Goal: Task Accomplishment & Management: Complete application form

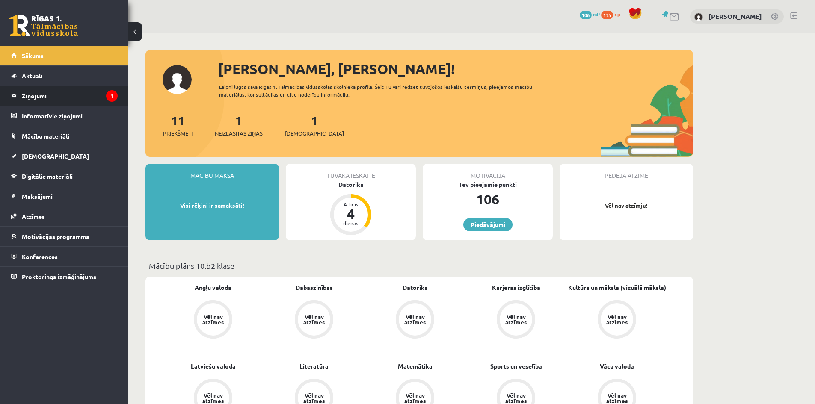
click at [58, 96] on legend "Ziņojumi 1" at bounding box center [70, 96] width 96 height 20
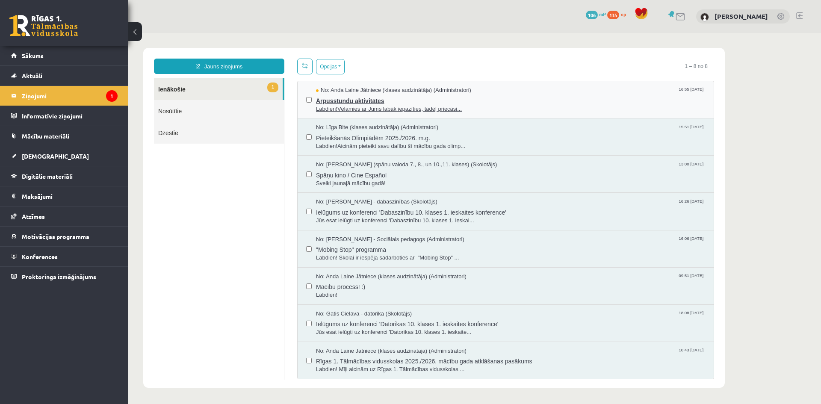
click at [368, 102] on span "Ārpusstundu aktivitātes" at bounding box center [510, 100] width 389 height 11
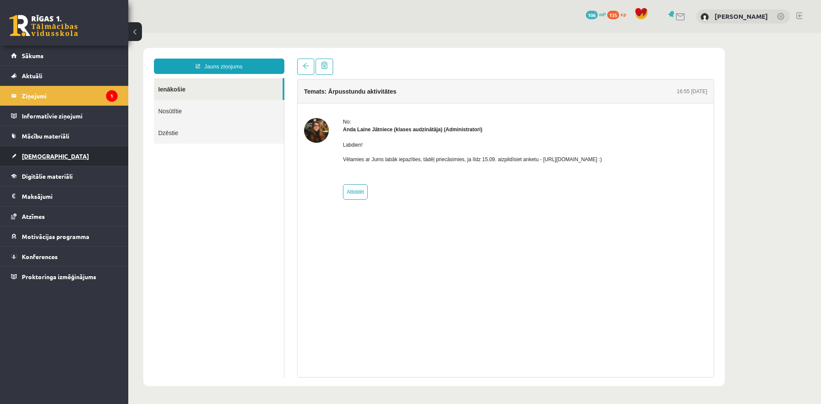
click at [33, 157] on span "[DEMOGRAPHIC_DATA]" at bounding box center [55, 156] width 67 height 8
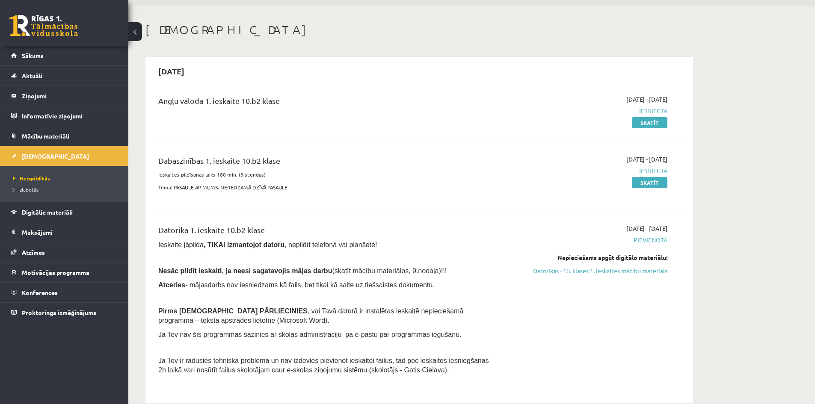
scroll to position [43, 0]
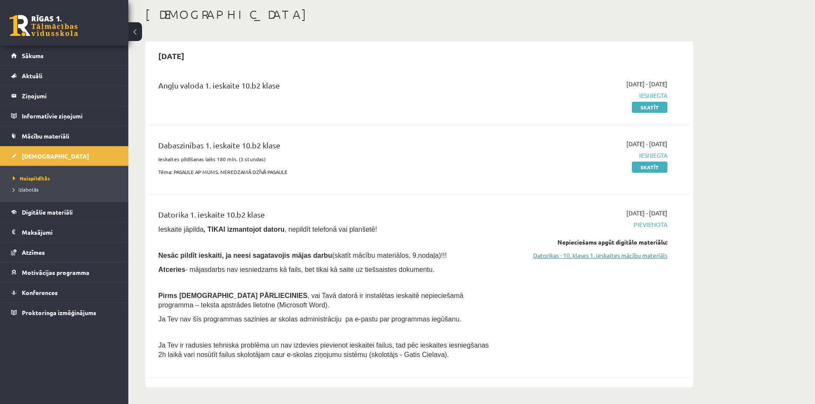
click at [619, 257] on link "Datorikas - 10. klases 1. ieskaites mācību materiāls" at bounding box center [586, 255] width 161 height 9
click at [661, 105] on link "Skatīt" at bounding box center [650, 107] width 36 height 11
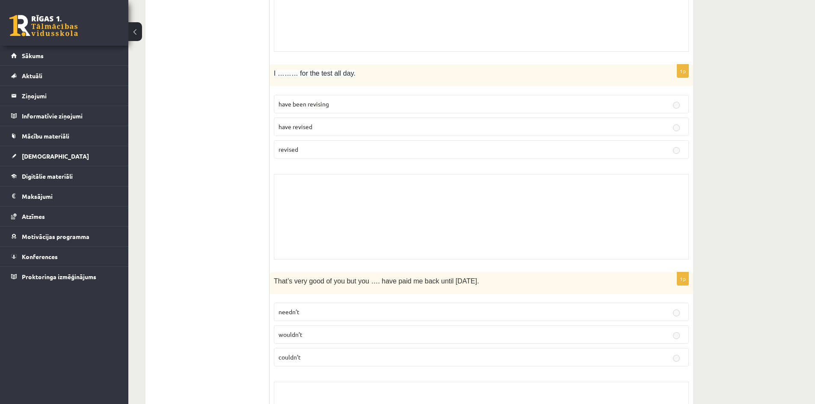
scroll to position [1027, 0]
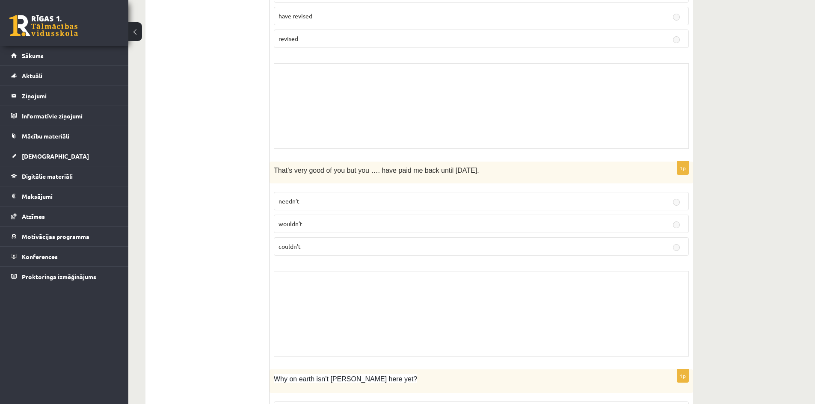
click at [442, 227] on p "wouldn’t" at bounding box center [482, 223] width 406 height 9
click at [449, 242] on p "couldn’t" at bounding box center [482, 246] width 406 height 9
click at [450, 243] on p "couldn’t" at bounding box center [482, 246] width 406 height 9
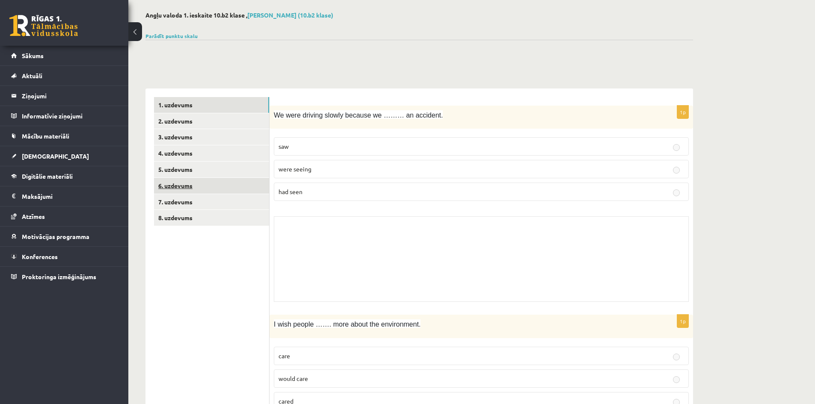
scroll to position [0, 0]
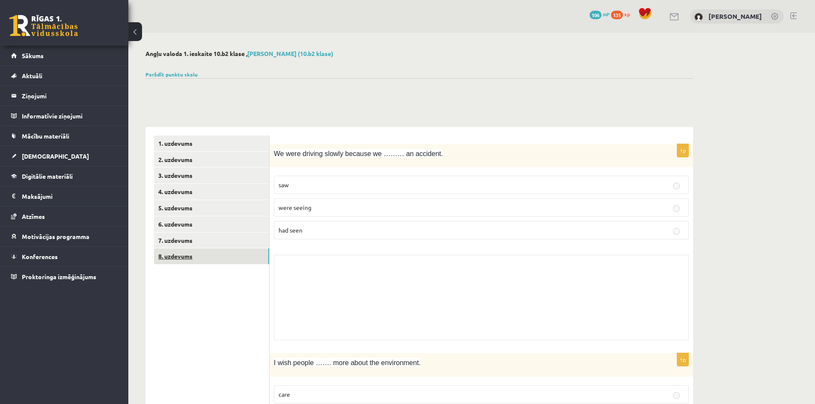
click at [197, 256] on link "8. uzdevums" at bounding box center [211, 257] width 115 height 16
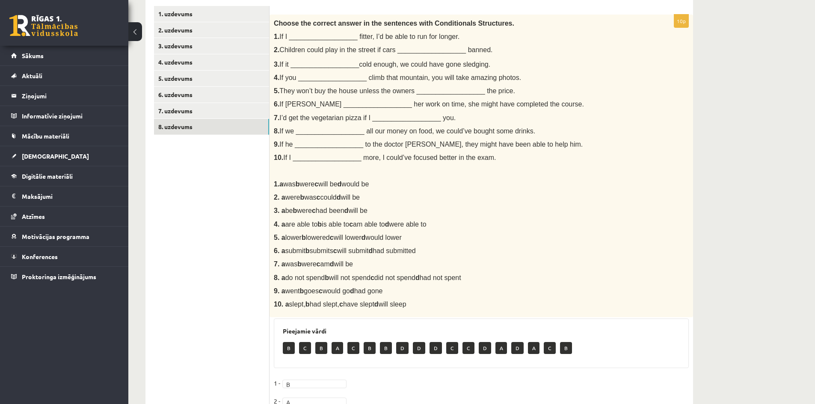
scroll to position [25, 0]
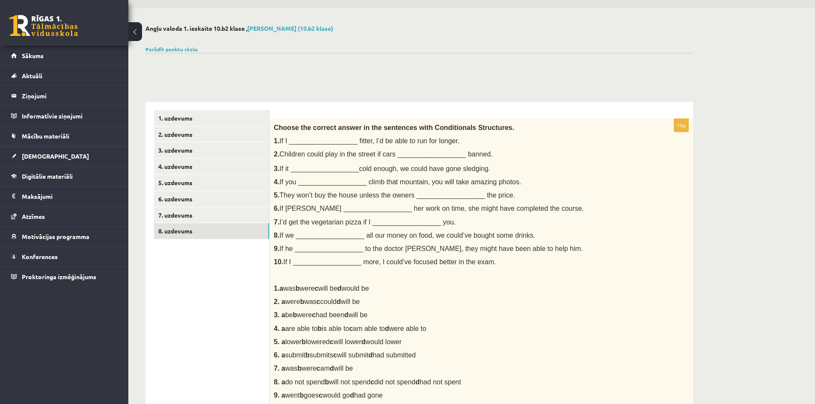
click at [141, 33] on button at bounding box center [135, 31] width 14 height 19
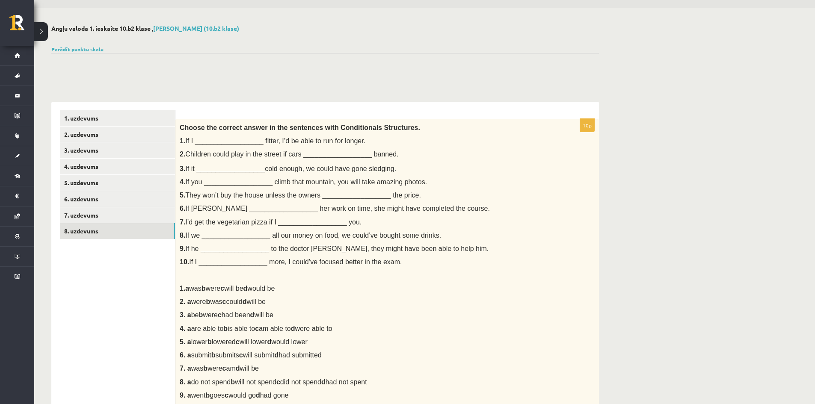
click at [44, 33] on button at bounding box center [41, 31] width 14 height 19
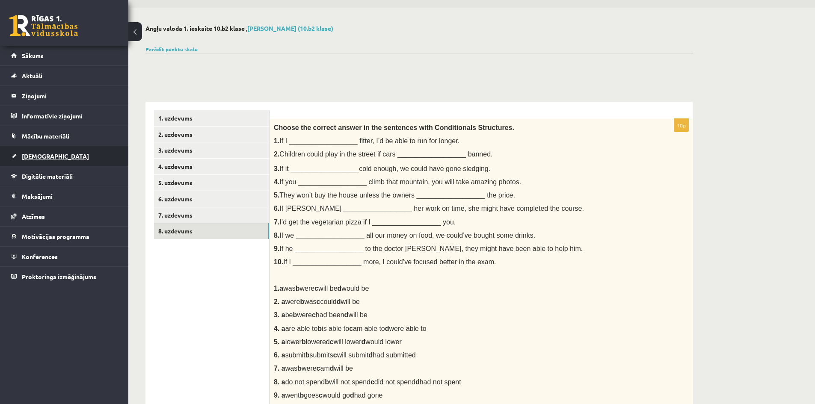
click at [33, 162] on link "[DEMOGRAPHIC_DATA]" at bounding box center [64, 156] width 107 height 20
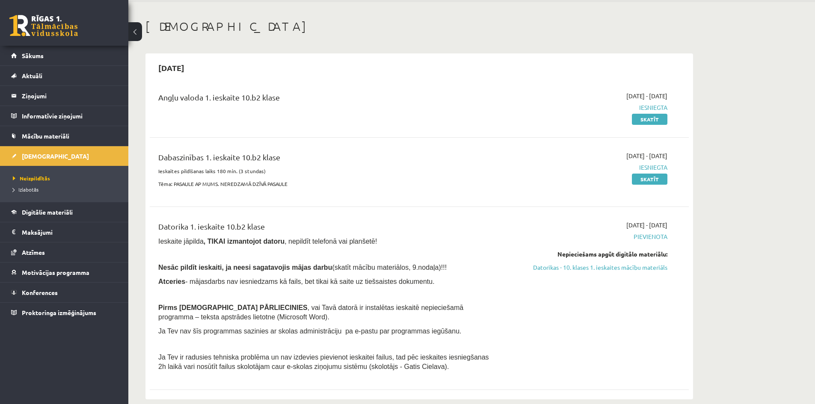
scroll to position [68, 0]
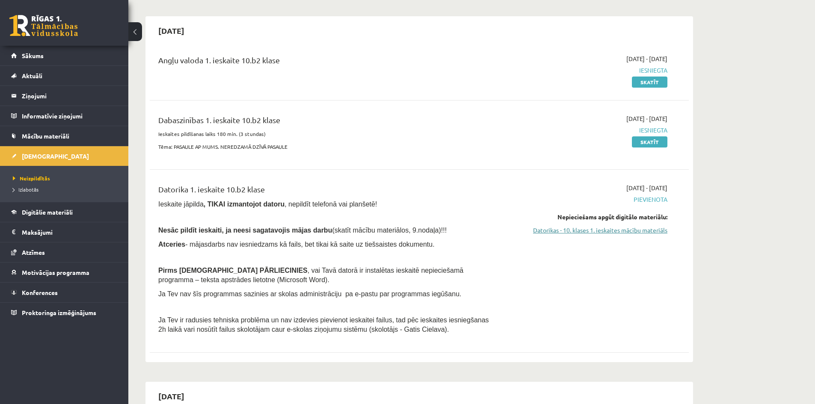
click at [595, 232] on link "Datorikas - 10. klases 1. ieskaites mācību materiāls" at bounding box center [586, 230] width 161 height 9
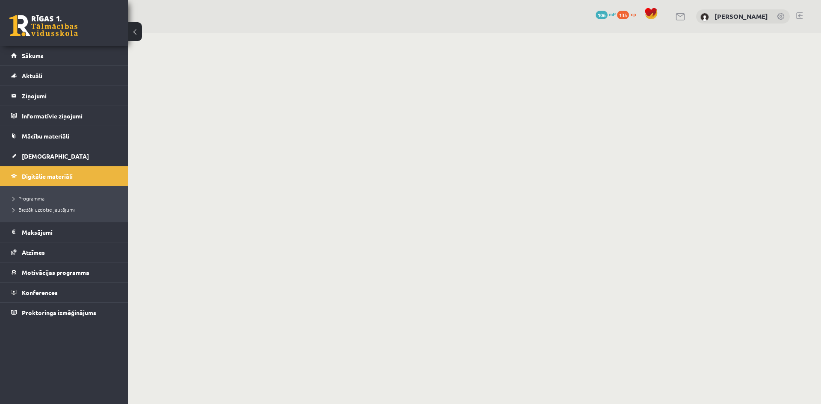
click at [627, 227] on body "0 Dāvanas 106 mP 135 xp [PERSON_NAME] Sākums Aktuāli Kā mācīties eSKOLĀ Kontakt…" at bounding box center [410, 202] width 821 height 404
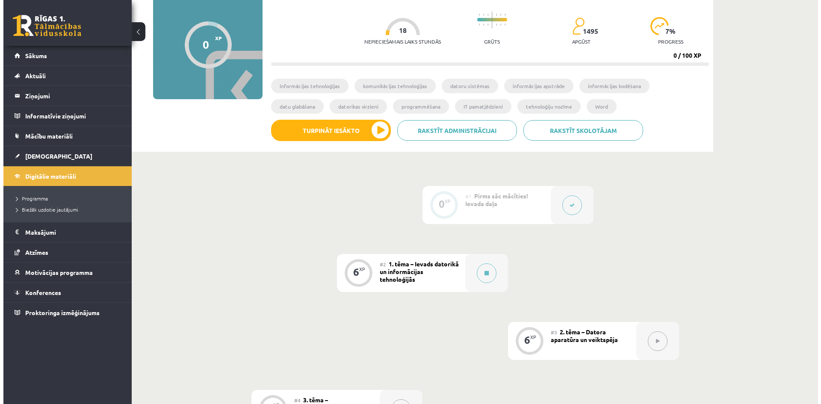
scroll to position [86, 0]
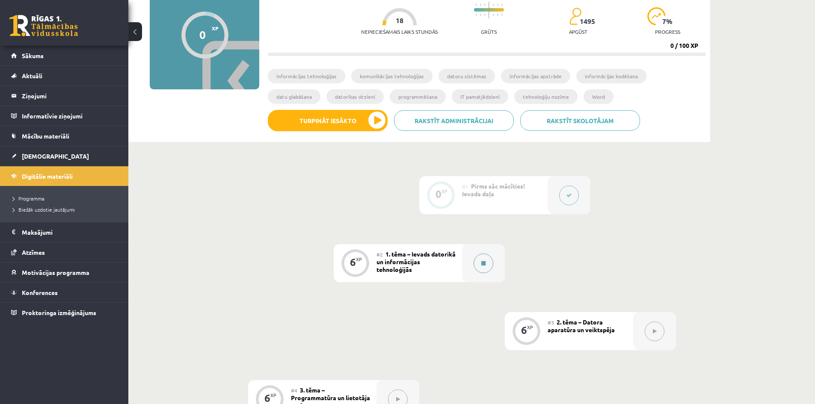
click at [478, 261] on button at bounding box center [484, 264] width 20 height 20
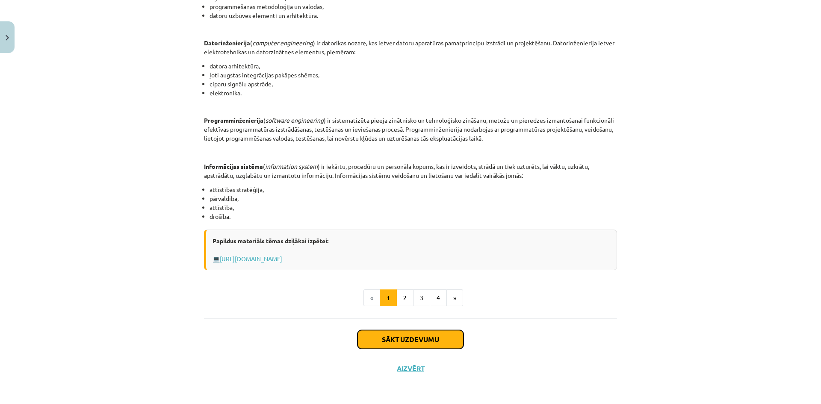
click at [439, 338] on button "Sākt uzdevumu" at bounding box center [411, 339] width 106 height 19
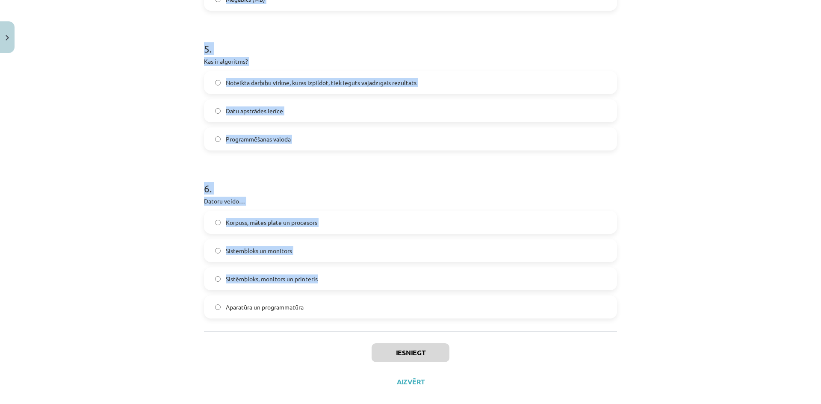
scroll to position [744, 0]
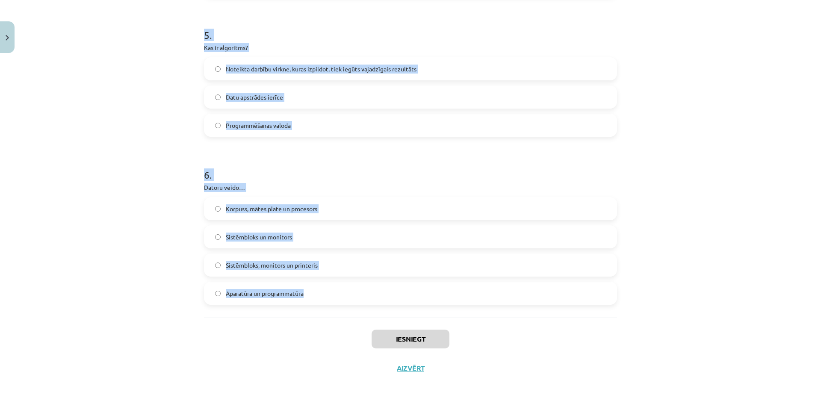
drag, startPoint x: 200, startPoint y: 166, endPoint x: 333, endPoint y: 291, distance: 181.9
copy form "1 . Kura no šīm īpašībām nav raksturīga algoritmam? Diskrētība Viennozīmīgums N…"
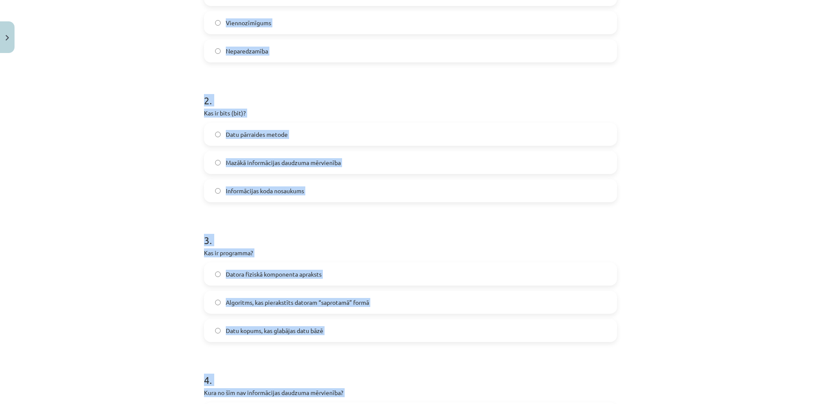
click at [177, 154] on div "Mācību tēma: Datorikas - 10. klases 1. ieskaites mācību materiāls #2 1. tēma – …" at bounding box center [410, 202] width 821 height 404
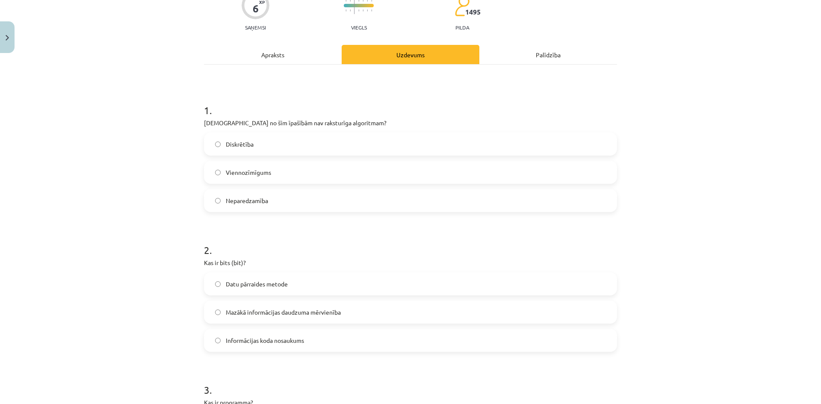
scroll to position [0, 0]
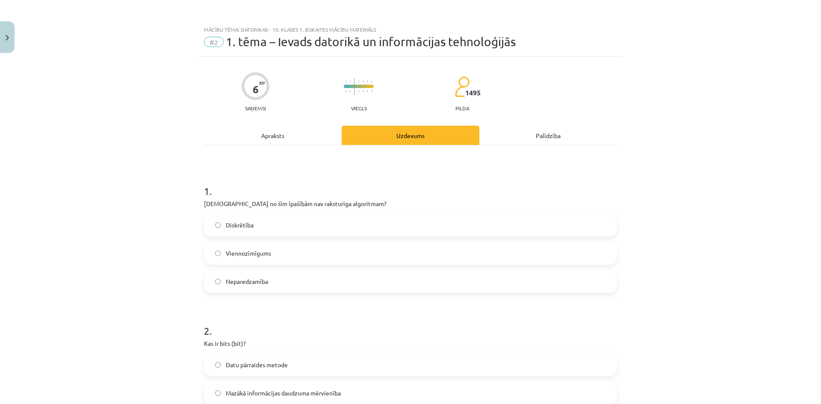
click at [263, 229] on label "Diskrētība" at bounding box center [411, 224] width 412 height 21
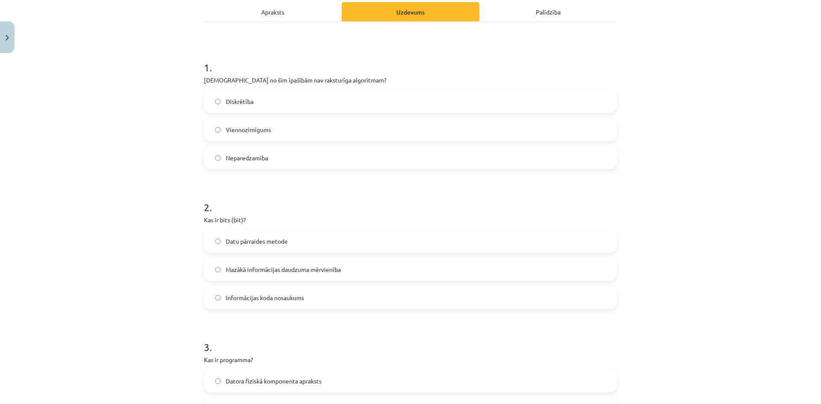
scroll to position [128, 0]
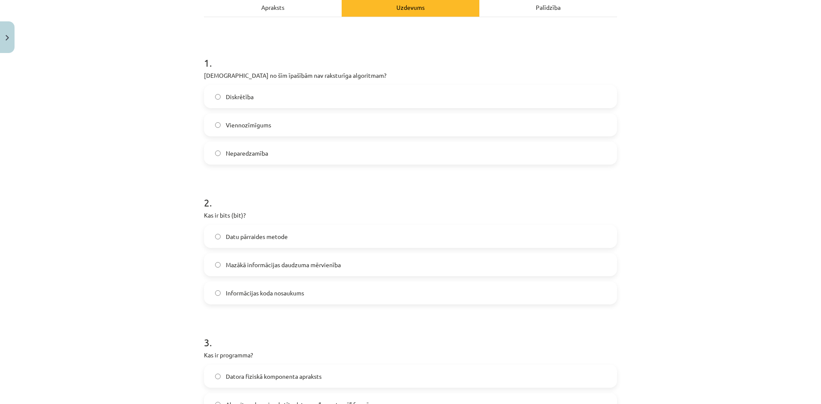
click at [305, 264] on span "Mazākā informācijas daudzuma mērvienība" at bounding box center [283, 265] width 115 height 9
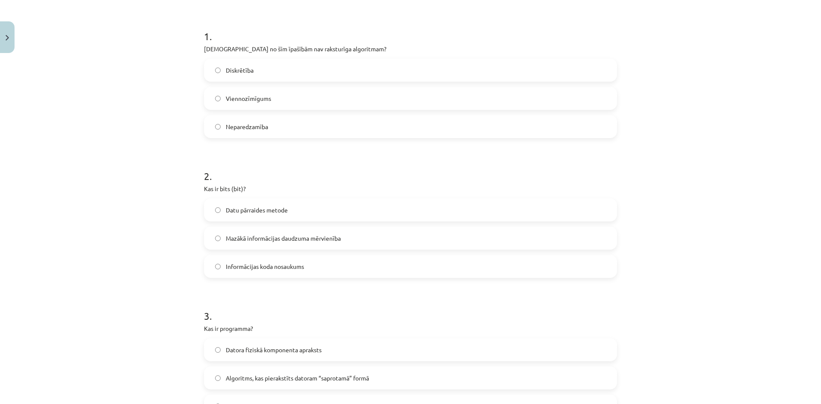
scroll to position [214, 0]
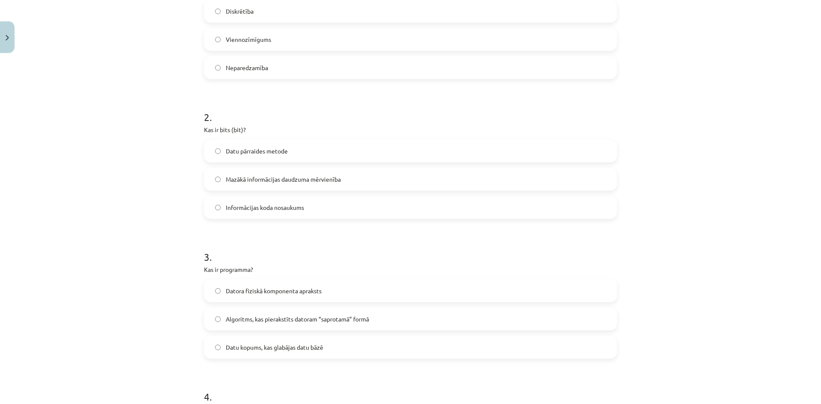
click at [498, 213] on label "Informācijas koda nosaukums" at bounding box center [411, 207] width 412 height 21
click at [234, 327] on label "Algoritms, kas pierakstīts datoram “saprotamā” formā" at bounding box center [411, 318] width 412 height 21
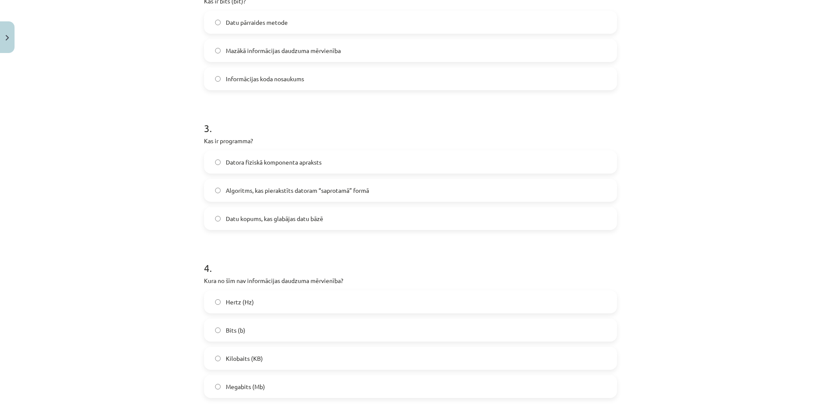
scroll to position [428, 0]
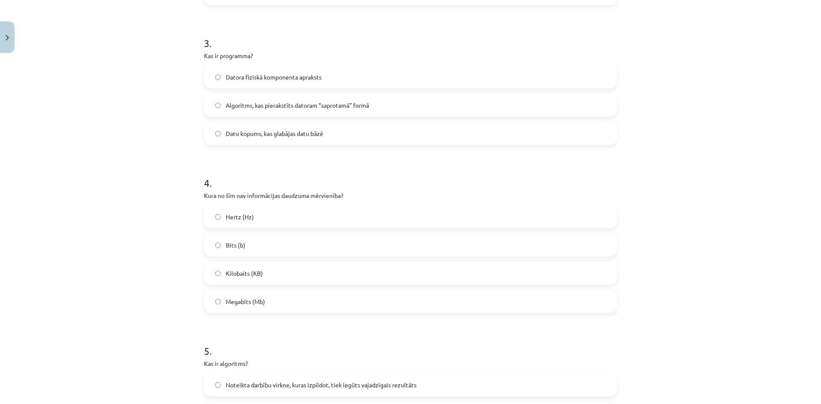
click at [303, 217] on label "Hertz (Hz)" at bounding box center [411, 216] width 412 height 21
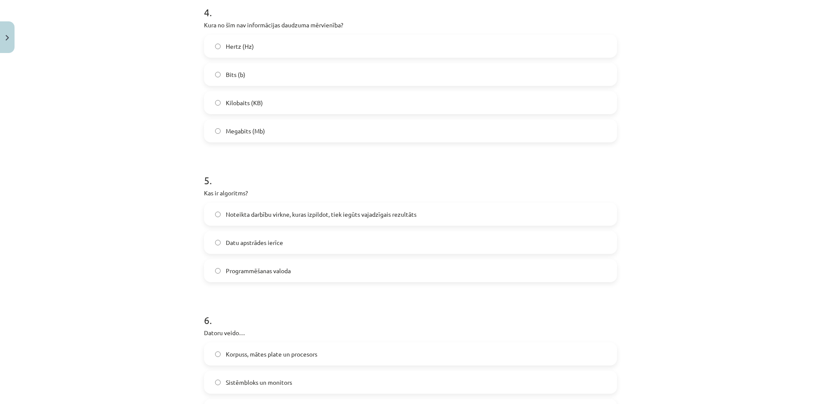
scroll to position [599, 0]
click at [282, 218] on span "Noteikta darbību virkne, kuras izpildot, tiek iegūts vajadzīgais rezultāts" at bounding box center [321, 214] width 191 height 9
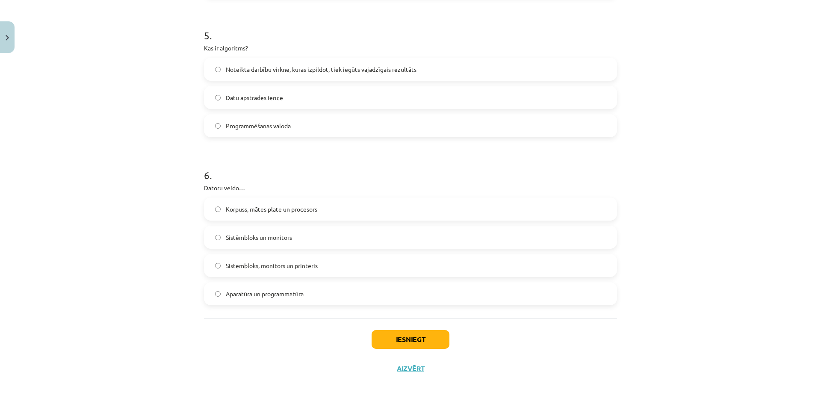
scroll to position [744, 0]
click at [644, 331] on div "Mācību tēma: Datorikas - 10. klases 1. ieskaites mācību materiāls #2 1. tēma – …" at bounding box center [410, 202] width 821 height 404
click at [293, 290] on label "Aparatūra un programmatūra" at bounding box center [411, 293] width 412 height 21
click at [398, 344] on button "Iesniegt" at bounding box center [411, 339] width 78 height 19
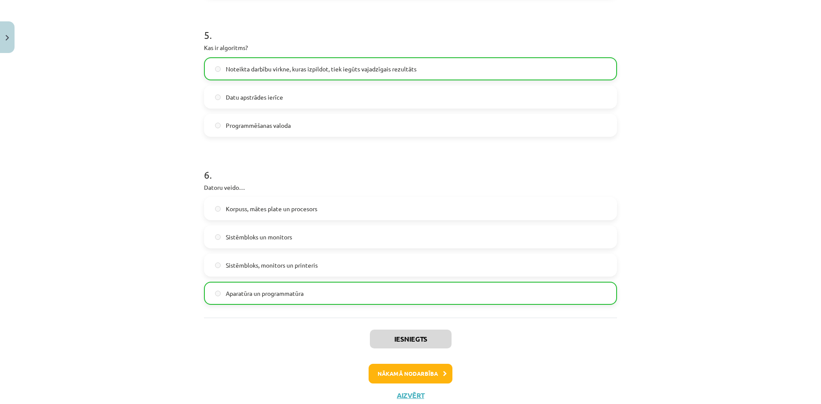
scroll to position [771, 0]
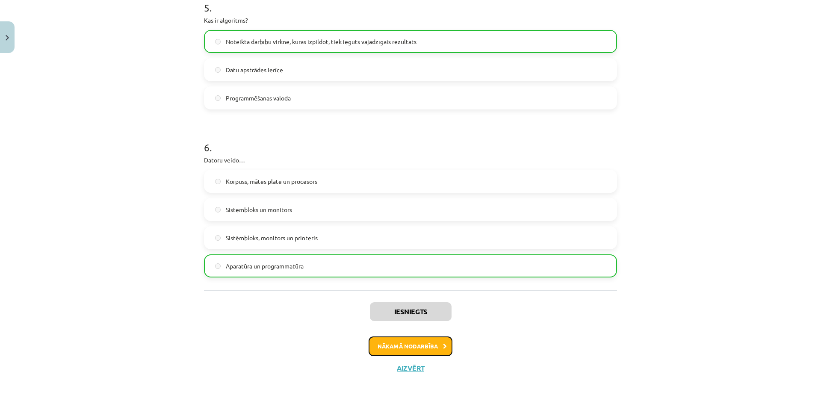
click at [414, 350] on button "Nākamā nodarbība" at bounding box center [411, 347] width 84 height 20
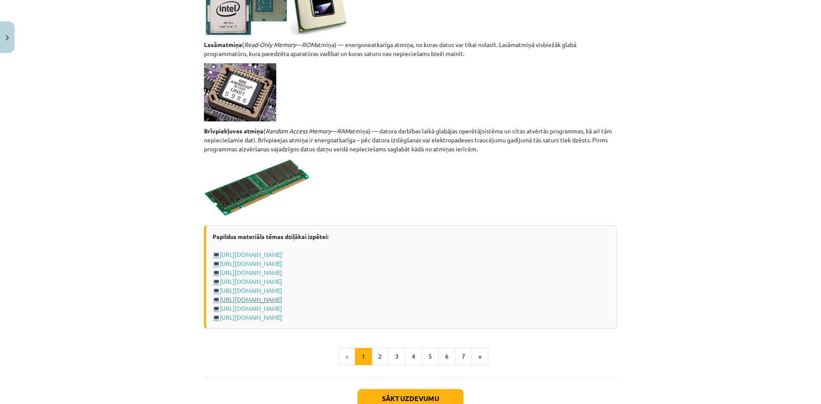
scroll to position [1428, 0]
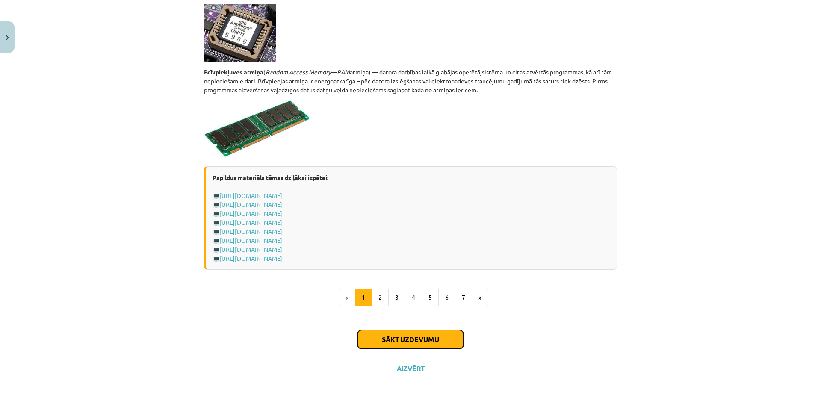
click at [407, 339] on button "Sākt uzdevumu" at bounding box center [411, 339] width 106 height 19
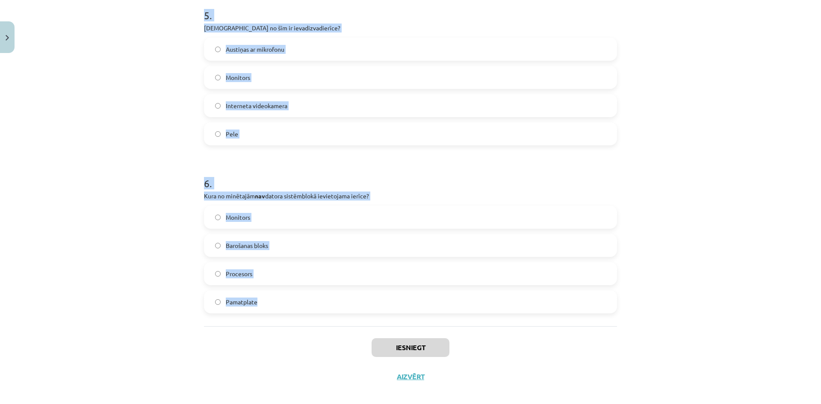
scroll to position [857, 0]
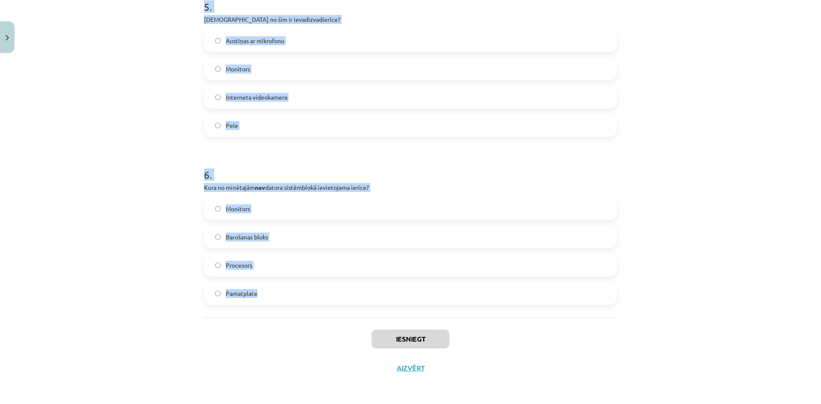
drag, startPoint x: 197, startPoint y: 166, endPoint x: 398, endPoint y: 311, distance: 248.3
copy form "1 . Kurš no šiem datoru tipiem būs visjaudīgākais (spēs apstrādāt visvairāk dat…"
click at [135, 130] on div "Mācību tēma: Datorikas - 10. klases 1. ieskaites mācību materiāls #3 2. tēma – …" at bounding box center [410, 202] width 821 height 404
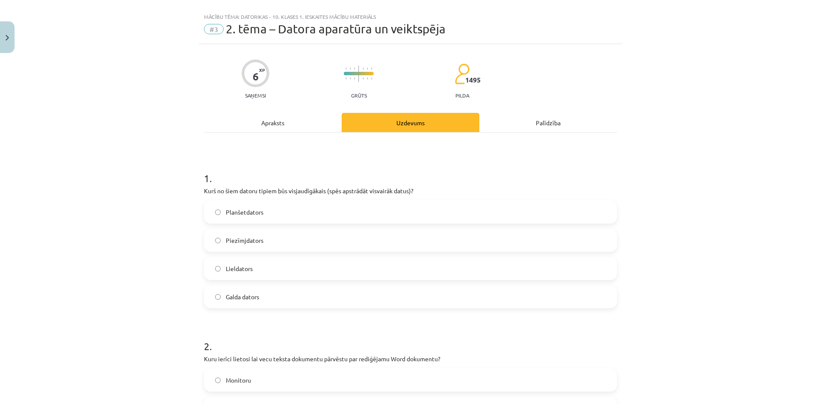
scroll to position [0, 0]
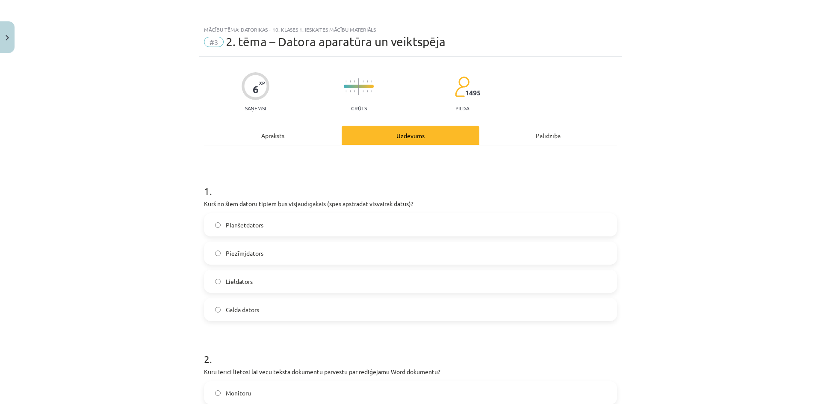
click at [239, 284] on span "Lieldators" at bounding box center [239, 281] width 27 height 9
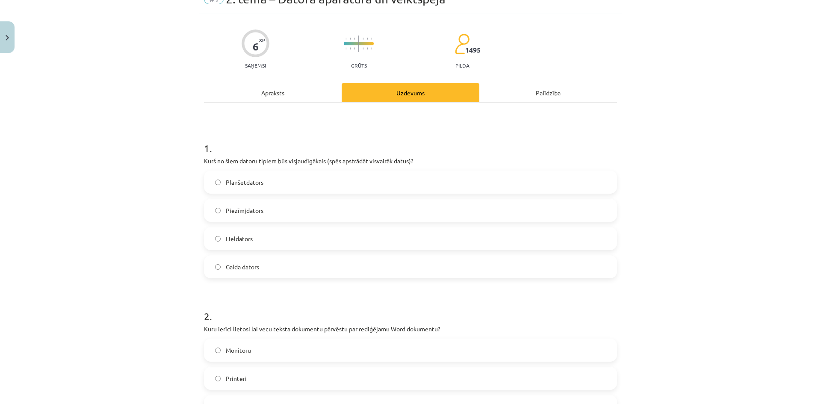
scroll to position [214, 0]
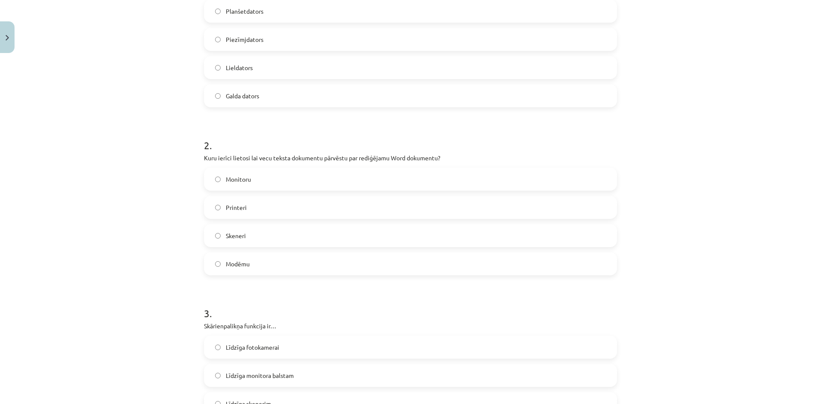
click at [265, 238] on label "Skeneri" at bounding box center [411, 235] width 412 height 21
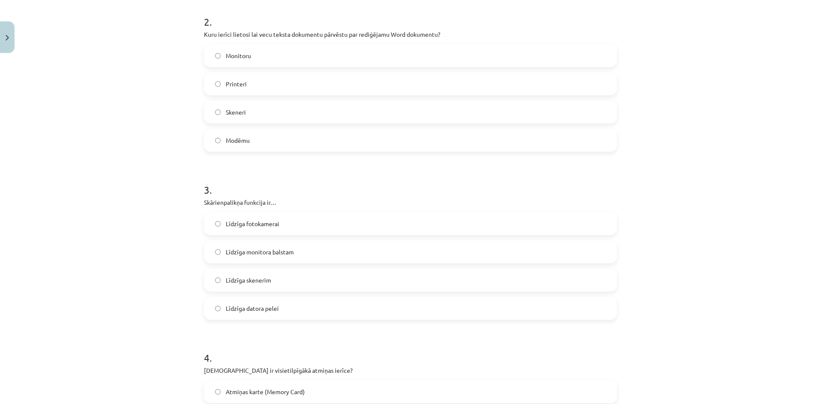
scroll to position [342, 0]
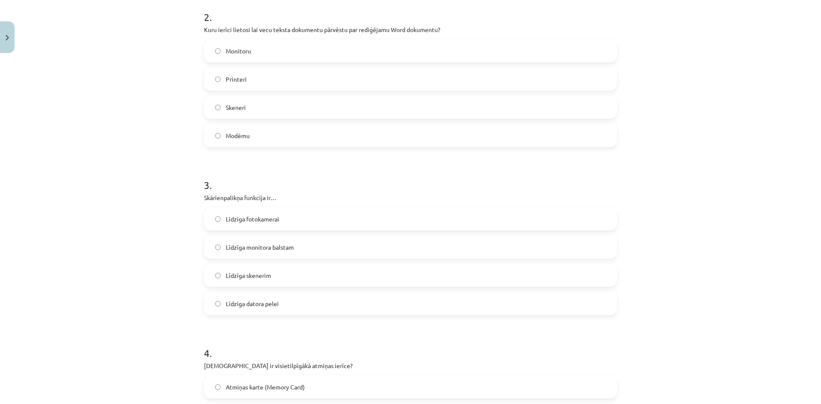
click at [671, 215] on div "Mācību tēma: Datorikas - 10. klases 1. ieskaites mācību materiāls #3 2. tēma – …" at bounding box center [410, 202] width 821 height 404
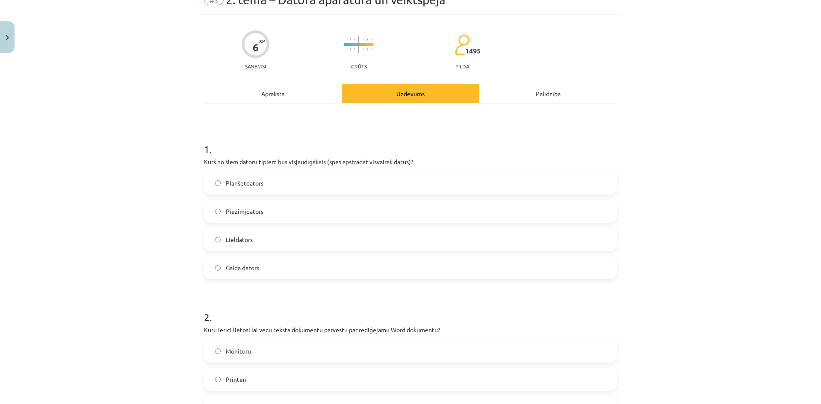
scroll to position [0, 0]
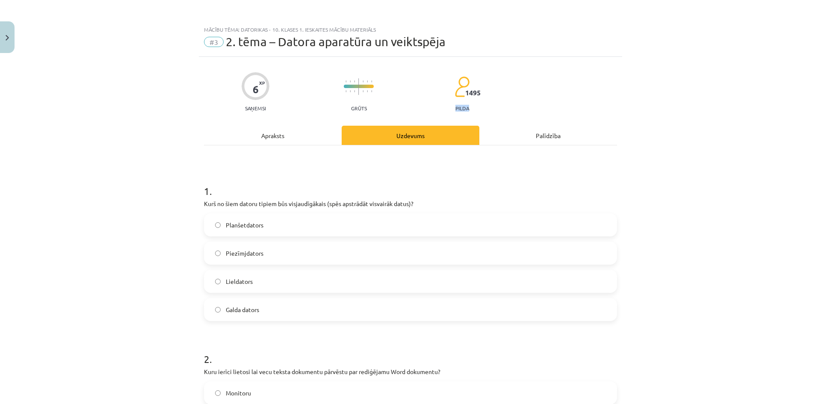
drag, startPoint x: 449, startPoint y: 107, endPoint x: 472, endPoint y: 107, distance: 23.5
click at [472, 107] on div "6 XP Saņemsi Grūts 1495 pilda" at bounding box center [410, 89] width 413 height 44
click at [471, 106] on div "6 XP Saņemsi Grūts 1495 pilda" at bounding box center [410, 89] width 413 height 44
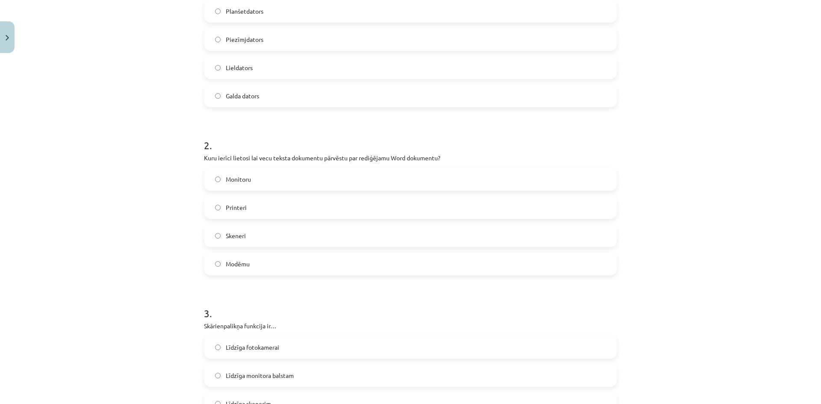
scroll to position [299, 0]
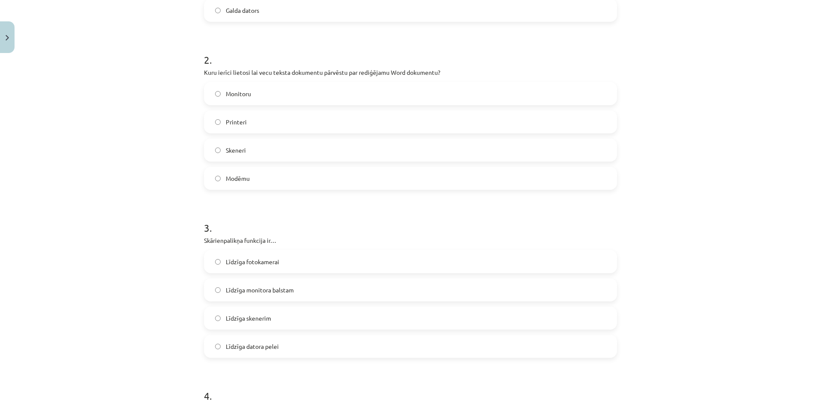
click at [279, 346] on label "Līdzīga datora pelei" at bounding box center [411, 346] width 412 height 21
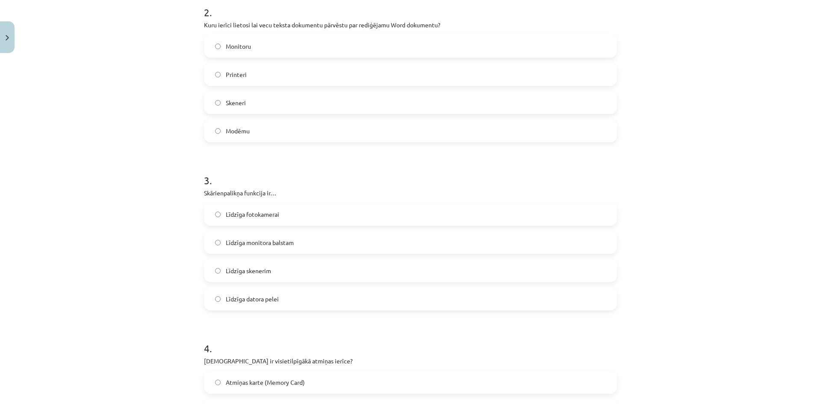
scroll to position [513, 0]
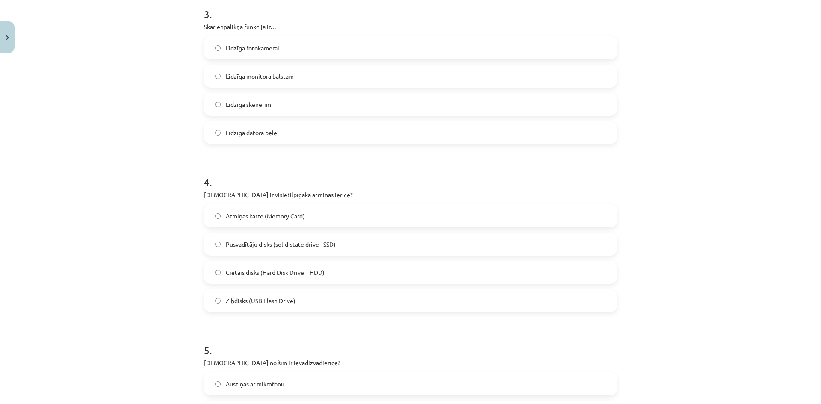
click at [279, 277] on span "Cietais disks (Hard Disk Drive – HDD)" at bounding box center [275, 272] width 99 height 9
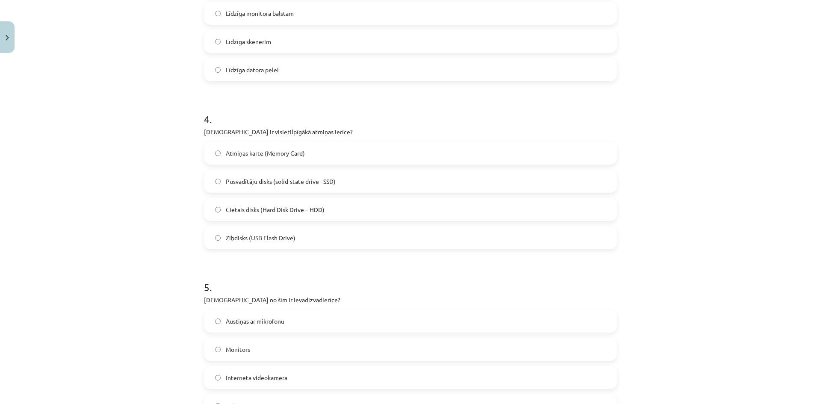
scroll to position [642, 0]
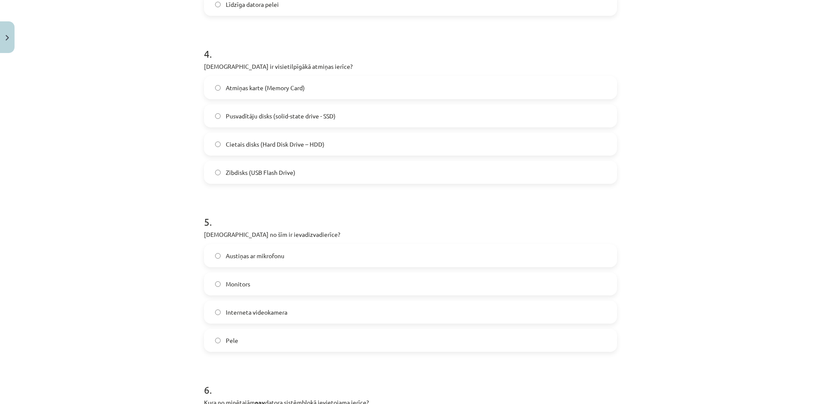
click at [277, 257] on span "Austiņas ar mikrofonu" at bounding box center [255, 256] width 59 height 9
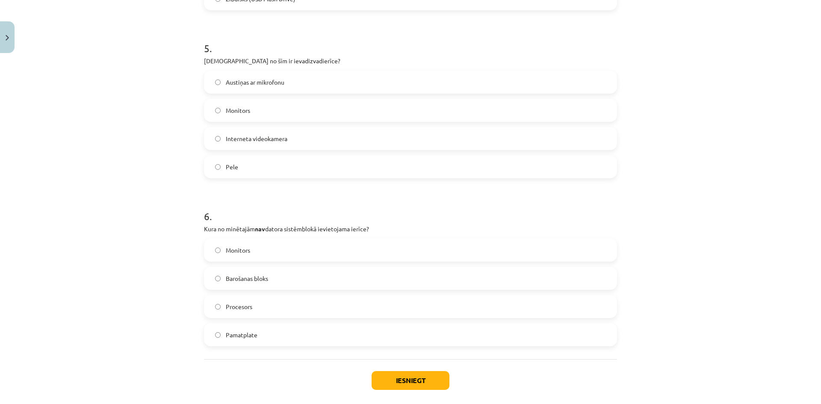
scroll to position [857, 0]
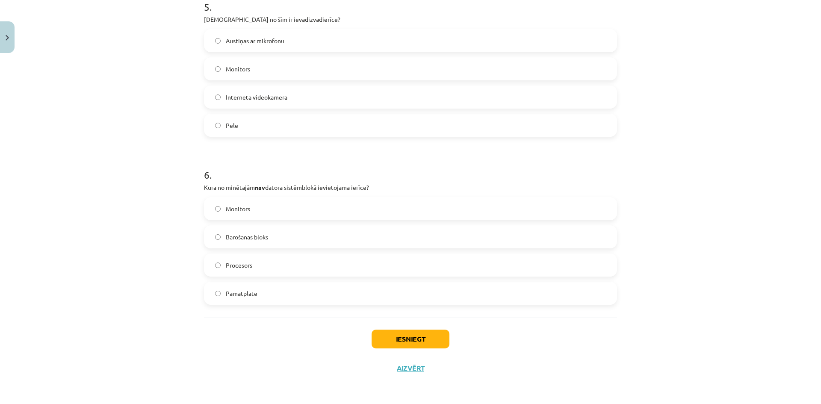
click at [248, 211] on label "Monitors" at bounding box center [411, 208] width 412 height 21
click at [395, 340] on button "Iesniegt" at bounding box center [411, 339] width 78 height 19
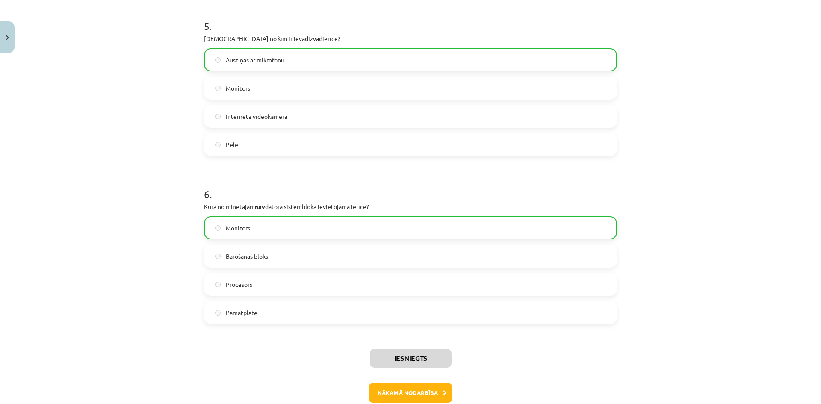
scroll to position [884, 0]
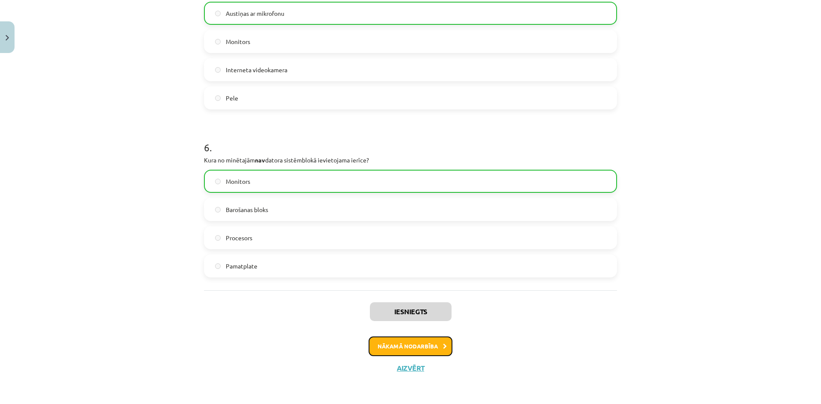
click at [418, 350] on button "Nākamā nodarbība" at bounding box center [411, 347] width 84 height 20
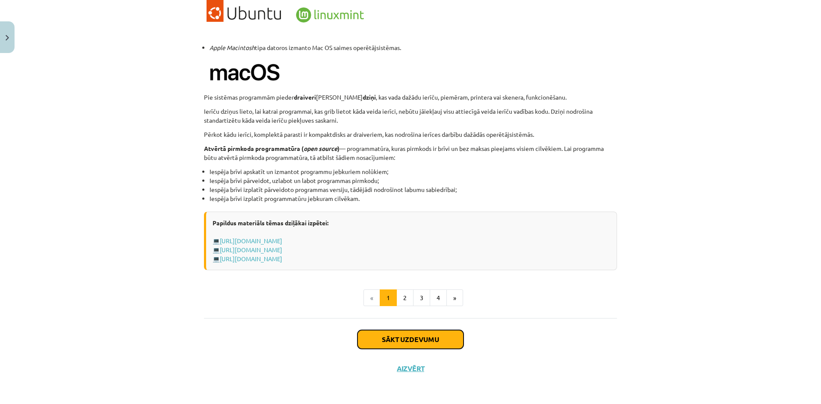
click at [433, 348] on button "Sākt uzdevumu" at bounding box center [411, 339] width 106 height 19
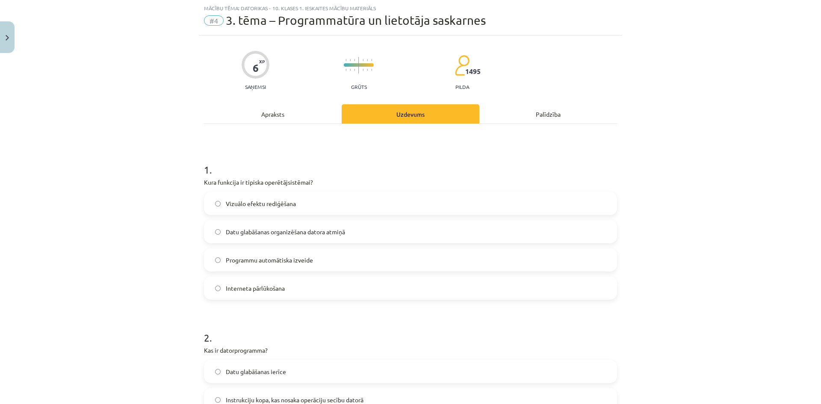
scroll to position [107, 0]
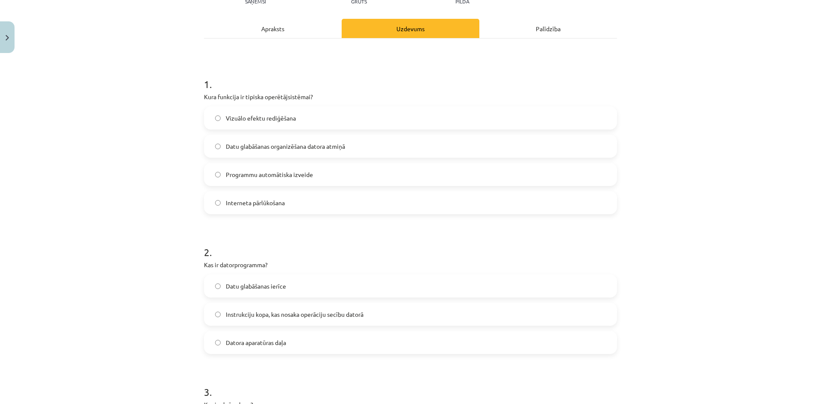
drag, startPoint x: 352, startPoint y: 250, endPoint x: 354, endPoint y: 254, distance: 4.6
click at [354, 254] on h1 "2 ." at bounding box center [410, 244] width 413 height 27
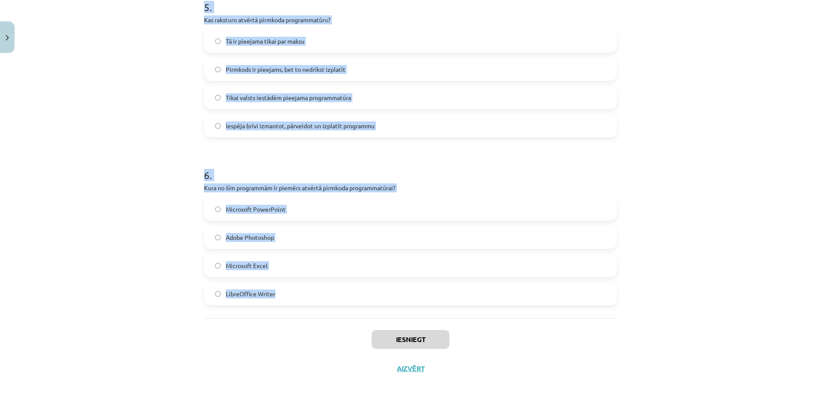
scroll to position [800, 0]
drag, startPoint x: 199, startPoint y: 128, endPoint x: 386, endPoint y: 296, distance: 251.8
copy form "1 . Kura funkcija ir tipiska operētājsistēmai? Vizuālo efektu rediģēšana Datu g…"
click at [704, 144] on div "Mācību tēma: Datorikas - 10. klases 1. ieskaites mācību materiāls #4 3. tēma – …" at bounding box center [410, 202] width 821 height 404
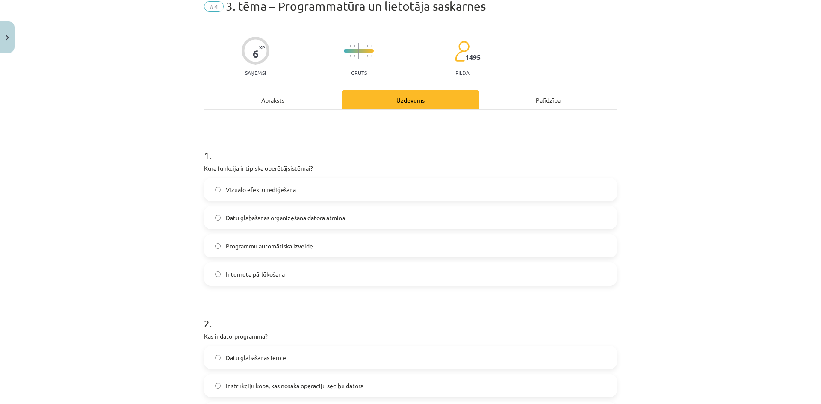
scroll to position [0, 0]
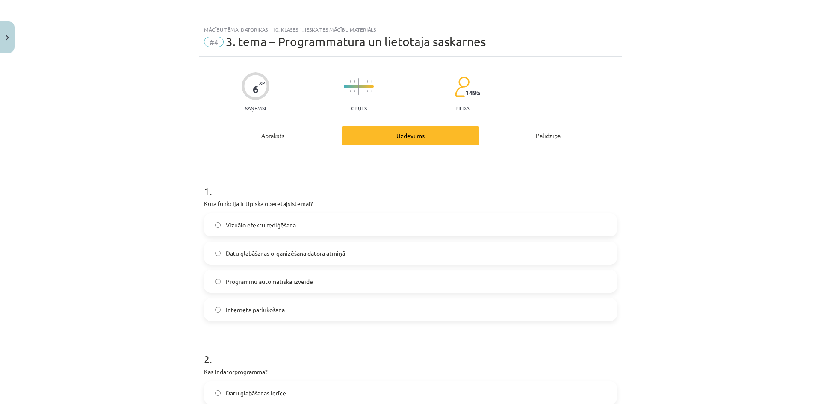
drag, startPoint x: 247, startPoint y: 92, endPoint x: 267, endPoint y: 80, distance: 23.6
click at [267, 80] on div "6 XP Saņemsi Grūts 1495 pilda" at bounding box center [410, 89] width 413 height 44
click at [296, 82] on div "6 XP Saņemsi Grūts 1495 pilda" at bounding box center [410, 89] width 413 height 44
click at [734, 64] on div "Mācību tēma: Datorikas - 10. klases 1. ieskaites mācību materiāls #4 3. tēma – …" at bounding box center [410, 202] width 821 height 404
drag, startPoint x: 225, startPoint y: 42, endPoint x: 487, endPoint y: 38, distance: 261.4
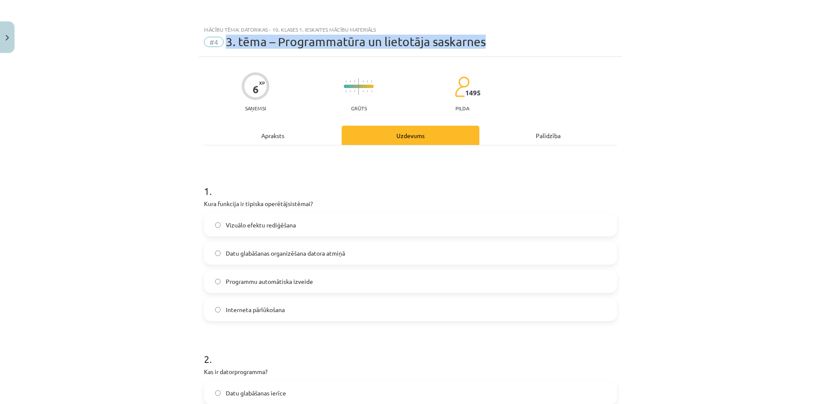
click at [486, 38] on div "#4 3. tēma – Programmatūra un lietotāja saskarnes" at bounding box center [410, 42] width 413 height 14
click at [511, 39] on div "#4 3. tēma – Programmatūra un lietotāja saskarnes" at bounding box center [410, 42] width 413 height 14
click at [204, 75] on div "6 XP Saņemsi Grūts 1495 pilda" at bounding box center [410, 89] width 413 height 44
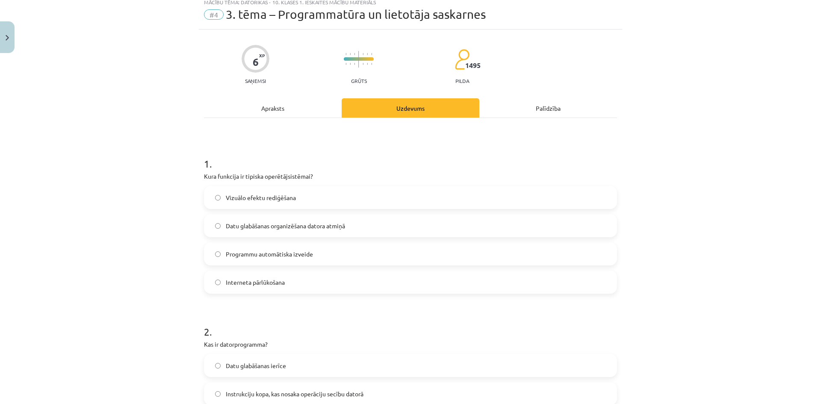
scroll to position [43, 0]
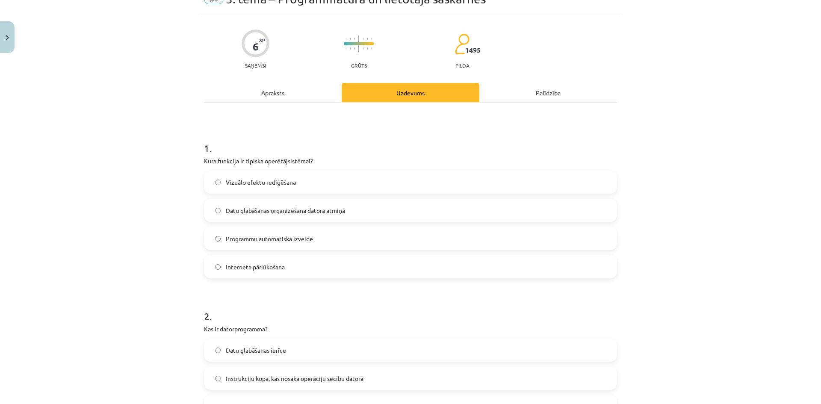
click at [274, 211] on span "Datu glabāšanas organizēšana datora atmiņā" at bounding box center [285, 210] width 119 height 9
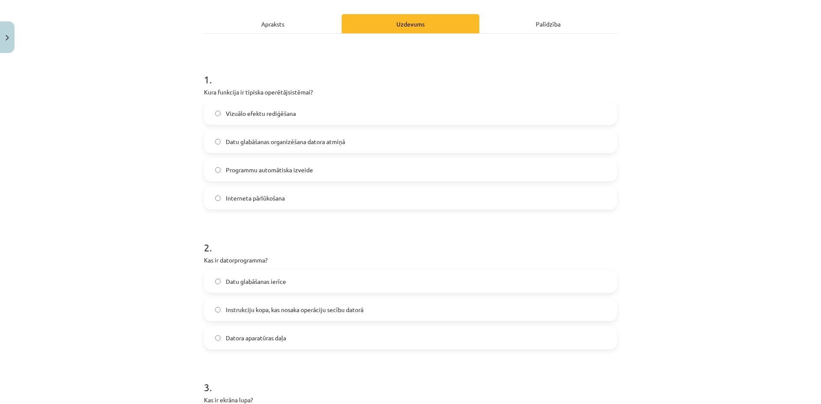
scroll to position [128, 0]
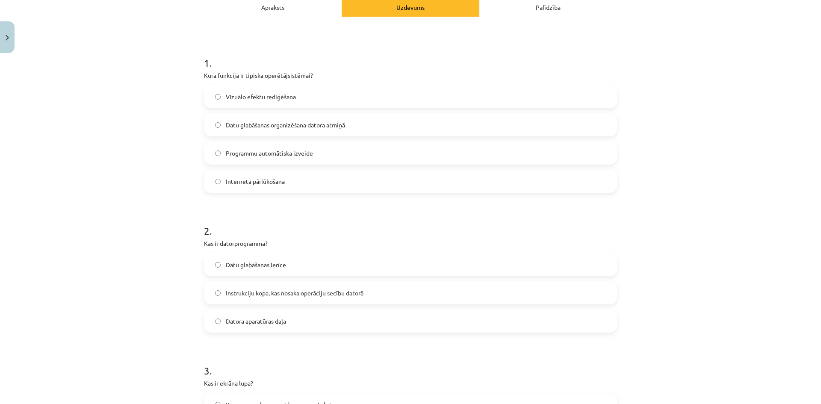
click at [288, 299] on label "Instrukciju kopa, kas nosaka operāciju secību datorā" at bounding box center [411, 292] width 412 height 21
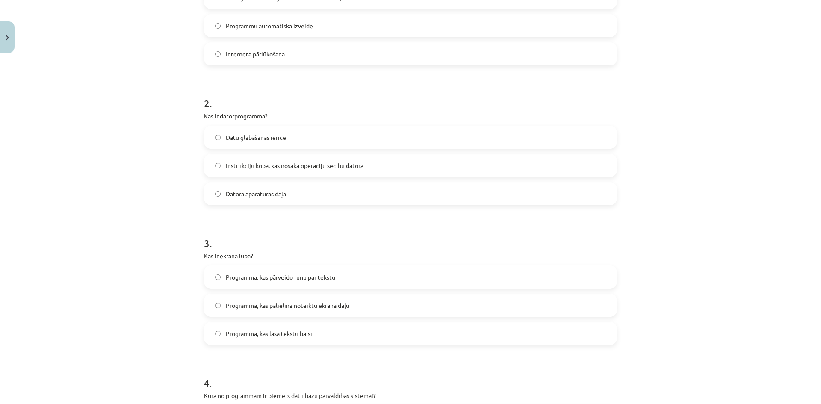
scroll to position [257, 0]
click at [154, 231] on div "Mācību tēma: Datorikas - 10. klases 1. ieskaites mācību materiāls #4 3. tēma – …" at bounding box center [410, 202] width 821 height 404
click at [663, 286] on div "Mācību tēma: Datorikas - 10. klases 1. ieskaites mācību materiāls #4 3. tēma – …" at bounding box center [410, 202] width 821 height 404
click at [304, 272] on span "Programma, kas pārveido runu par tekstu" at bounding box center [281, 276] width 110 height 9
drag, startPoint x: 20, startPoint y: 297, endPoint x: 162, endPoint y: 285, distance: 142.2
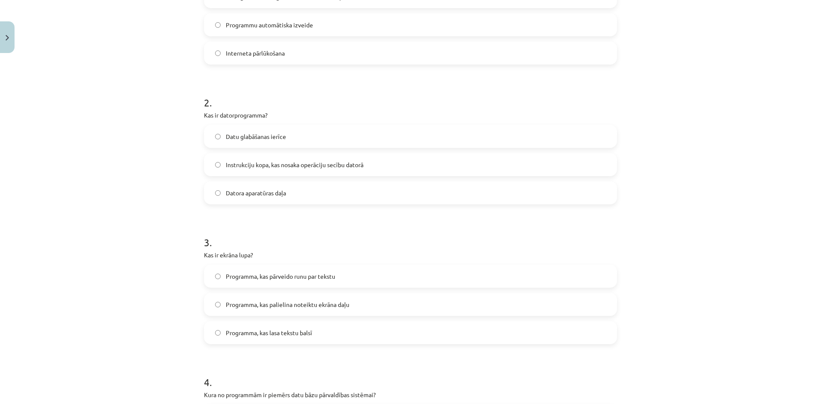
click at [22, 297] on div "Mācību tēma: Datorikas - 10. klases 1. ieskaites mācību materiāls #4 3. tēma – …" at bounding box center [410, 202] width 821 height 404
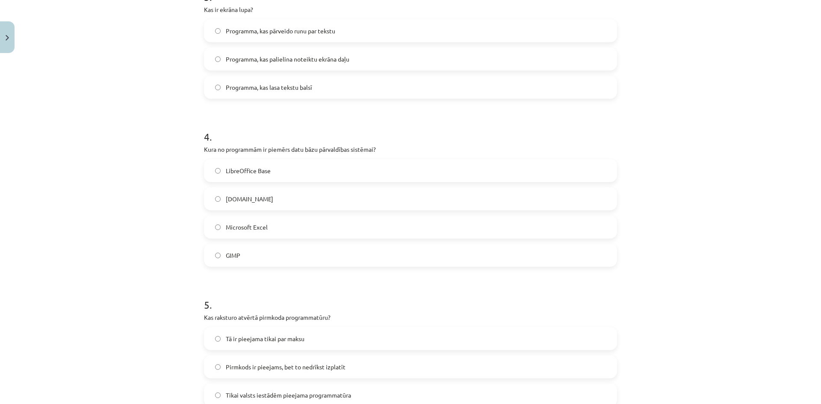
scroll to position [513, 0]
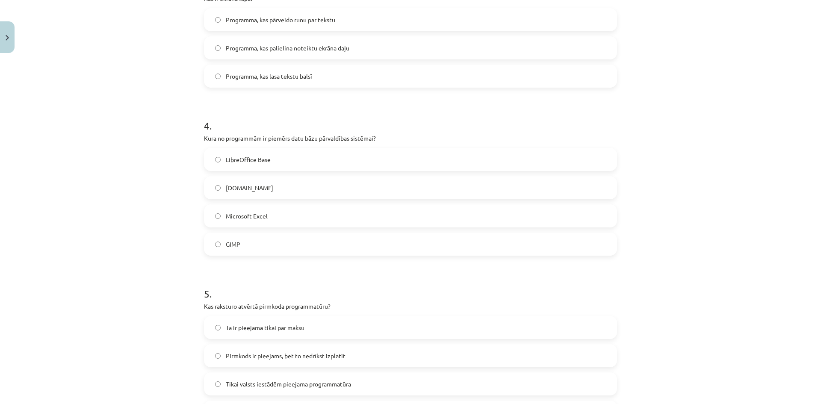
click at [264, 216] on span "Microsoft Excel" at bounding box center [247, 216] width 42 height 9
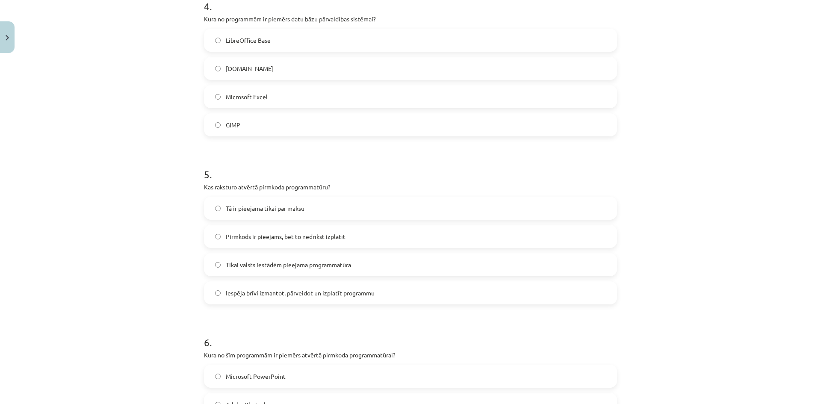
scroll to position [727, 0]
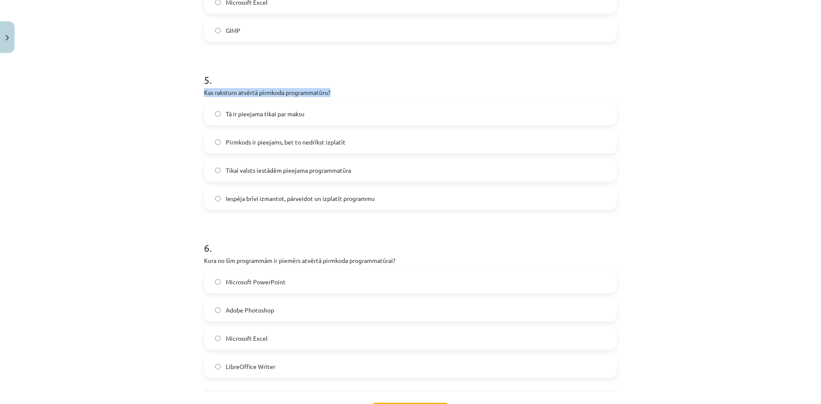
drag, startPoint x: 199, startPoint y: 92, endPoint x: 340, endPoint y: 90, distance: 141.2
click at [346, 88] on p "Kas raksturo atvērtā pirmkoda programmatūru?" at bounding box center [410, 92] width 413 height 9
click at [186, 114] on div "Mācību tēma: Datorikas - 10. klases 1. ieskaites mācību materiāls #4 3. tēma – …" at bounding box center [410, 202] width 821 height 404
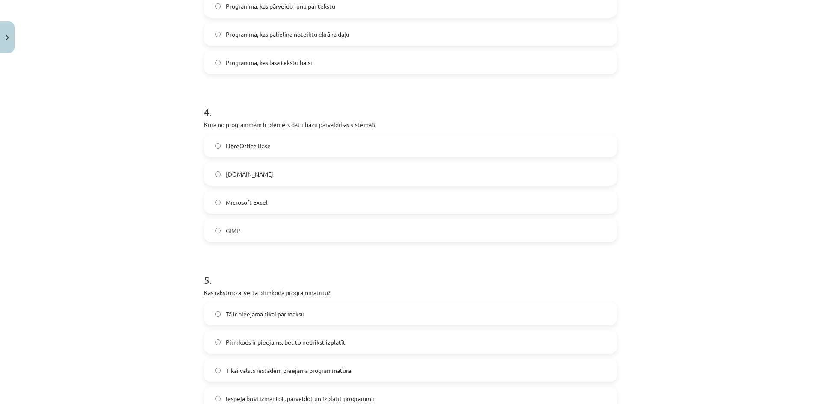
scroll to position [513, 0]
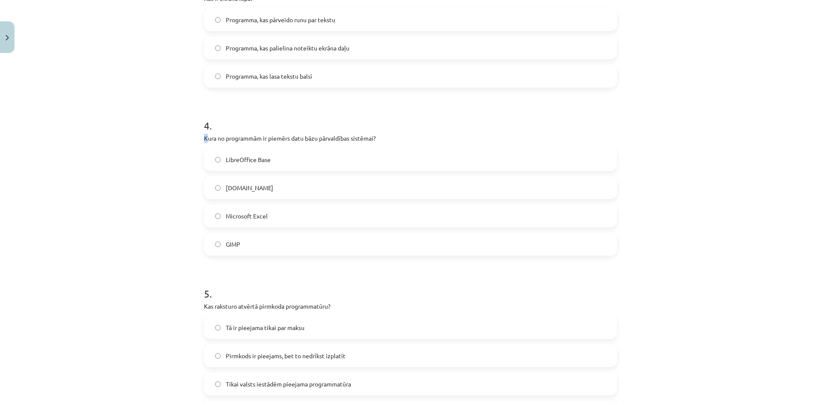
click at [206, 139] on p "Kura no programmām ir piemērs datu bāzu pārvaldības sistēmai?" at bounding box center [410, 138] width 413 height 9
drag, startPoint x: 187, startPoint y: 146, endPoint x: 266, endPoint y: 144, distance: 79.2
click at [188, 146] on div "Mācību tēma: Datorikas - 10. klases 1. ieskaites mācību materiāls #4 3. tēma – …" at bounding box center [410, 202] width 821 height 404
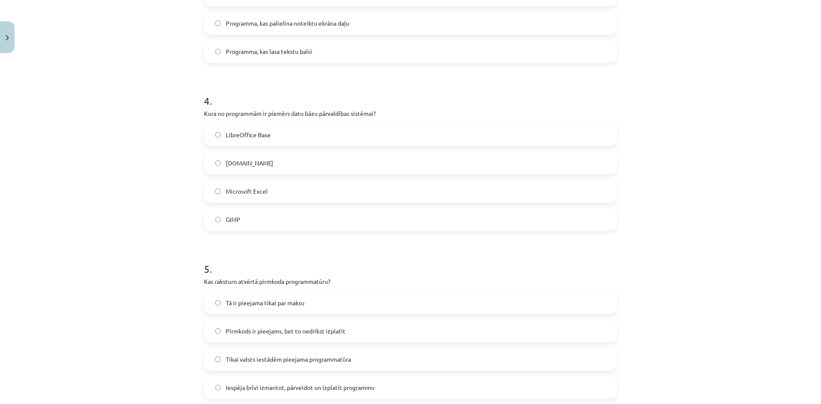
scroll to position [642, 0]
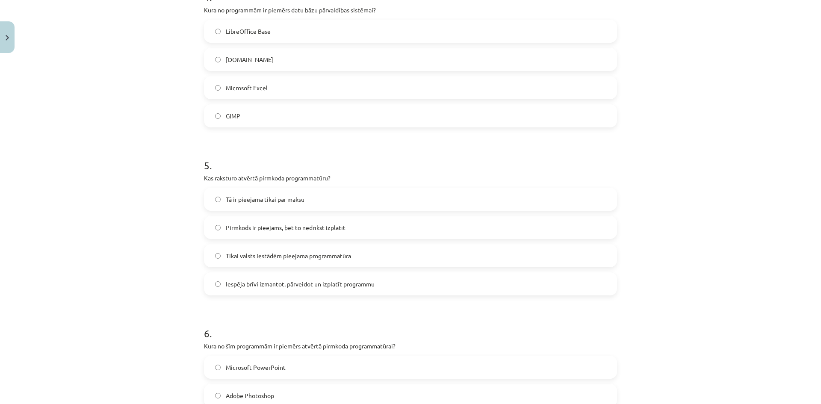
drag, startPoint x: 73, startPoint y: 186, endPoint x: 110, endPoint y: 196, distance: 38.4
click at [78, 187] on div "Mācību tēma: Datorikas - 10. klases 1. ieskaites mācību materiāls #4 3. tēma – …" at bounding box center [410, 202] width 821 height 404
click at [360, 287] on span "Iespēja brīvi izmantot, pārveidot un izplatīt programmu" at bounding box center [300, 284] width 149 height 9
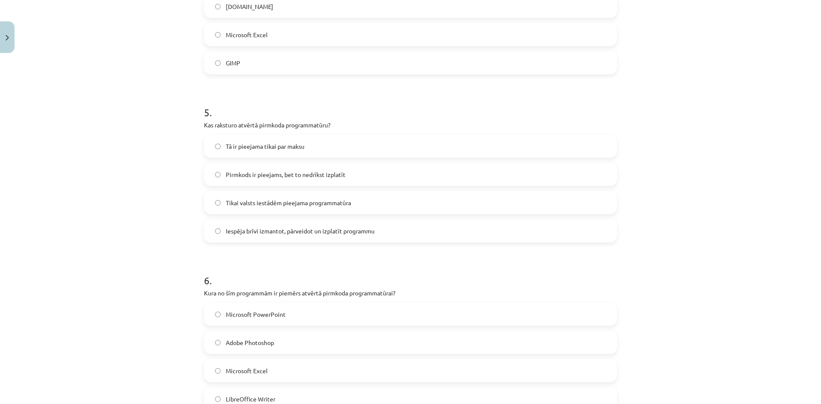
scroll to position [800, 0]
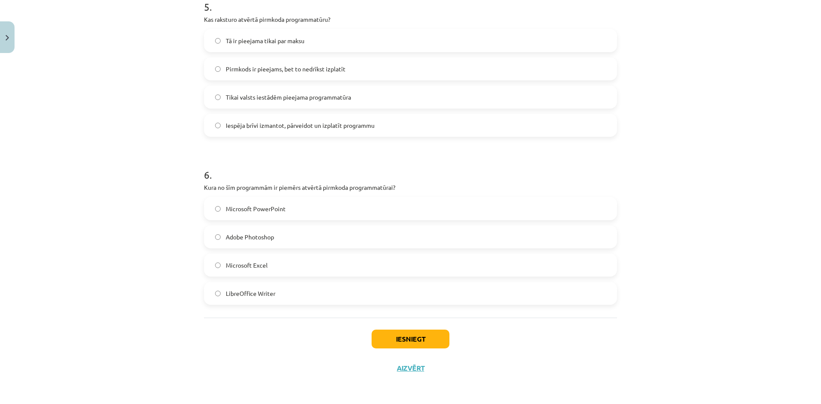
click at [268, 101] on span "Tikai valsts iestādēm pieejama programmatūra" at bounding box center [288, 97] width 125 height 9
click at [250, 73] on span "Pirmkods ir pieejams, bet to nedrīkst izplatīt" at bounding box center [286, 69] width 120 height 9
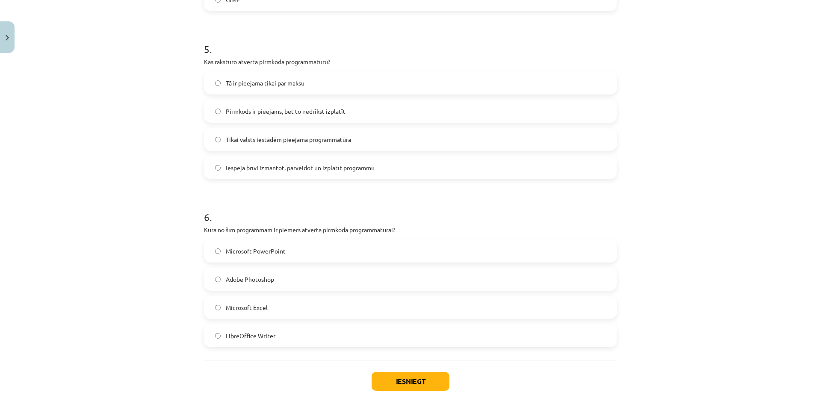
scroll to position [758, 0]
drag, startPoint x: 205, startPoint y: 203, endPoint x: 195, endPoint y: 203, distance: 9.8
click at [231, 209] on h1 "6 ." at bounding box center [410, 210] width 413 height 27
click at [233, 209] on h1 "6 ." at bounding box center [410, 210] width 413 height 27
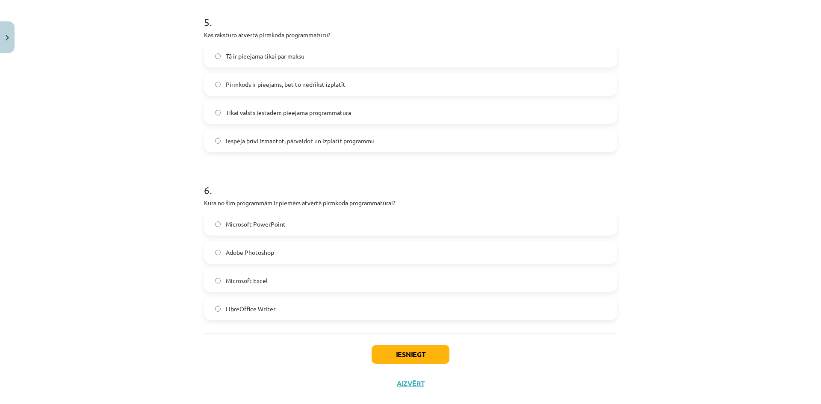
scroll to position [800, 0]
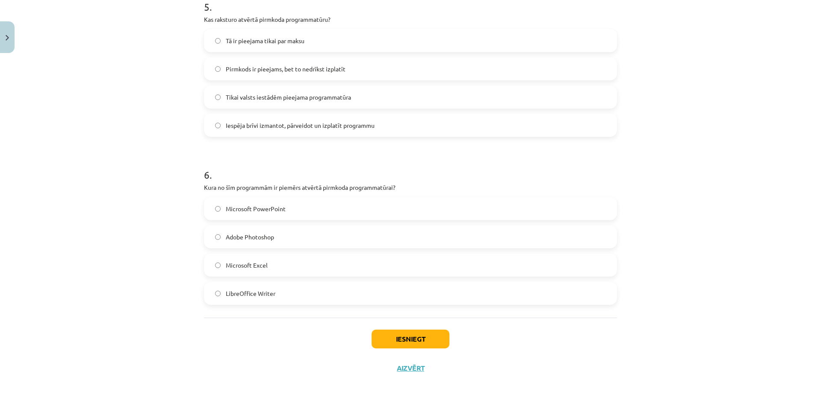
click at [269, 270] on label "Microsoft Excel" at bounding box center [411, 265] width 412 height 21
click at [428, 336] on button "Iesniegt" at bounding box center [411, 339] width 78 height 19
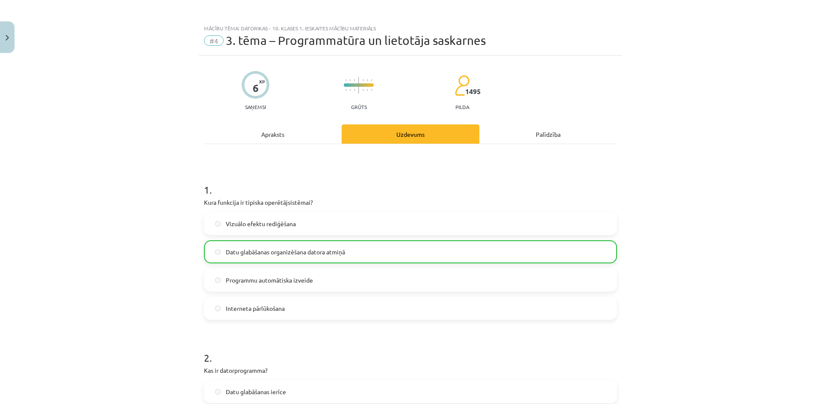
scroll to position [0, 0]
click at [117, 212] on div "Mācību tēma: Datorikas - 10. klases 1. ieskaites mācību materiāls #4 3. tēma – …" at bounding box center [410, 202] width 821 height 404
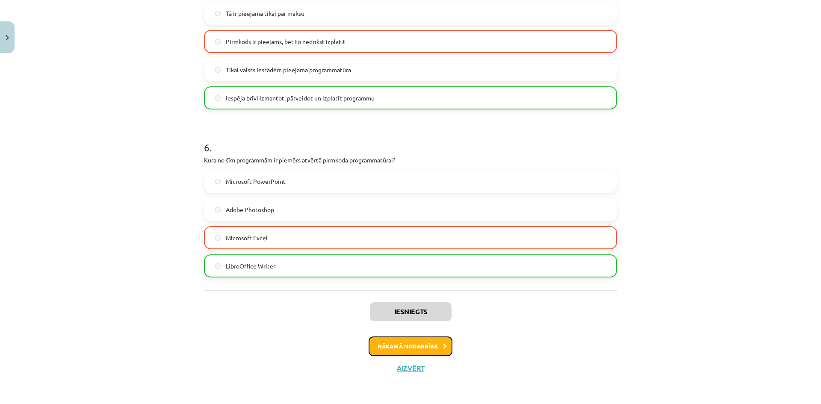
click at [426, 345] on button "Nākamā nodarbība" at bounding box center [411, 347] width 84 height 20
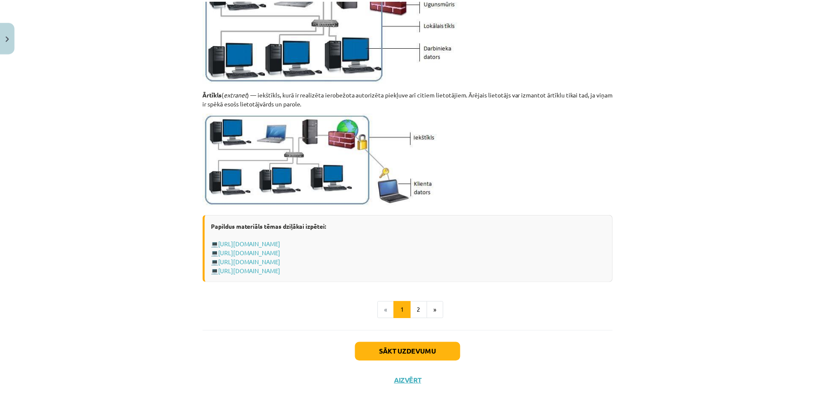
scroll to position [955, 0]
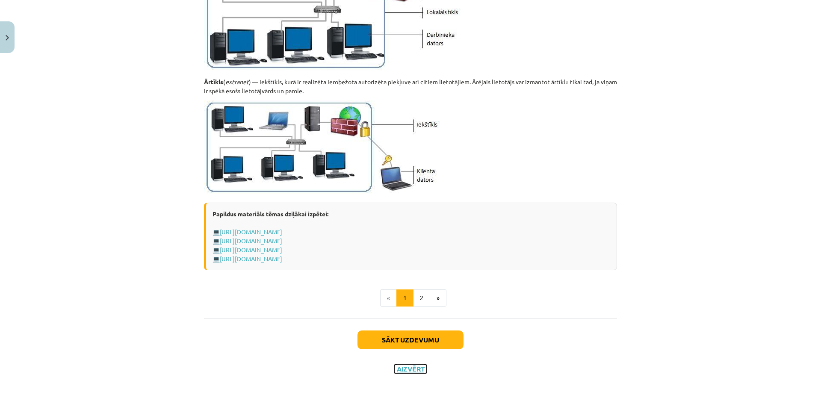
click at [408, 368] on button "Aizvērt" at bounding box center [410, 369] width 33 height 9
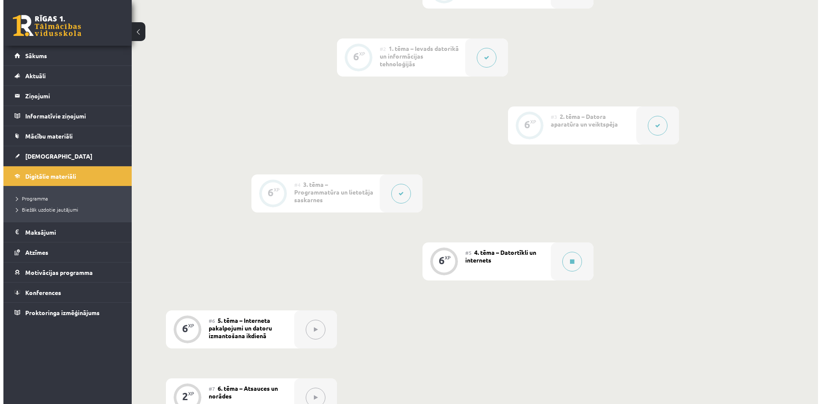
scroll to position [245, 0]
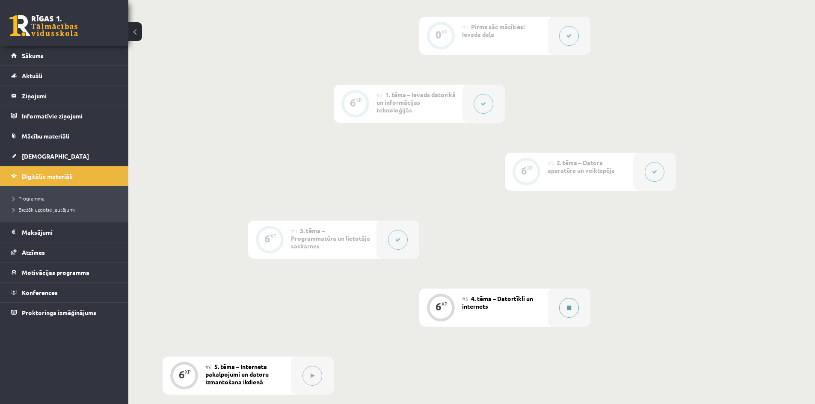
click at [566, 316] on button at bounding box center [569, 308] width 20 height 20
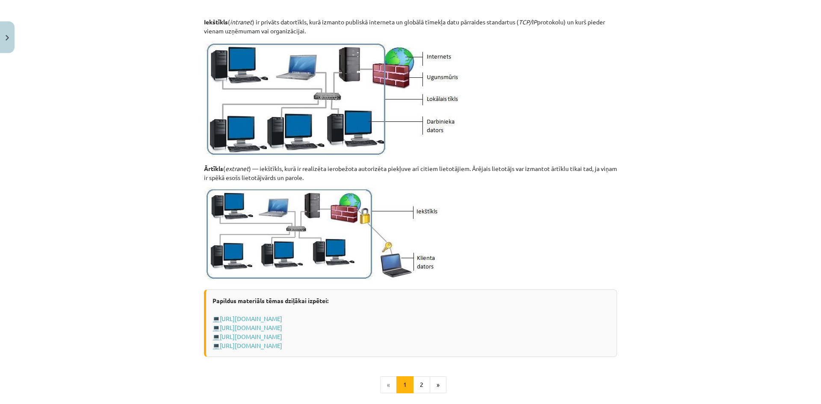
scroll to position [955, 0]
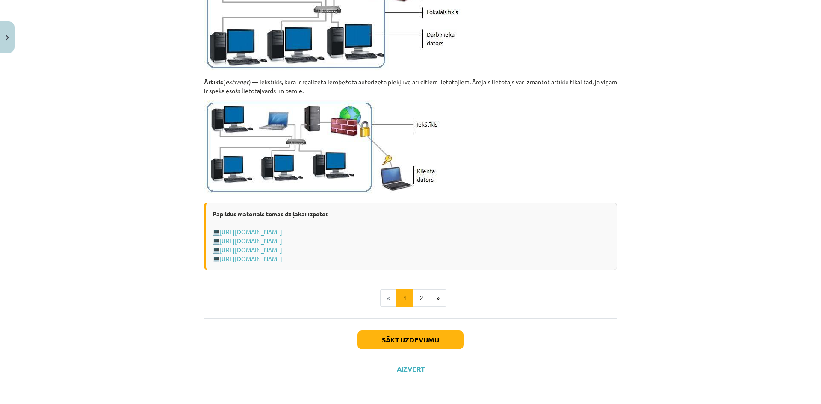
click at [417, 349] on div "Sākt uzdevumu Aizvērt" at bounding box center [410, 349] width 413 height 60
click at [415, 344] on button "Sākt uzdevumu" at bounding box center [411, 340] width 106 height 19
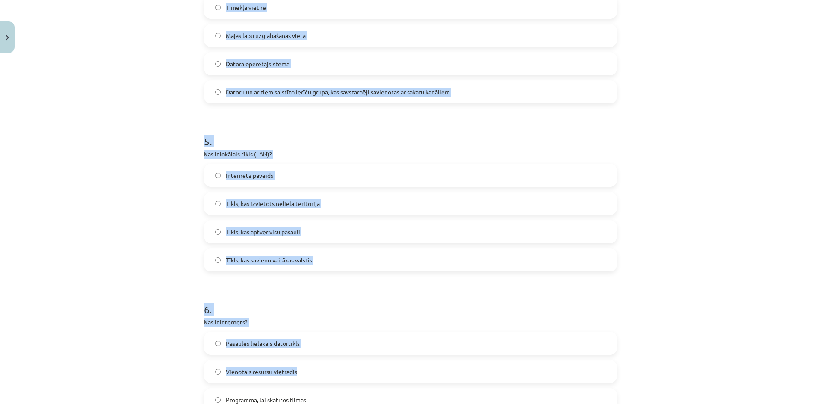
scroll to position [813, 0]
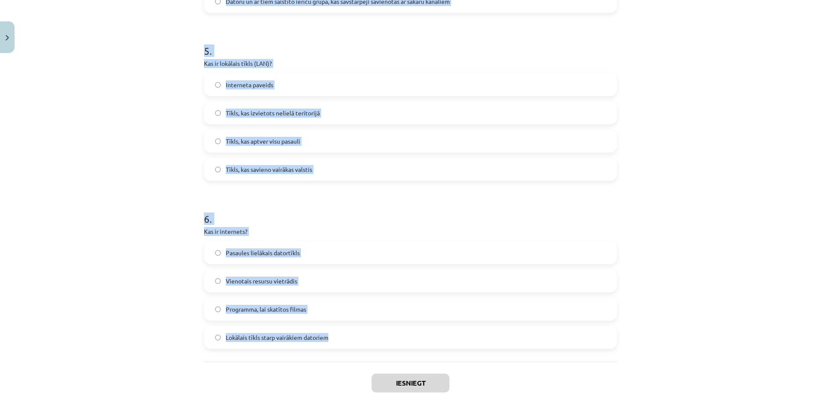
drag, startPoint x: 191, startPoint y: 183, endPoint x: 364, endPoint y: 351, distance: 240.5
click at [364, 351] on div "Mācību tēma: Datorikas - 10. klases 1. ieskaites mācību materiāls #5 4. tēma – …" at bounding box center [410, 202] width 821 height 404
copy form "1 . Kas ir URL? Tīmekļa vietnes adrese pārlūkprogrammā Internets Tīkla protokol…"
click at [130, 256] on div "Mācību tēma: Datorikas - 10. klases 1. ieskaites mācību materiāls #5 4. tēma – …" at bounding box center [410, 202] width 821 height 404
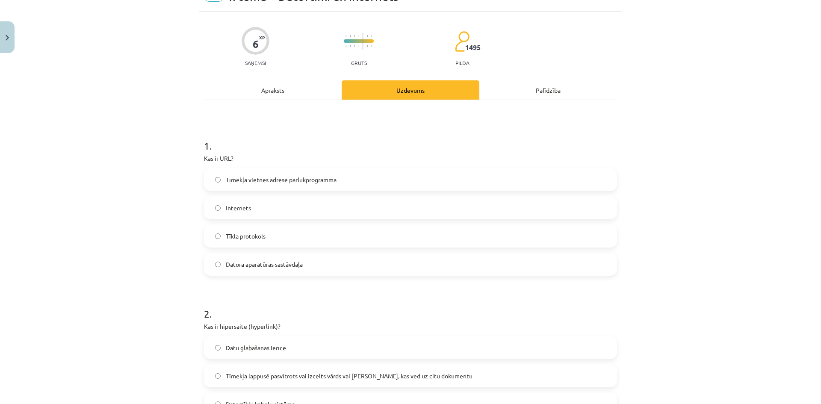
scroll to position [0, 0]
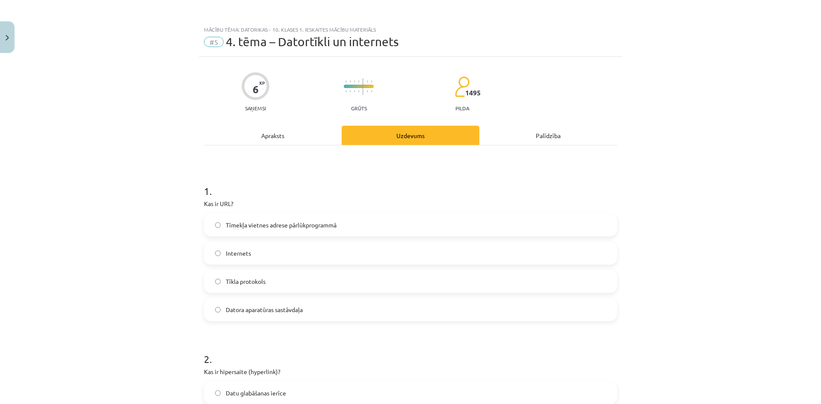
click at [591, 39] on div "#5 4. tēma – Datortīkli un internets" at bounding box center [410, 42] width 413 height 14
click at [591, 41] on div "#5 4. tēma – Datortīkli un internets" at bounding box center [410, 42] width 413 height 14
click at [328, 221] on span "Tīmekļa vietnes adrese pārlūkprogrammā" at bounding box center [281, 225] width 111 height 9
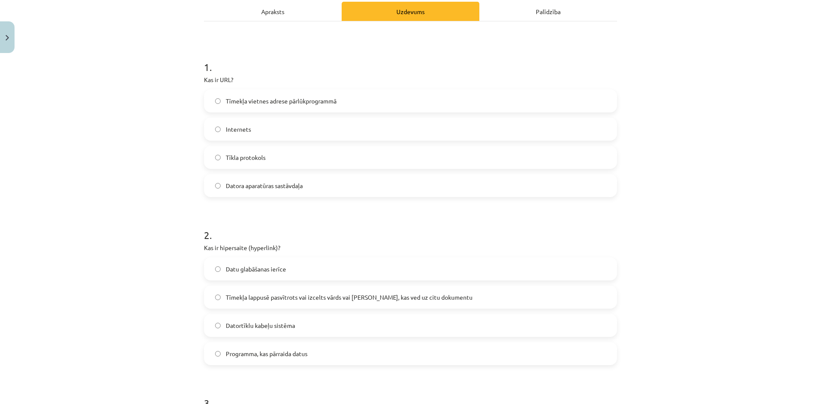
scroll to position [128, 0]
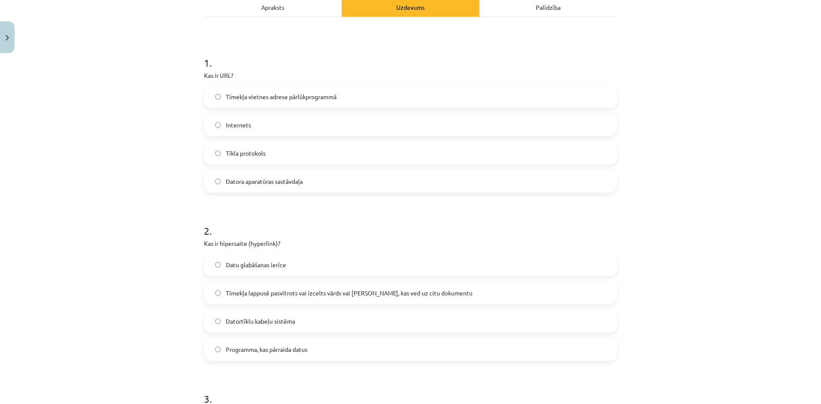
click at [256, 301] on label "Tīmekļa lappusē pasvītrots vai izcelts vārds vai frāze, kas ved uz citu dokumen…" at bounding box center [411, 292] width 412 height 21
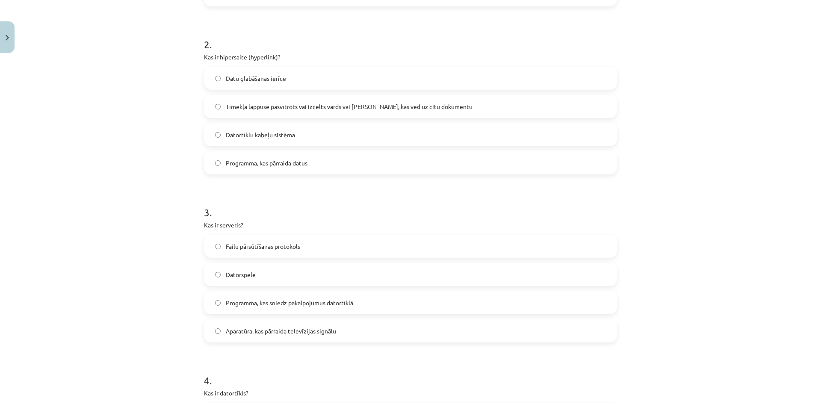
scroll to position [299, 0]
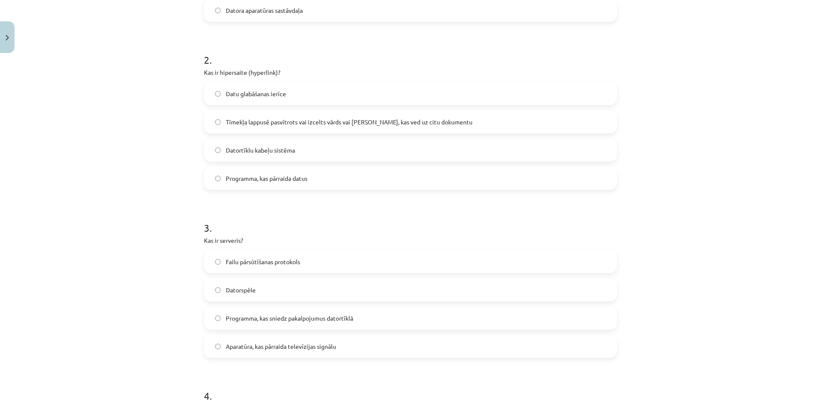
click at [273, 156] on label "Datortīklu kabeļu sistēma" at bounding box center [411, 149] width 412 height 21
click at [347, 320] on span "Programma, kas sniedz pakalpojumus datortīklā" at bounding box center [289, 318] width 127 height 9
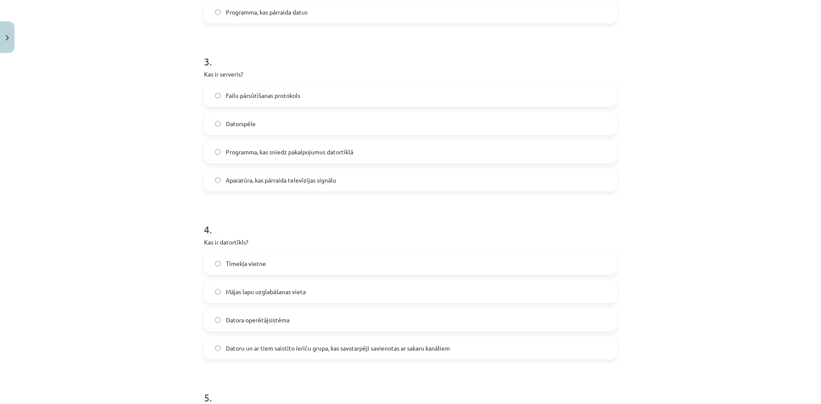
scroll to position [513, 0]
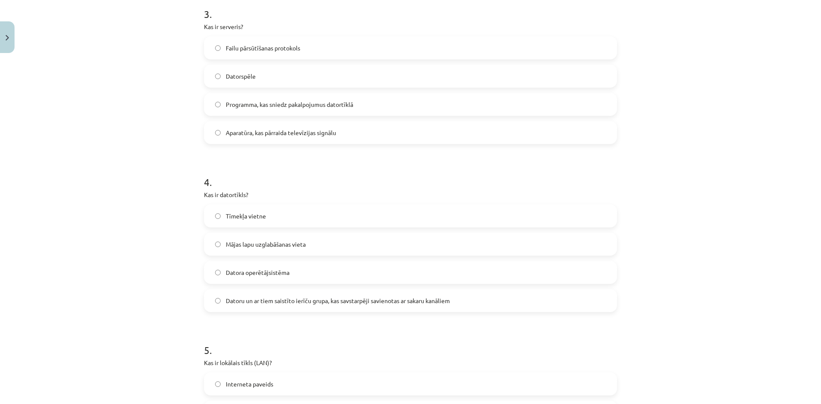
click at [262, 307] on label "Datoru un ar tiem saistīto ierīču grupa, kas savstarpēji savienotas ar sakaru k…" at bounding box center [411, 300] width 412 height 21
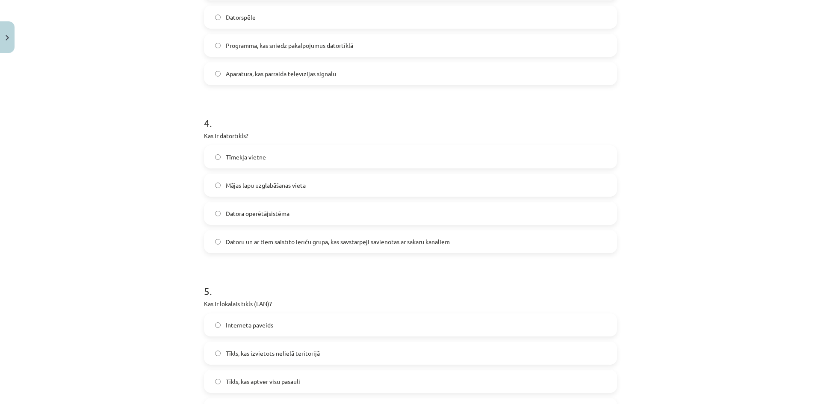
scroll to position [642, 0]
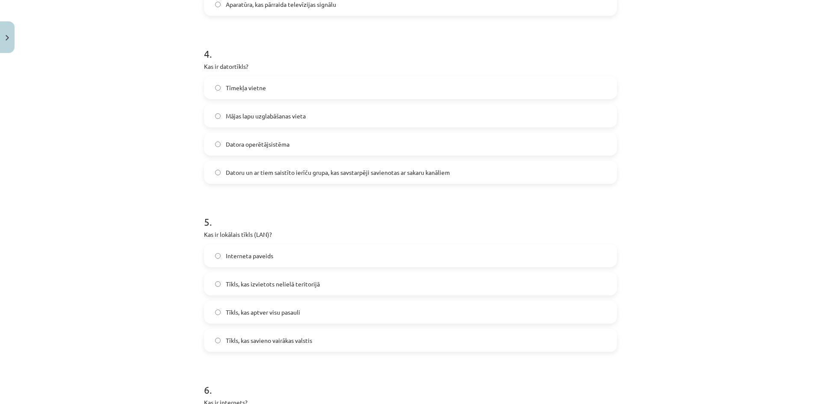
click at [270, 280] on span "Tīkls, kas izvietots nelielā teritorijā" at bounding box center [273, 284] width 94 height 9
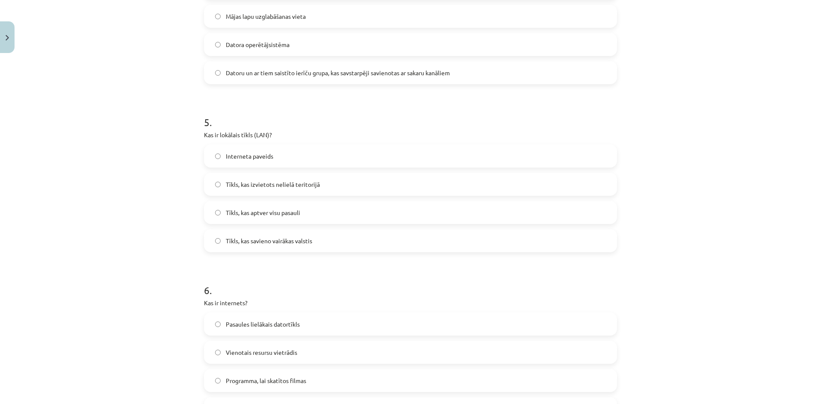
scroll to position [856, 0]
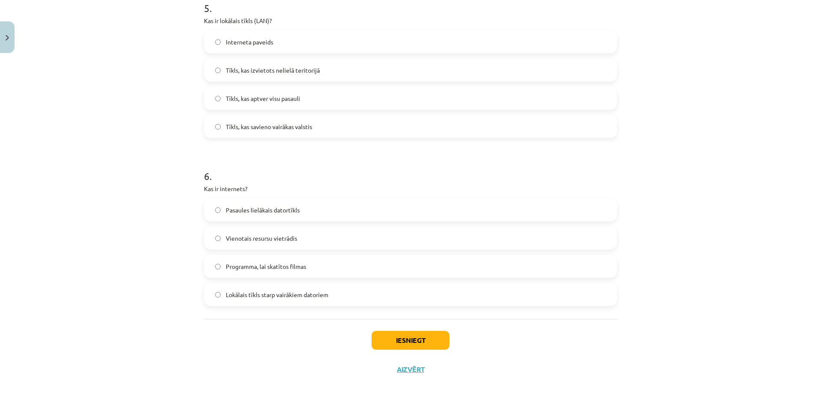
click at [310, 202] on label "Pasaules lielākais datortīkls" at bounding box center [411, 209] width 412 height 21
click at [417, 344] on button "Iesniegt" at bounding box center [411, 340] width 78 height 19
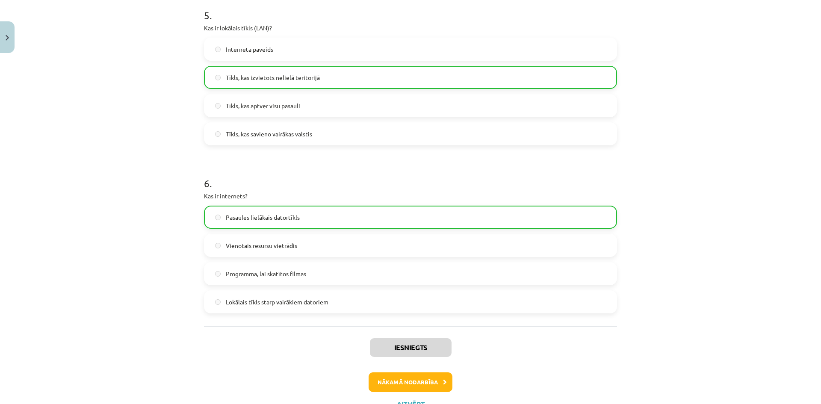
scroll to position [884, 0]
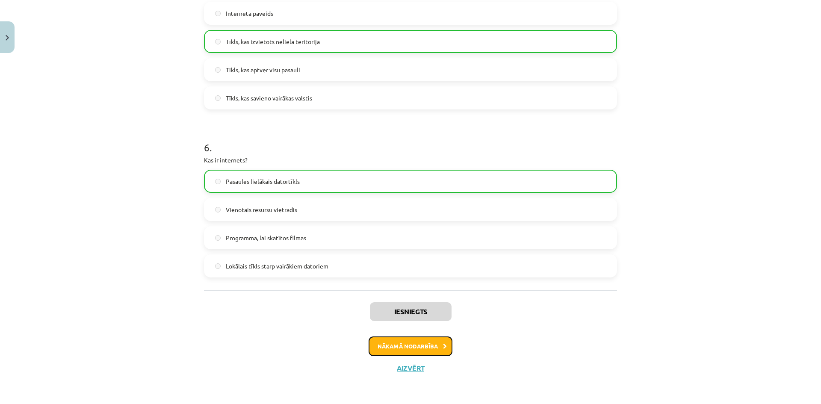
click at [406, 350] on button "Nākamā nodarbība" at bounding box center [411, 347] width 84 height 20
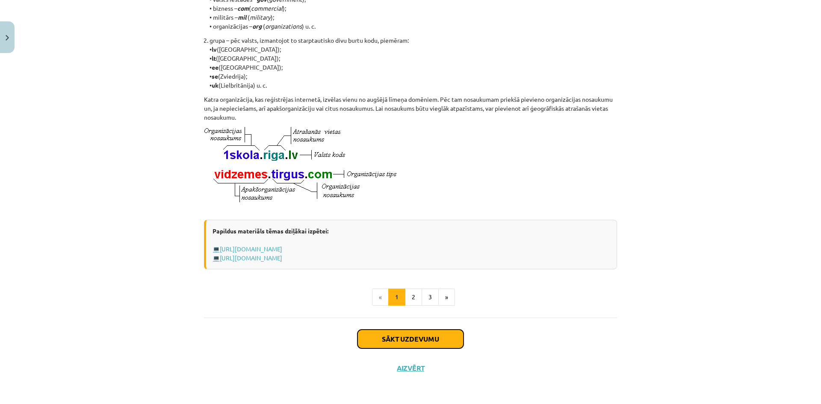
click at [424, 342] on button "Sākt uzdevumu" at bounding box center [411, 339] width 106 height 19
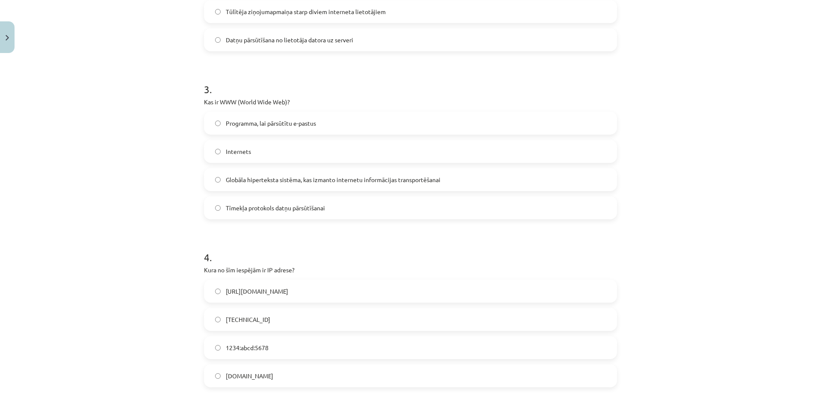
scroll to position [415, 0]
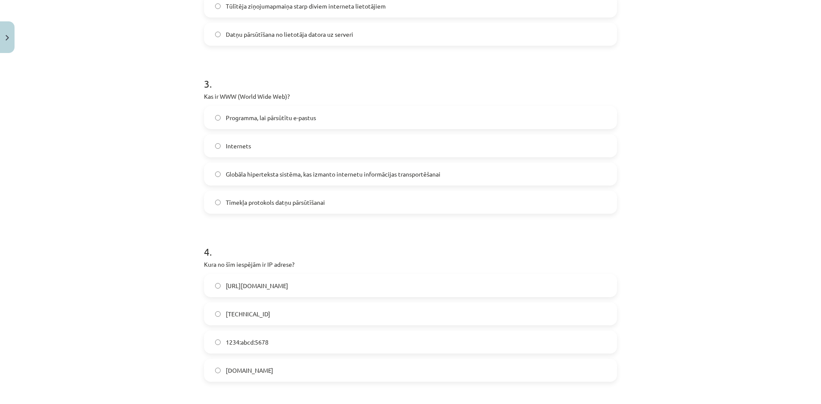
click at [249, 320] on label "192.100.81.101" at bounding box center [411, 313] width 412 height 21
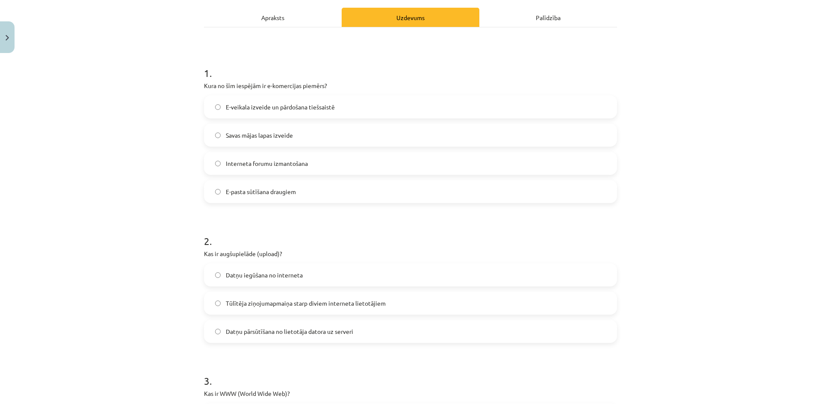
scroll to position [30, 0]
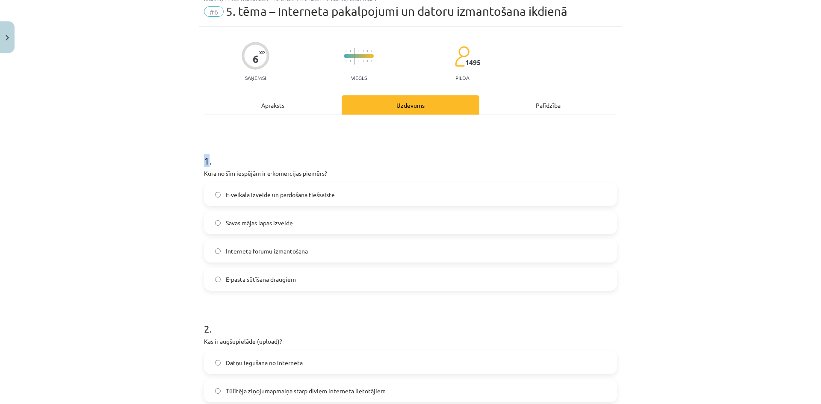
drag, startPoint x: 199, startPoint y: 150, endPoint x: 205, endPoint y: 156, distance: 8.2
click at [160, 160] on div "Mācību tēma: Datorikas - 10. klases 1. ieskaites mācību materiāls #6 5. tēma – …" at bounding box center [410, 202] width 821 height 404
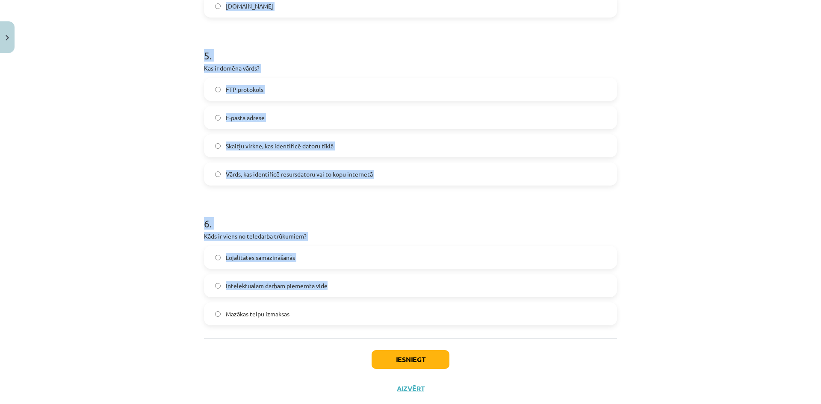
scroll to position [800, 0]
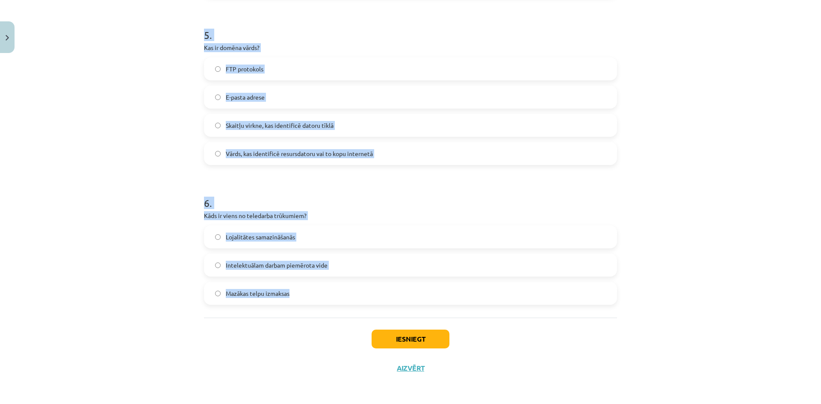
drag, startPoint x: 190, startPoint y: 157, endPoint x: 331, endPoint y: 287, distance: 192.6
click at [331, 287] on div "Mācību tēma: Datorikas - 10. klases 1. ieskaites mācību materiāls #6 5. tēma – …" at bounding box center [410, 202] width 821 height 404
copy form "1 . Kura no šīm iespējām ir e-komercijas piemērs? E-veikala izveide un pārdošan…"
click at [115, 180] on div "Mācību tēma: Datorikas - 10. klases 1. ieskaites mācību materiāls #6 5. tēma – …" at bounding box center [410, 202] width 821 height 404
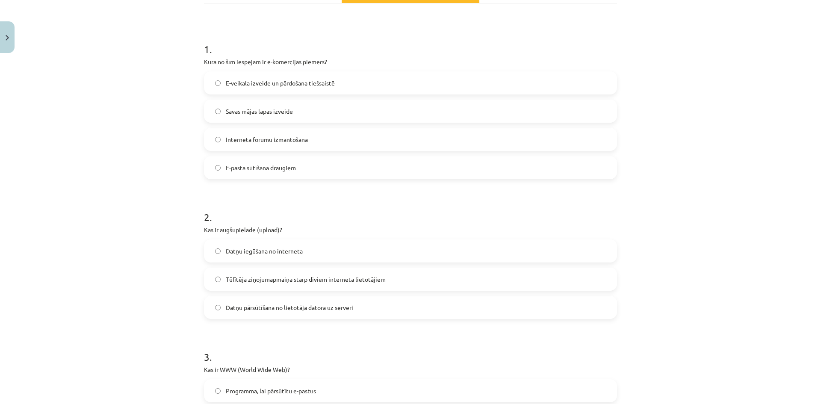
scroll to position [73, 0]
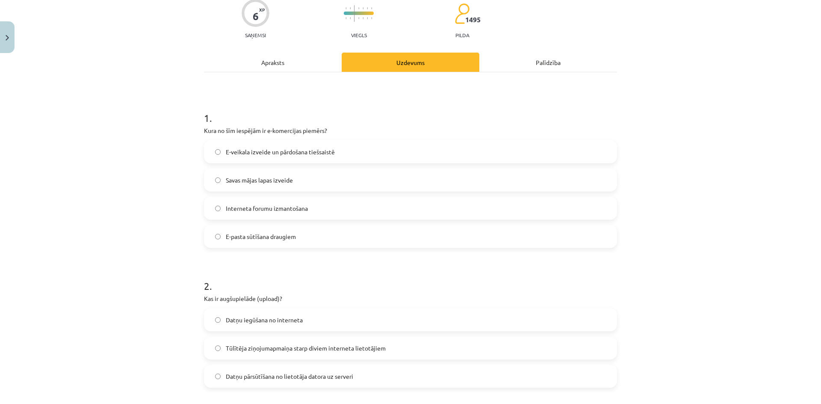
click at [232, 149] on span "E-veikala izveide un pārdošana tiešsaistē" at bounding box center [280, 152] width 109 height 9
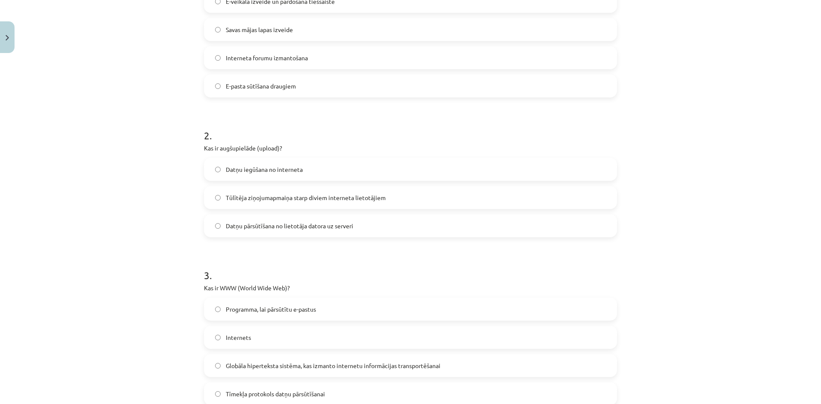
scroll to position [244, 0]
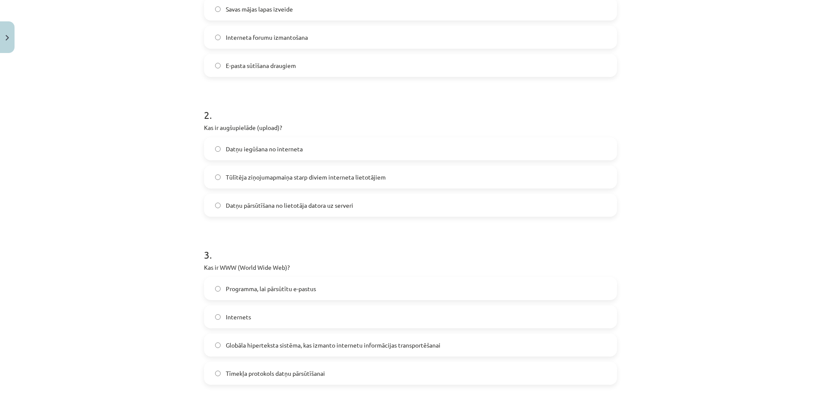
click at [292, 346] on span "Globāla hiperteksta sistēma, kas izmanto internetu informācijas transportēšanai" at bounding box center [333, 345] width 215 height 9
click at [276, 209] on span "Datņu pārsūtīšana no lietotāja datora uz serveri" at bounding box center [289, 205] width 127 height 9
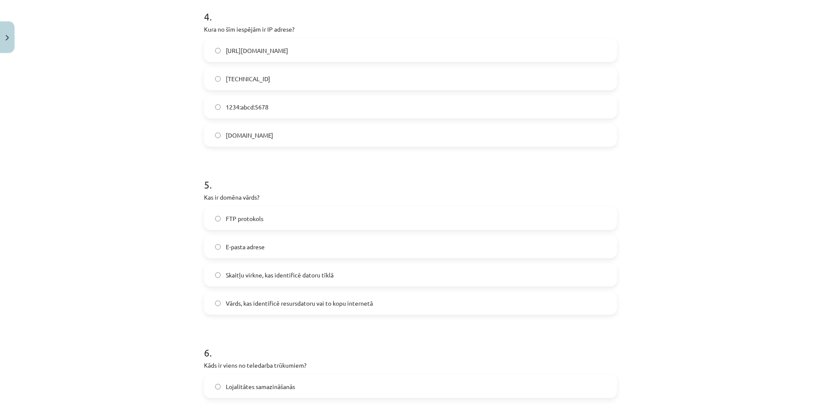
scroll to position [672, 0]
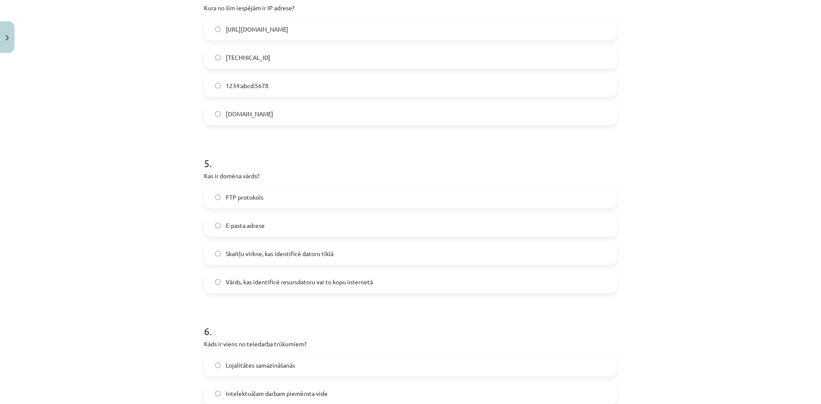
click at [258, 255] on span "Skaitļu virkne, kas identificē datoru tīklā" at bounding box center [280, 253] width 108 height 9
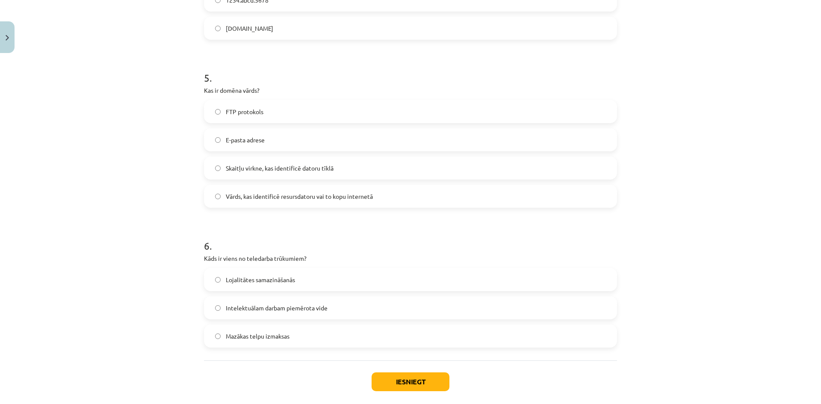
click at [259, 311] on span "Intelektuālam darbam piemērota vide" at bounding box center [277, 308] width 102 height 9
click at [386, 379] on button "Iesniegt" at bounding box center [411, 382] width 78 height 19
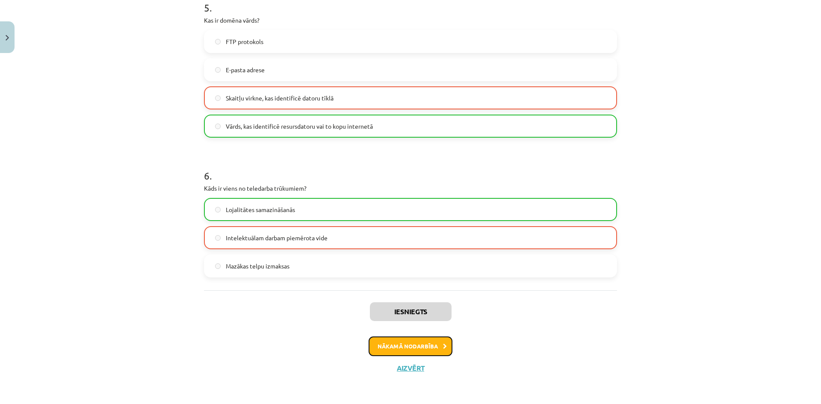
click at [414, 350] on button "Nākamā nodarbība" at bounding box center [411, 347] width 84 height 20
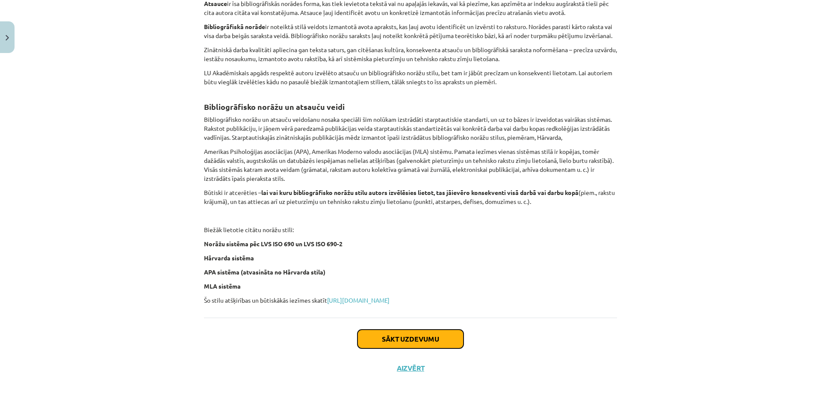
click at [422, 337] on button "Sākt uzdevumu" at bounding box center [411, 339] width 106 height 19
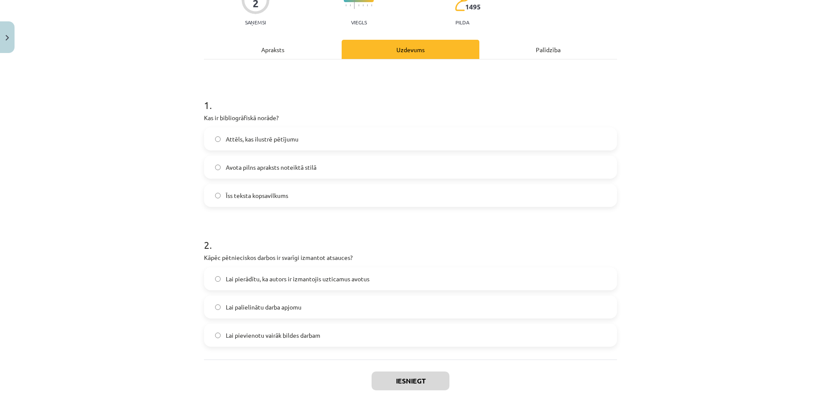
scroll to position [128, 0]
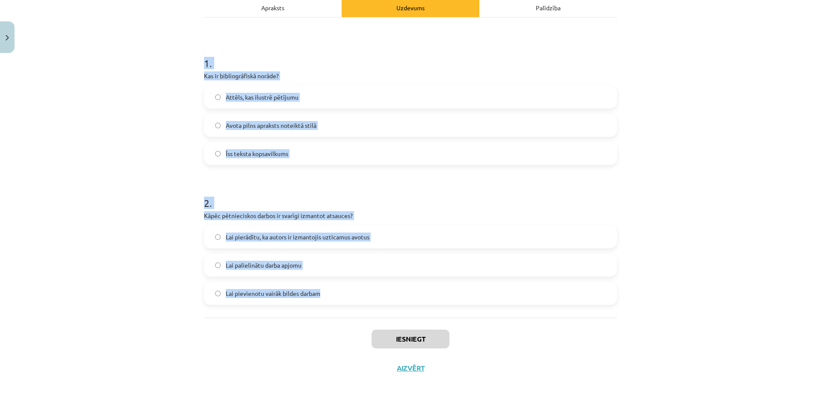
drag, startPoint x: 251, startPoint y: 168, endPoint x: 332, endPoint y: 303, distance: 157.6
click at [332, 303] on div "Mācību tēma: Datorikas - 10. klases 1. ieskaites mācību materiāls #7 6. tēma – …" at bounding box center [410, 202] width 821 height 404
copy form "1 . Kas ir bibliogrāfiskā norāde? Attēls, kas ilustrē pētījumu Avota pilns apra…"
click at [294, 190] on h1 "2 ." at bounding box center [410, 195] width 413 height 27
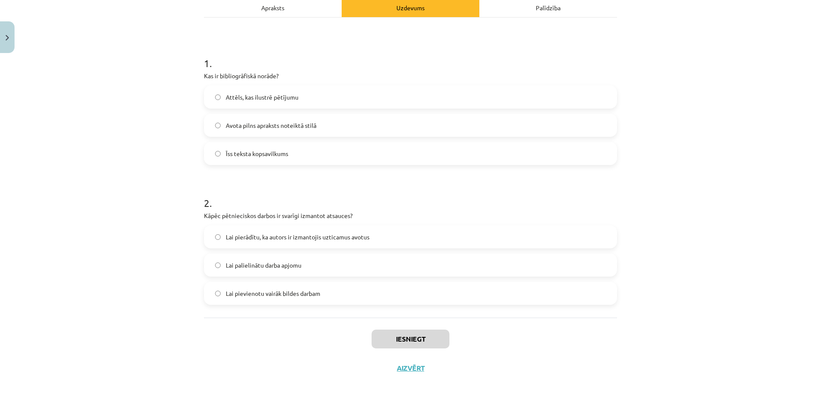
drag, startPoint x: 247, startPoint y: 123, endPoint x: 250, endPoint y: 120, distance: 4.8
click at [249, 121] on span "Avota pilns apraksts noteiktā stilā" at bounding box center [271, 125] width 91 height 9
click at [213, 119] on label "Avota pilns apraksts noteiktā stilā" at bounding box center [411, 125] width 412 height 21
click at [285, 239] on span "Lai pierādītu, ka autors ir izmantojis uzticamus avotus" at bounding box center [298, 237] width 144 height 9
click at [403, 344] on button "Iesniegt" at bounding box center [411, 339] width 78 height 19
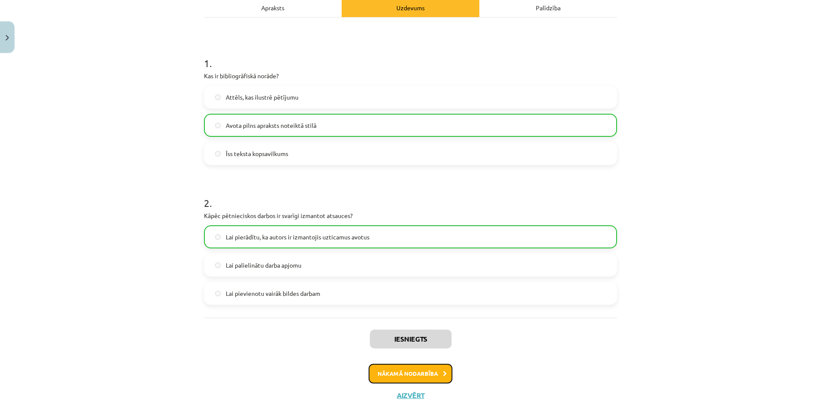
click at [415, 373] on button "Nākamā nodarbība" at bounding box center [411, 374] width 84 height 20
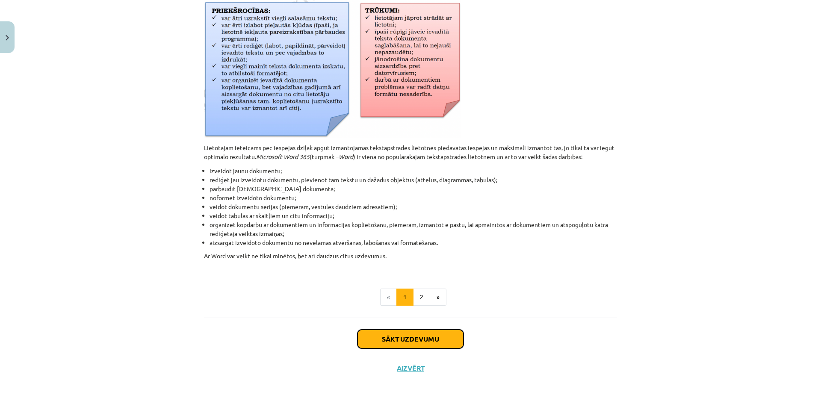
click at [417, 341] on button "Sākt uzdevumu" at bounding box center [411, 339] width 106 height 19
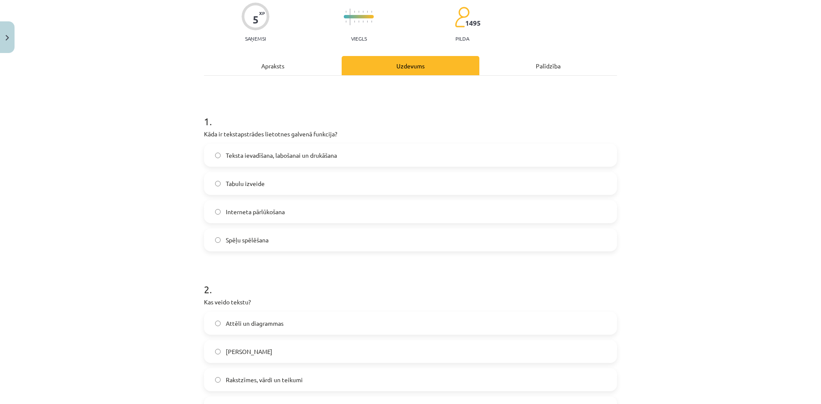
scroll to position [21, 0]
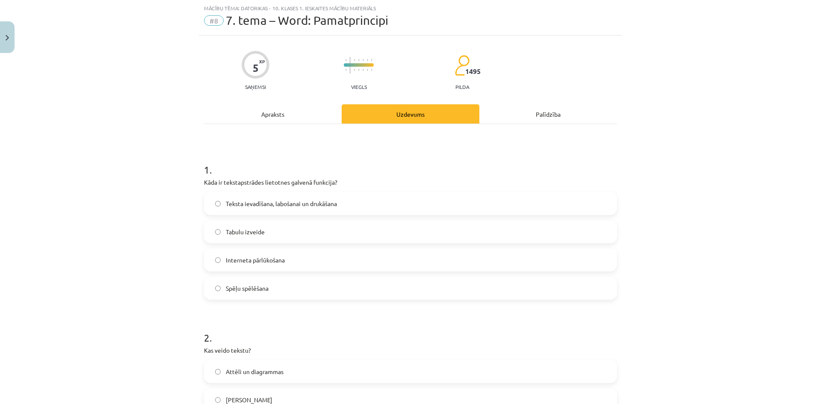
click at [144, 176] on div "Mācību tēma: Datorikas - 10. klases 1. ieskaites mācību materiāls #8 7. tema – …" at bounding box center [410, 202] width 821 height 404
drag, startPoint x: 474, startPoint y: 70, endPoint x: 490, endPoint y: 68, distance: 15.9
click at [490, 68] on div "5 XP Saņemsi Viegls 1495 pilda" at bounding box center [410, 68] width 413 height 44
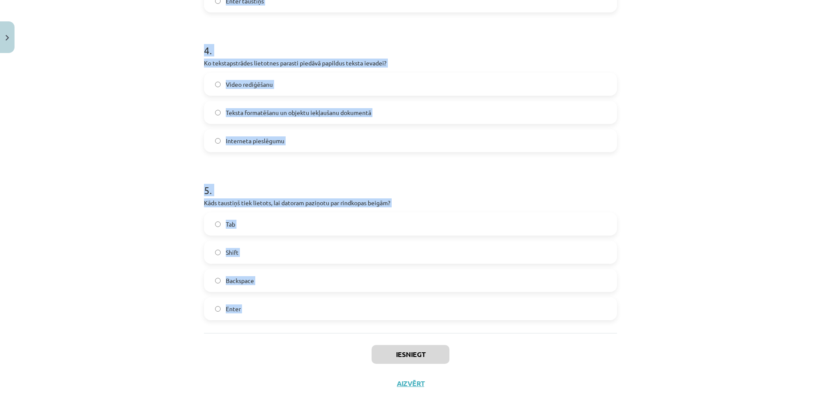
scroll to position [661, 0]
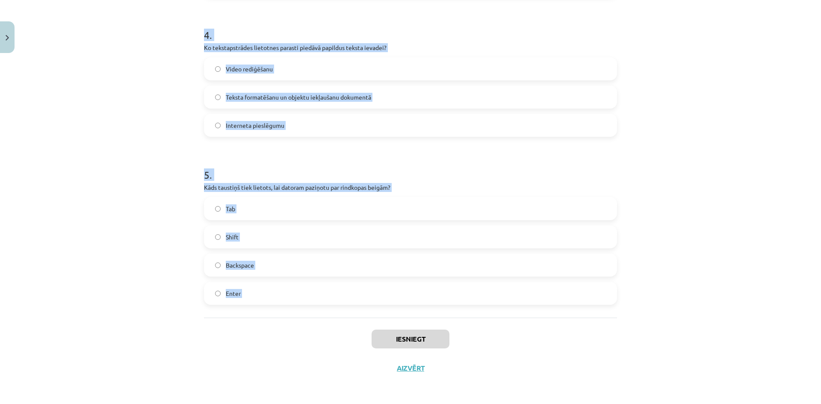
drag, startPoint x: 199, startPoint y: 167, endPoint x: 342, endPoint y: 337, distance: 222.6
copy form "1 . Kāda ir tekstapstrādes lietotnes galvenā funkcija? Teksta ievadīšana, laboš…"
click at [163, 273] on div "Mācību tēma: Datorikas - 10. klases 1. ieskaites mācību materiāls #8 7. tema – …" at bounding box center [410, 202] width 821 height 404
click at [673, 332] on div "Mācību tēma: Datorikas - 10. klases 1. ieskaites mācību materiāls #8 7. tema – …" at bounding box center [410, 202] width 821 height 404
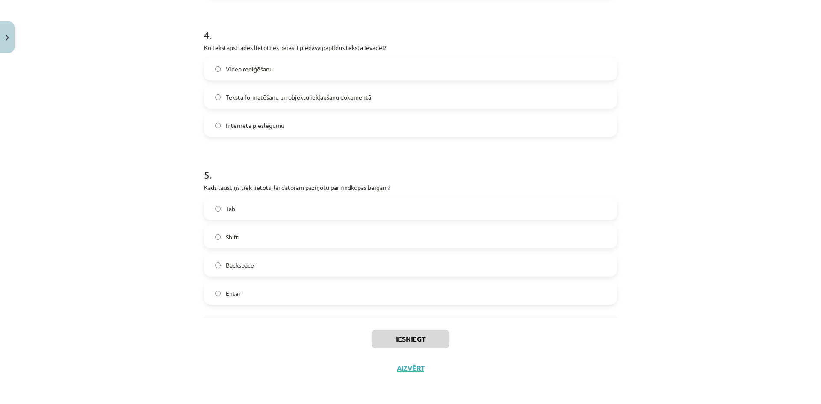
click at [260, 291] on label "Enter" at bounding box center [411, 293] width 412 height 21
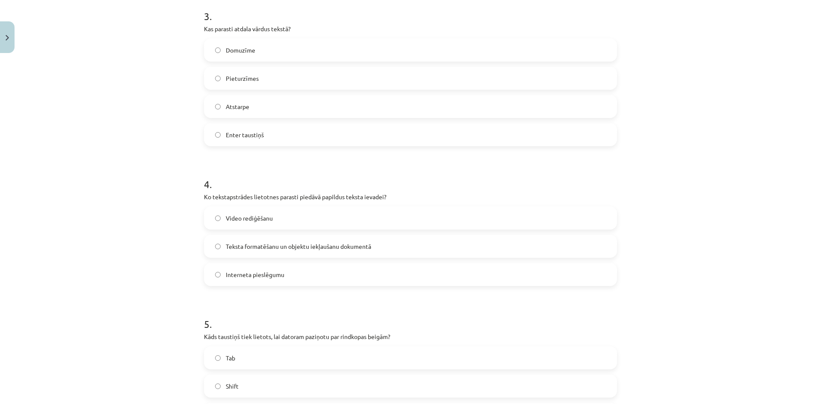
scroll to position [489, 0]
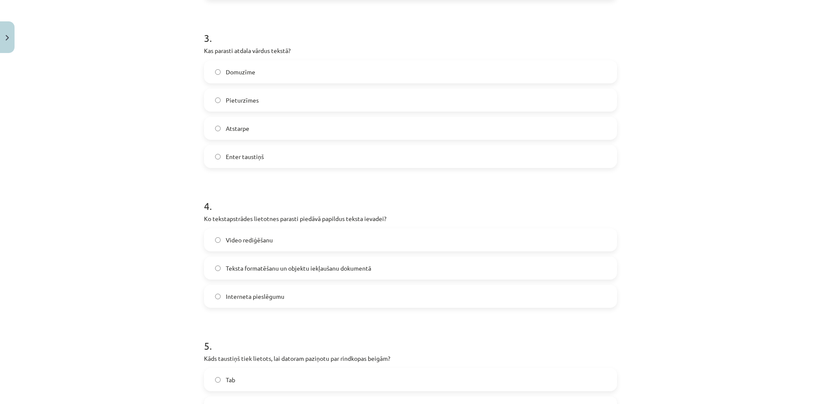
click at [233, 133] on label "Atstarpe" at bounding box center [411, 128] width 412 height 21
click at [387, 272] on label "Teksta formatēšanu un objektu iekļaušanu dokumentā" at bounding box center [411, 268] width 412 height 21
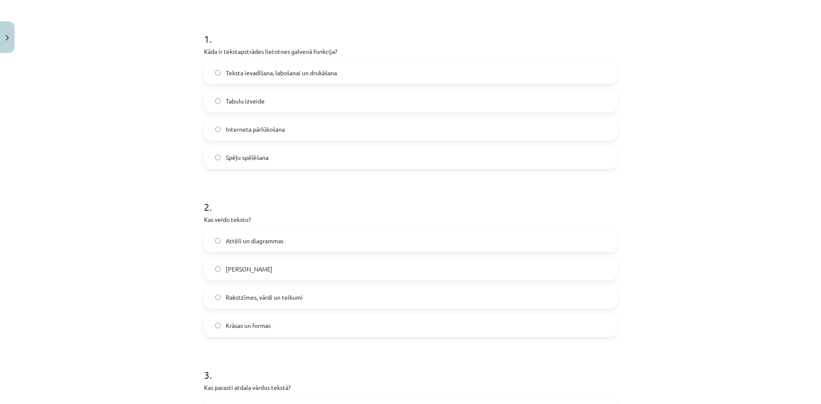
scroll to position [104, 0]
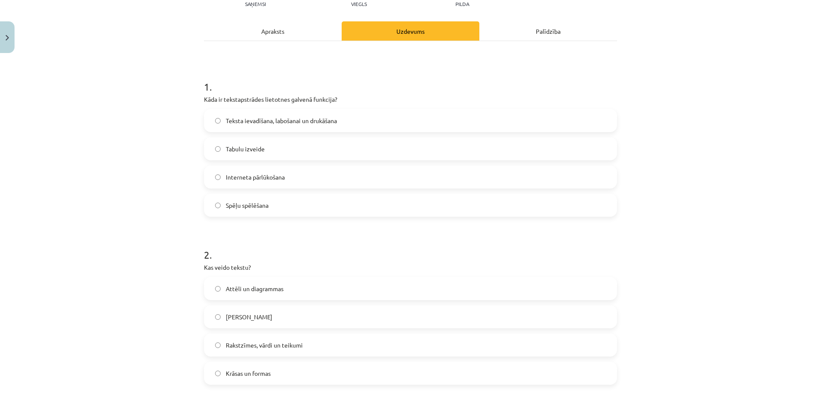
click at [263, 122] on span "Teksta ievadīšana, labošanai un drukāšana" at bounding box center [281, 120] width 111 height 9
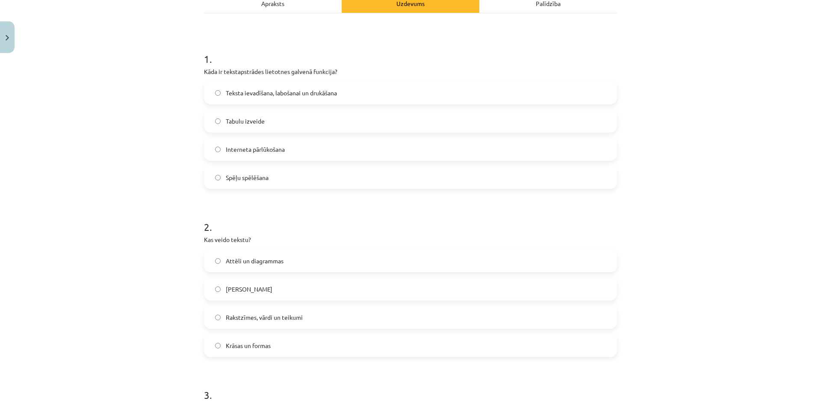
scroll to position [147, 0]
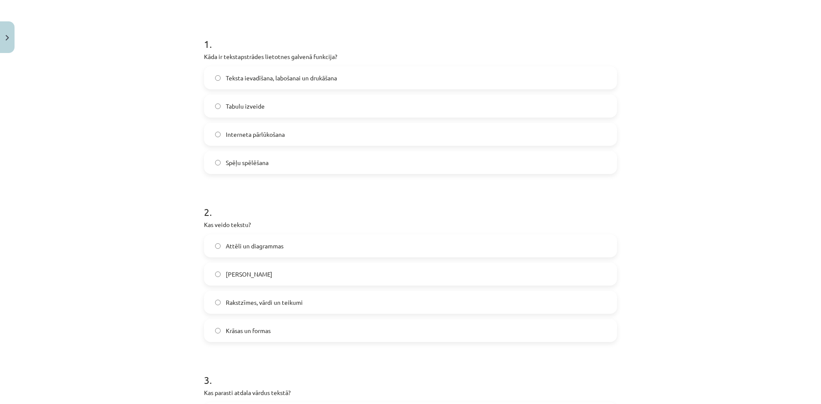
click at [293, 308] on label "Rakstzīmes, vārdi un teikumi" at bounding box center [411, 302] width 412 height 21
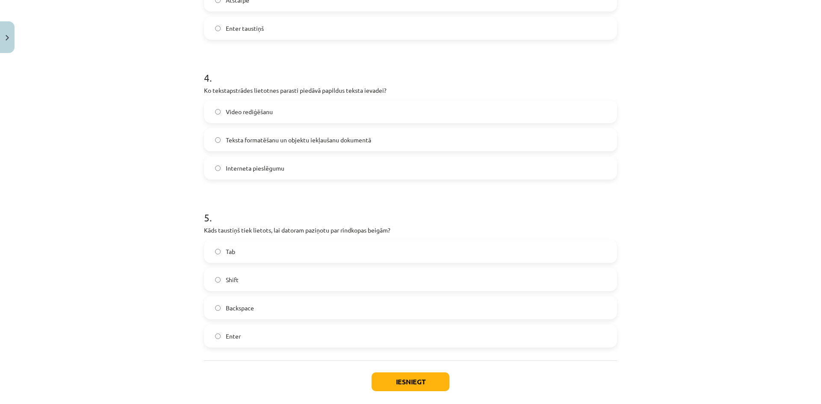
scroll to position [661, 0]
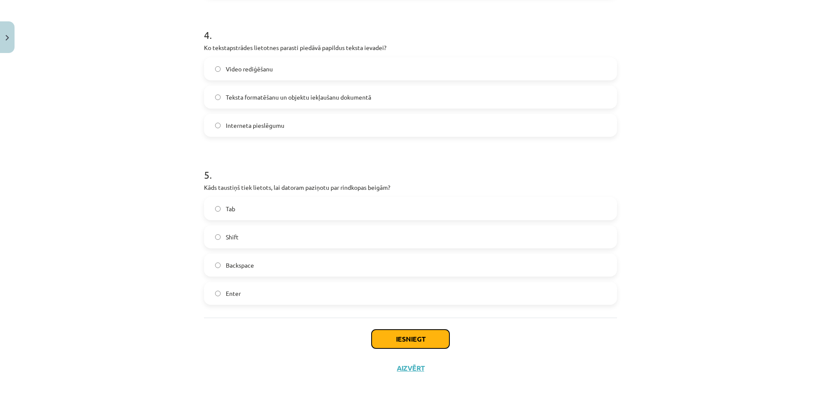
click at [423, 342] on button "Iesniegt" at bounding box center [411, 339] width 78 height 19
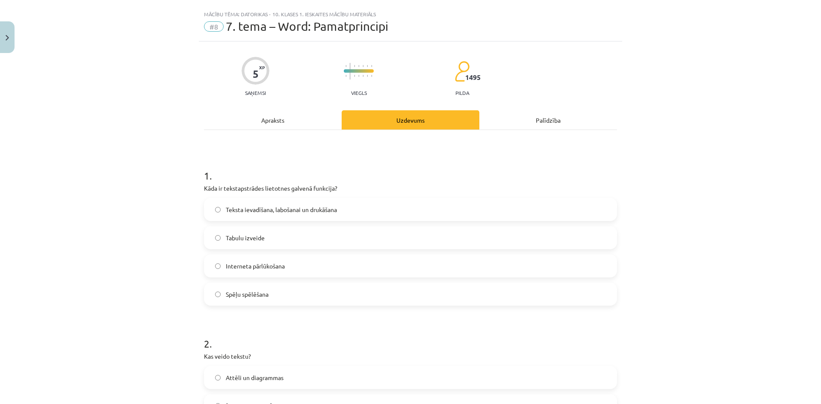
scroll to position [43, 0]
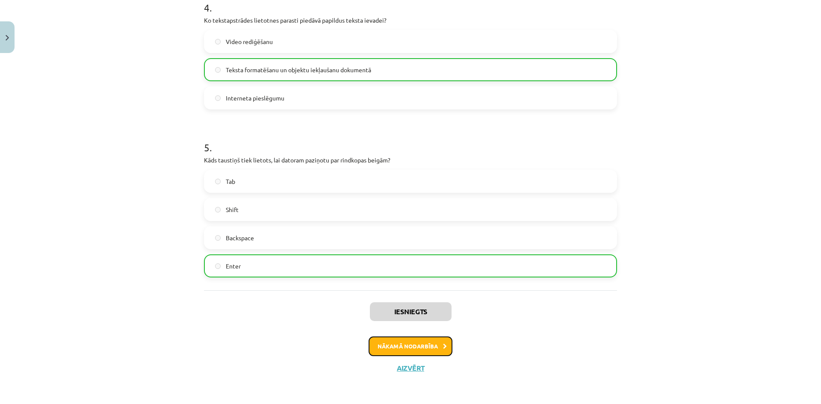
click at [422, 341] on button "Nākamā nodarbība" at bounding box center [411, 347] width 84 height 20
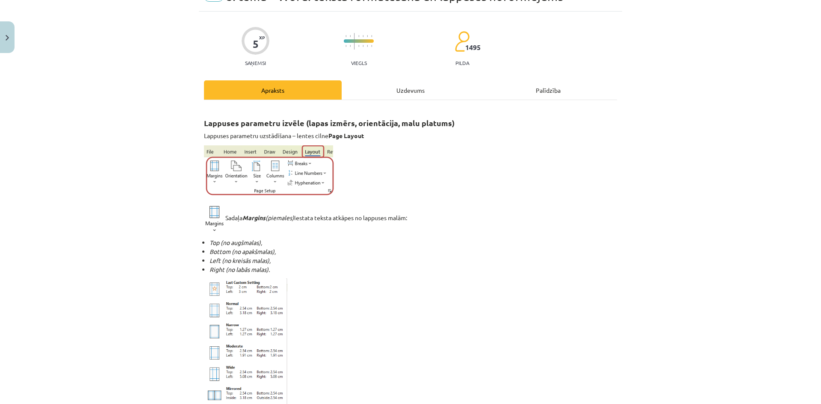
scroll to position [21, 0]
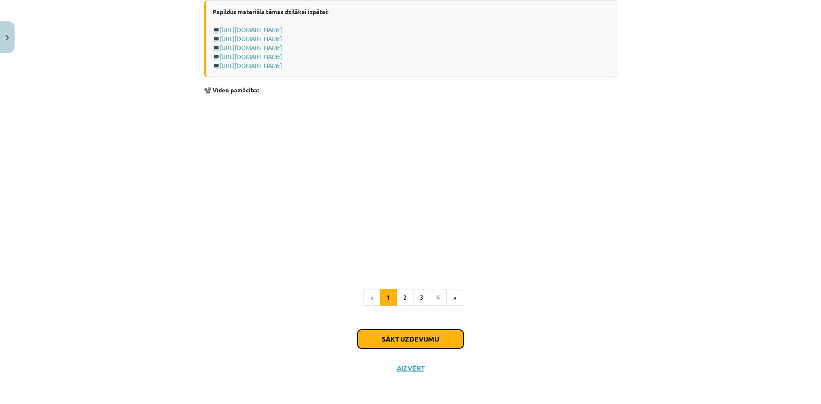
click at [412, 337] on button "Sākt uzdevumu" at bounding box center [411, 339] width 106 height 19
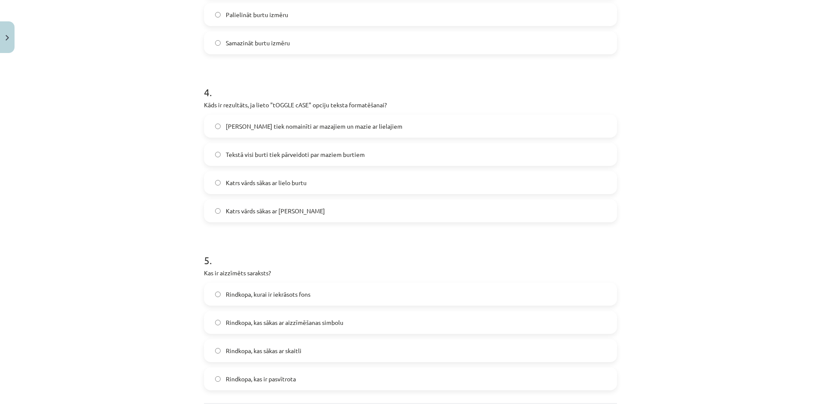
scroll to position [697, 0]
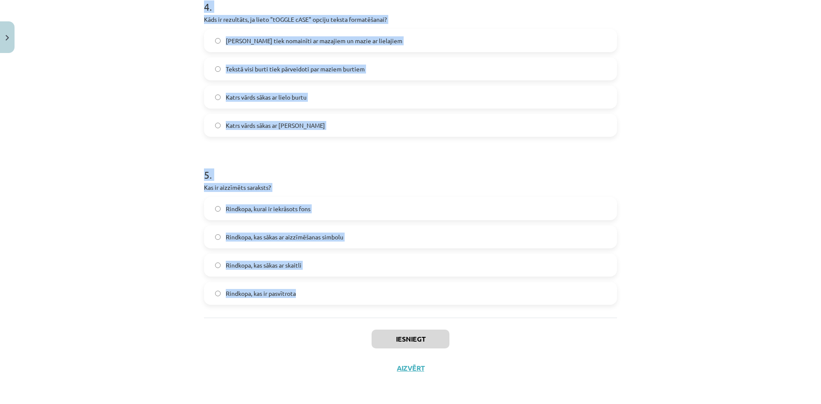
drag, startPoint x: 199, startPoint y: 37, endPoint x: 467, endPoint y: 305, distance: 379.4
copy form "1 . Kura cilne ir jāizmanto, lai mainītu rakstzīmju fontu un lielumu? Insert Ho…"
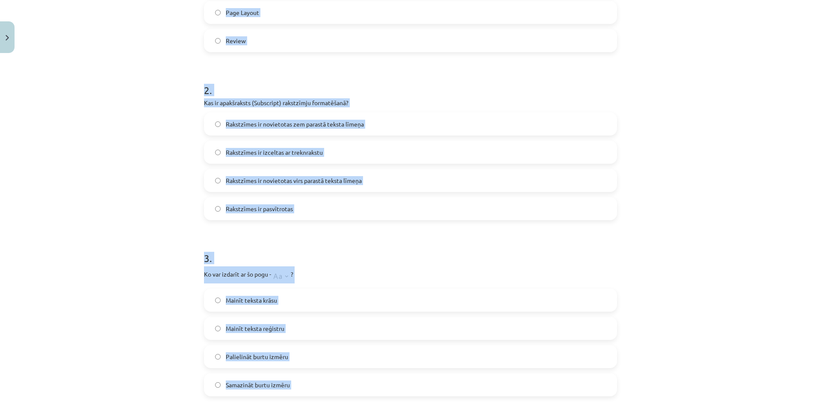
click at [139, 167] on div "Mācību tēma: Datorikas - 10. klases 1. ieskaites mācību materiāls #9 8. tēma – …" at bounding box center [410, 202] width 821 height 404
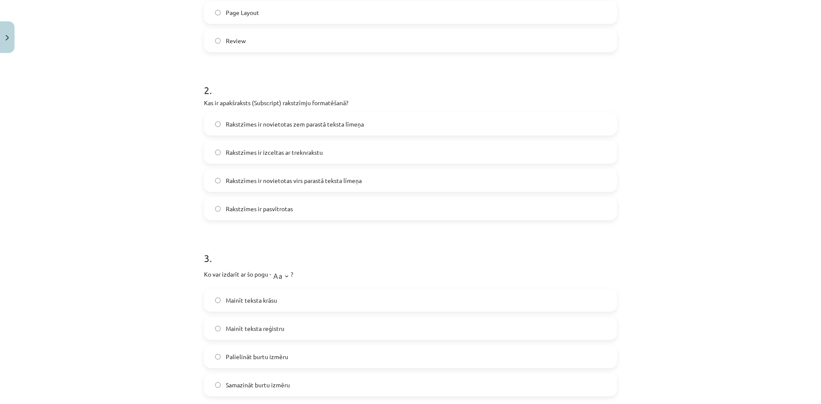
scroll to position [12, 0]
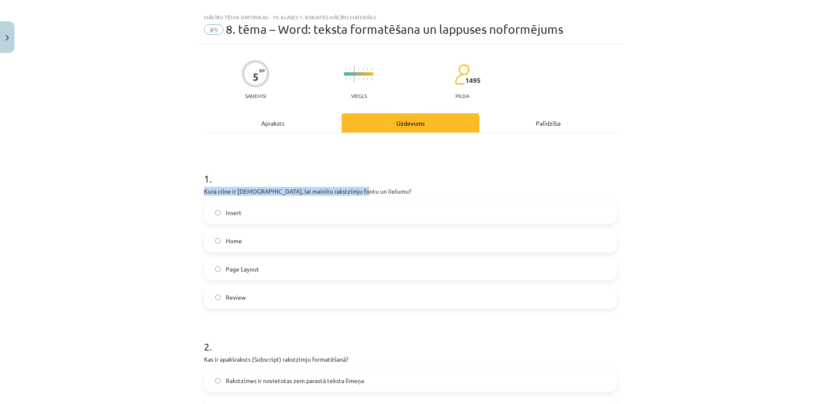
drag, startPoint x: 221, startPoint y: 191, endPoint x: 352, endPoint y: 189, distance: 130.9
click at [391, 183] on h1 "1 ." at bounding box center [410, 171] width 413 height 27
click at [245, 240] on label "Home" at bounding box center [411, 240] width 412 height 21
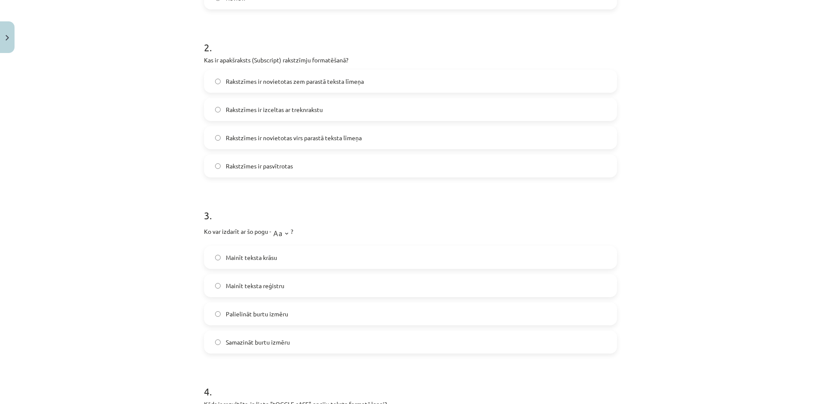
scroll to position [184, 0]
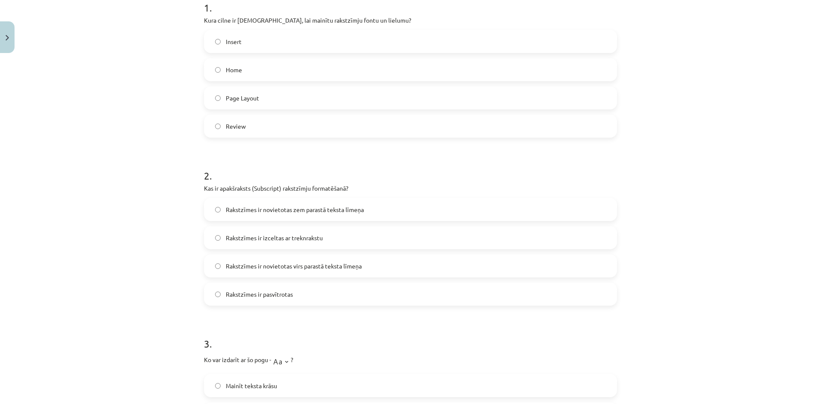
click at [409, 208] on label "Rakstzīmes ir novietotas zem parastā teksta līmeņa" at bounding box center [411, 209] width 412 height 21
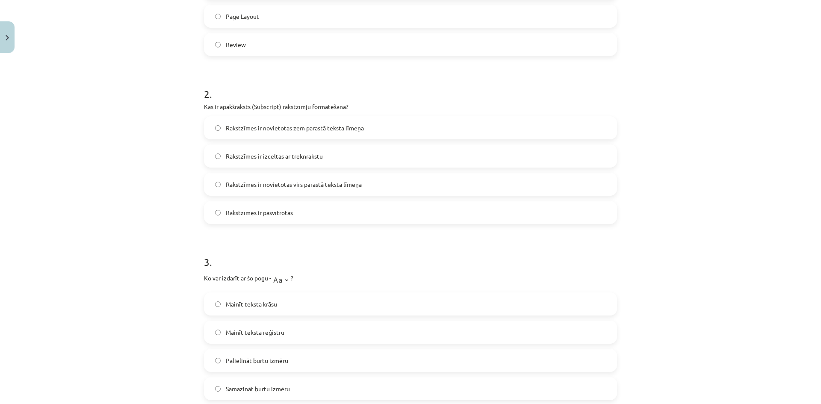
scroll to position [397, 0]
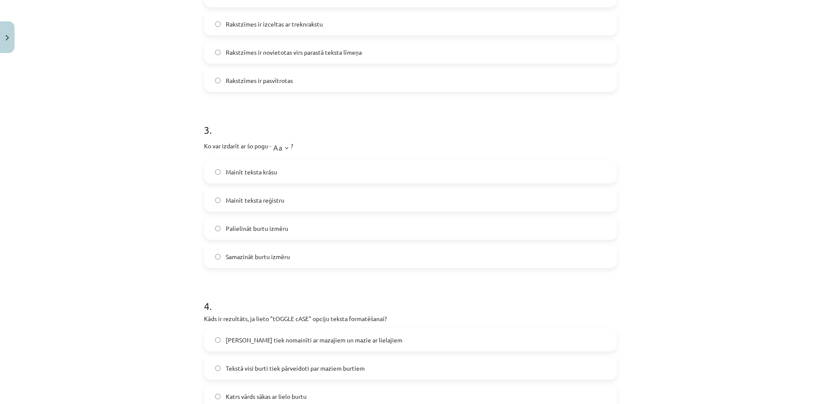
click at [303, 198] on label "Mainīt teksta reģistru" at bounding box center [411, 200] width 412 height 21
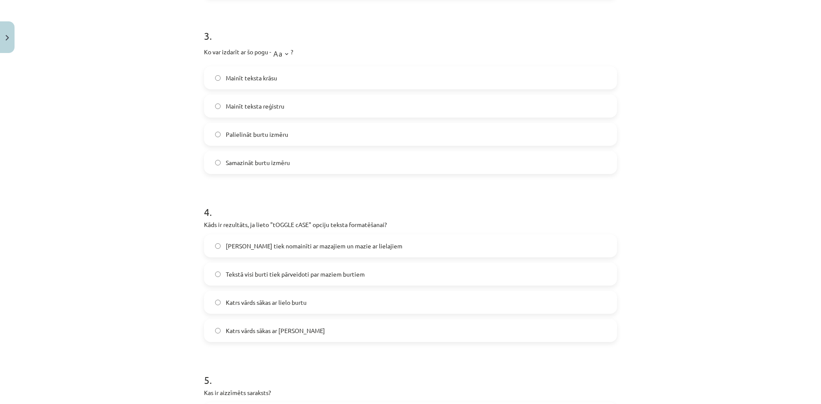
scroll to position [611, 0]
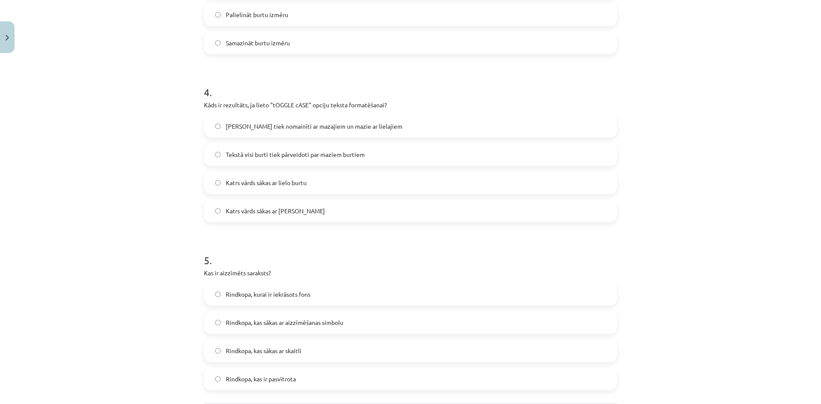
click at [302, 126] on span "Lielie burti tiek nomainīti ar mazajiem un mazie ar lielajiem" at bounding box center [314, 126] width 177 height 9
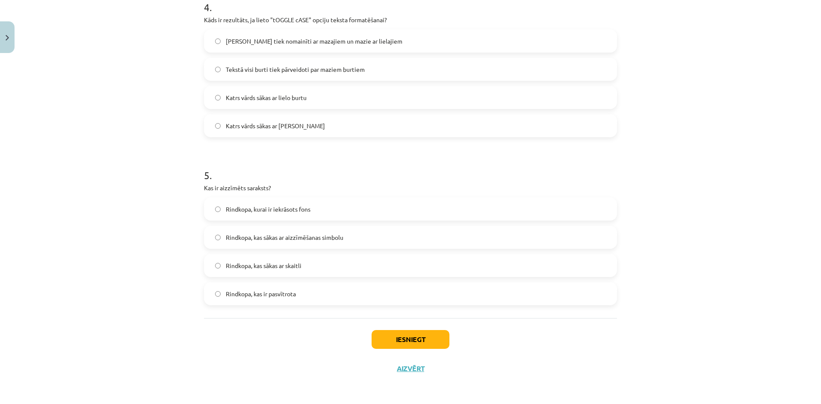
scroll to position [697, 0]
click at [327, 241] on span "Rindkopa, kas sākas ar aizzīmēšanas simbolu" at bounding box center [285, 237] width 118 height 9
click at [405, 335] on button "Iesniegt" at bounding box center [411, 339] width 78 height 19
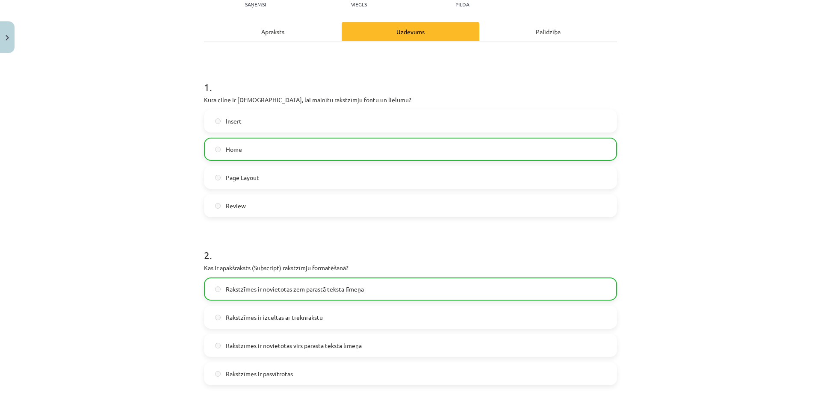
scroll to position [0, 0]
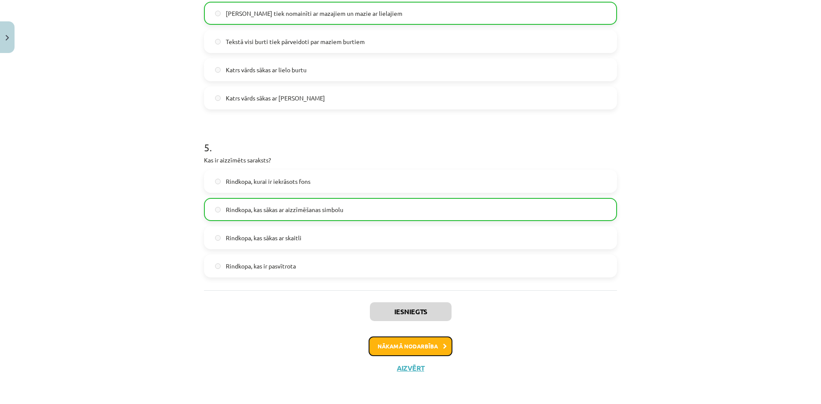
click at [392, 340] on button "Nākamā nodarbība" at bounding box center [411, 347] width 84 height 20
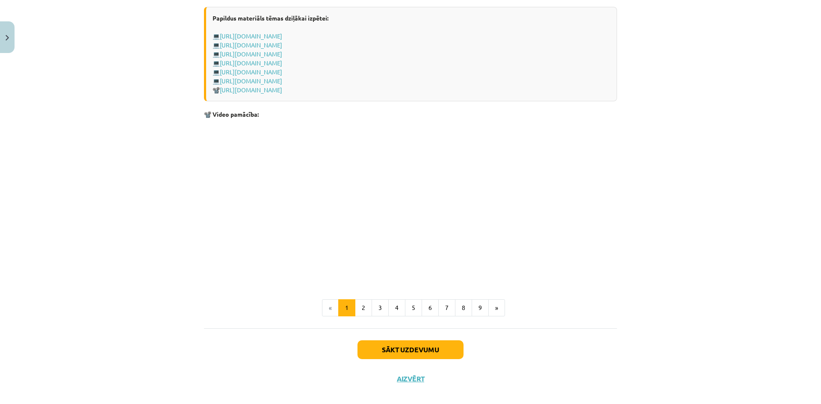
scroll to position [1711, 0]
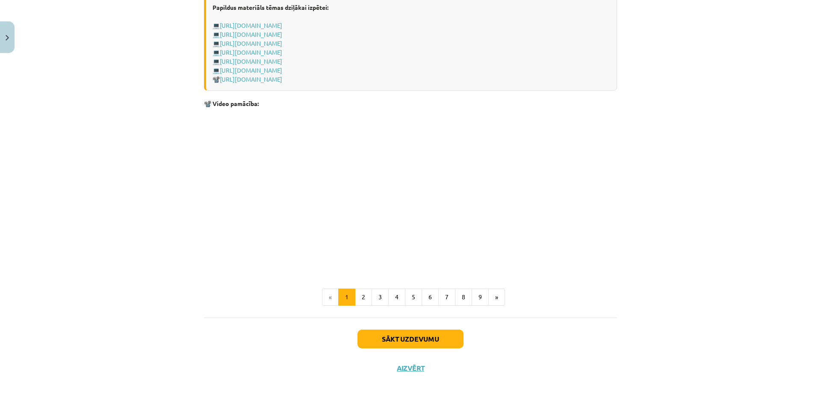
click at [415, 374] on div "Sākt uzdevumu Aizvērt" at bounding box center [410, 348] width 413 height 60
click at [416, 369] on button "Aizvērt" at bounding box center [410, 368] width 33 height 9
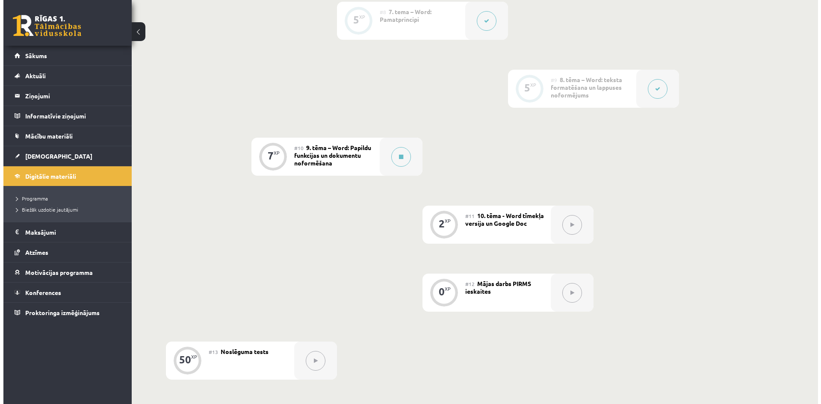
scroll to position [813, 0]
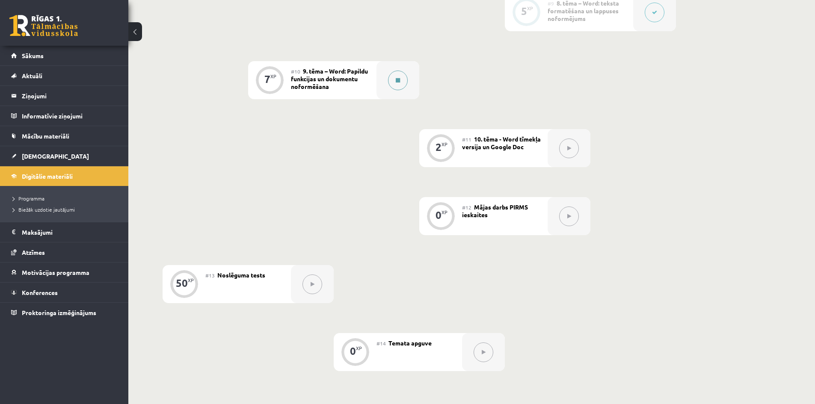
click at [400, 87] on button at bounding box center [398, 81] width 20 height 20
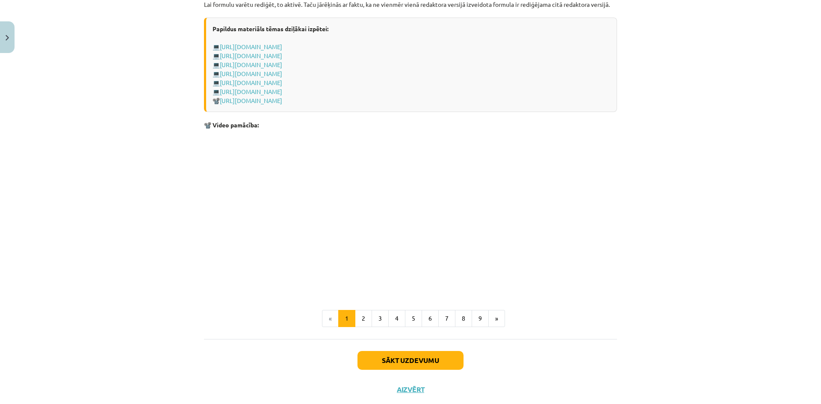
scroll to position [1711, 0]
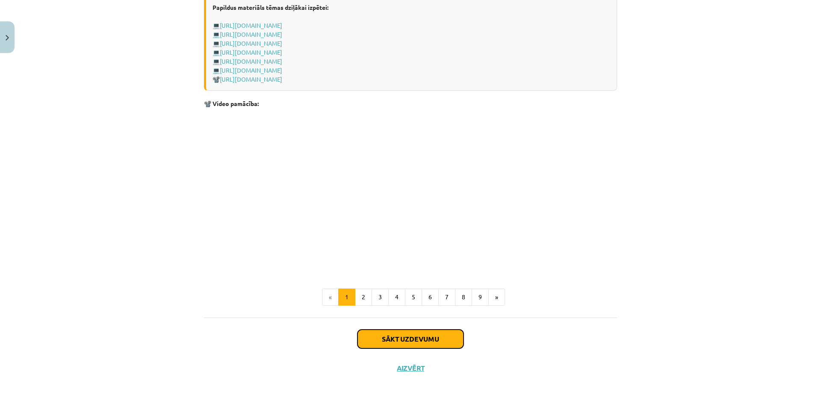
click at [414, 333] on button "Sākt uzdevumu" at bounding box center [411, 339] width 106 height 19
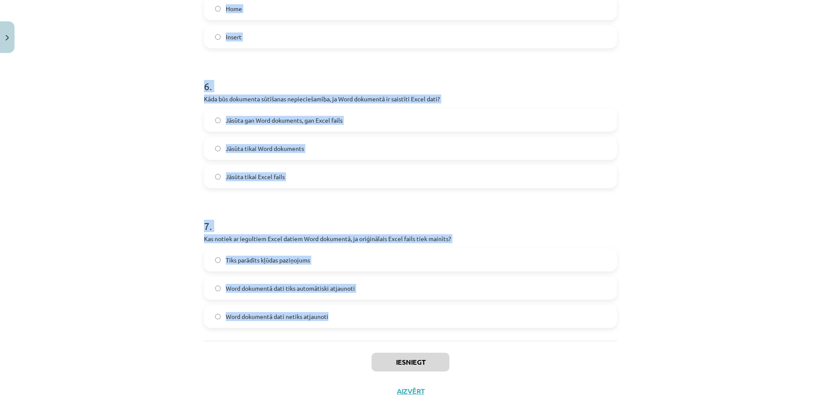
scroll to position [969, 0]
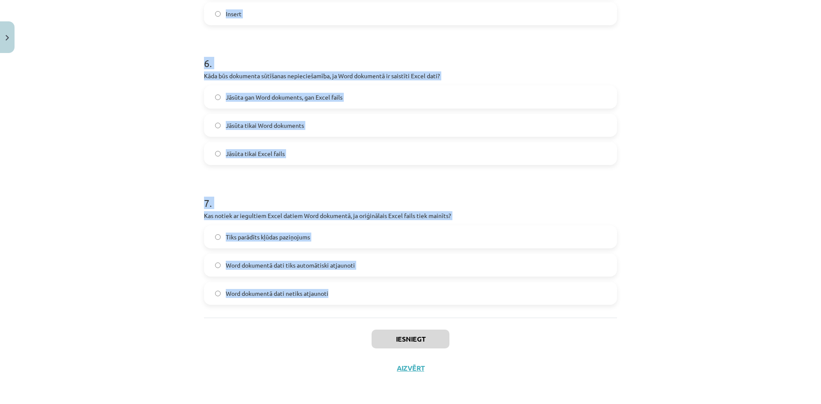
drag, startPoint x: 197, startPoint y: 163, endPoint x: 407, endPoint y: 309, distance: 255.7
copy form "1 . Kas notiek, ja Word dokumentā dzēšat vēres numuru pamattekstā? Nekas nenoti…"
click at [67, 125] on div "Mācību tēma: Datorikas - 10. klases 1. ieskaites mācību materiāls #10 9. tēma –…" at bounding box center [410, 202] width 821 height 404
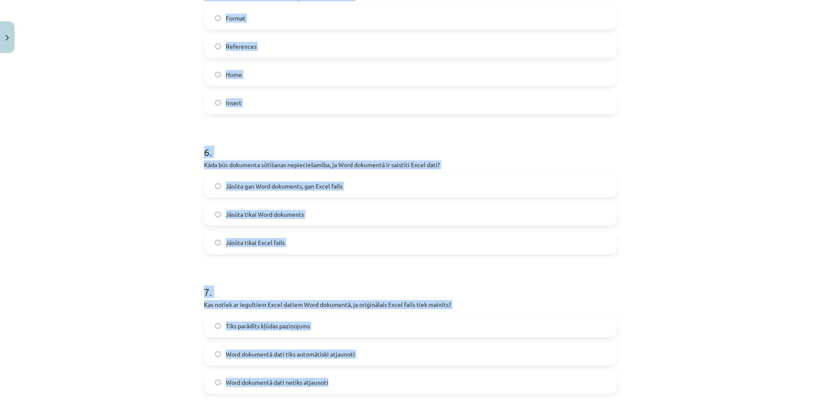
scroll to position [797, 0]
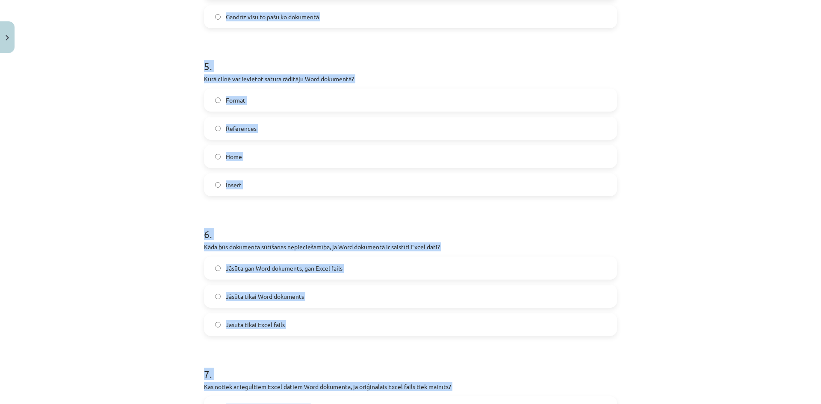
click at [166, 177] on div "Mācību tēma: Datorikas - 10. klases 1. ieskaites mācību materiāls #10 9. tēma –…" at bounding box center [410, 202] width 821 height 404
click at [88, 181] on div "Mācību tēma: Datorikas - 10. klases 1. ieskaites mācību materiāls #10 9. tēma –…" at bounding box center [410, 202] width 821 height 404
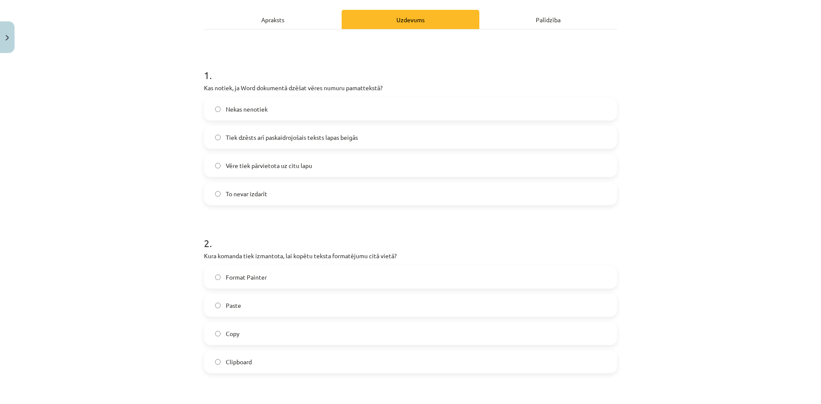
scroll to position [27, 0]
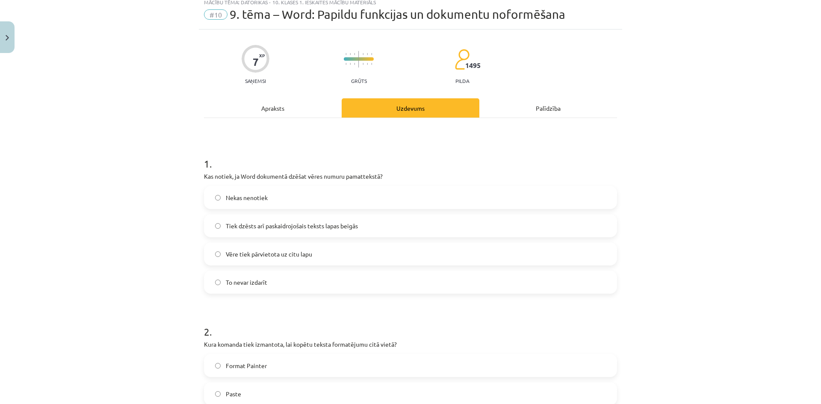
drag, startPoint x: 408, startPoint y: 273, endPoint x: 469, endPoint y: 314, distance: 73.7
click at [408, 273] on label "To nevar izdarīt" at bounding box center [411, 282] width 412 height 21
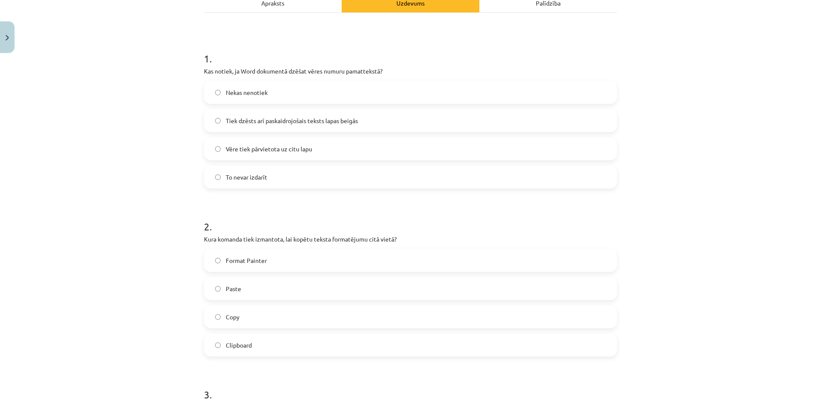
scroll to position [70, 0]
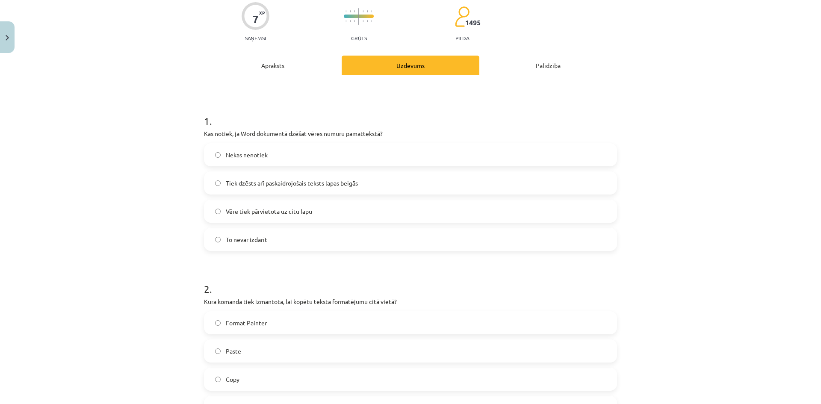
click at [280, 189] on label "Tiek dzēsts arī paskaidrojošais teksts lapas beigās" at bounding box center [411, 182] width 412 height 21
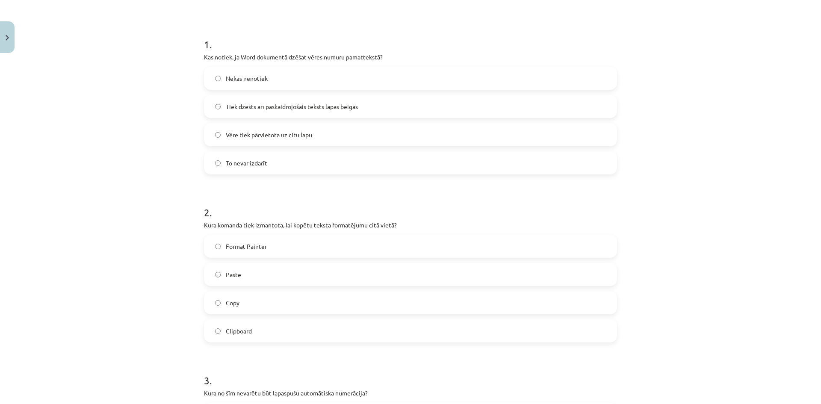
scroll to position [199, 0]
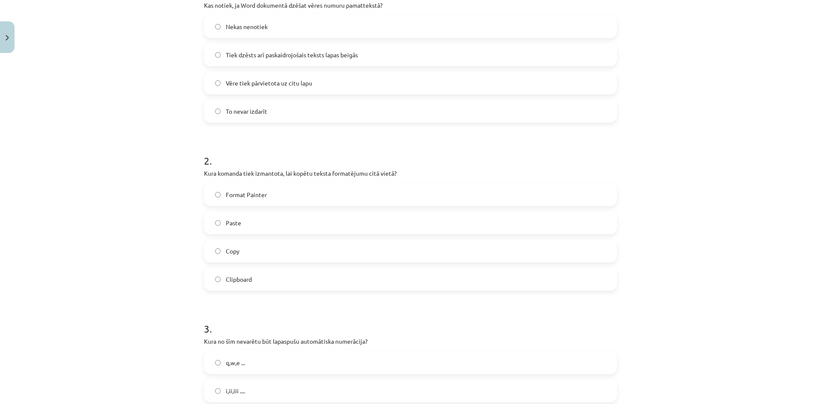
click at [249, 258] on label "Copy" at bounding box center [411, 250] width 412 height 21
click at [246, 195] on span "Format Painter" at bounding box center [246, 194] width 41 height 9
click at [249, 247] on label "Copy" at bounding box center [411, 250] width 412 height 21
drag, startPoint x: 198, startPoint y: 175, endPoint x: 427, endPoint y: 169, distance: 229.4
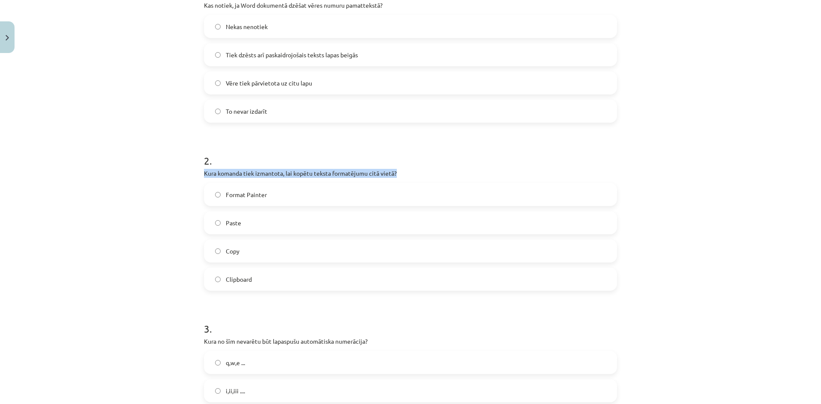
click at [432, 168] on div "2 . Kura komanda tiek izmantota, lai kopētu teksta formatējumu citā vietā? Form…" at bounding box center [410, 215] width 413 height 151
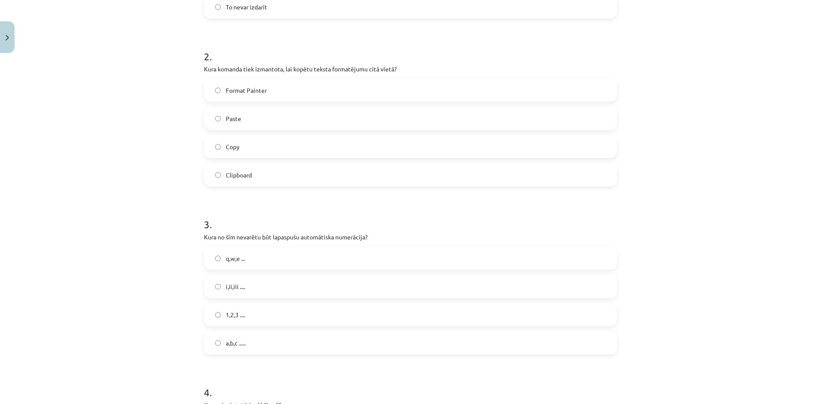
scroll to position [370, 0]
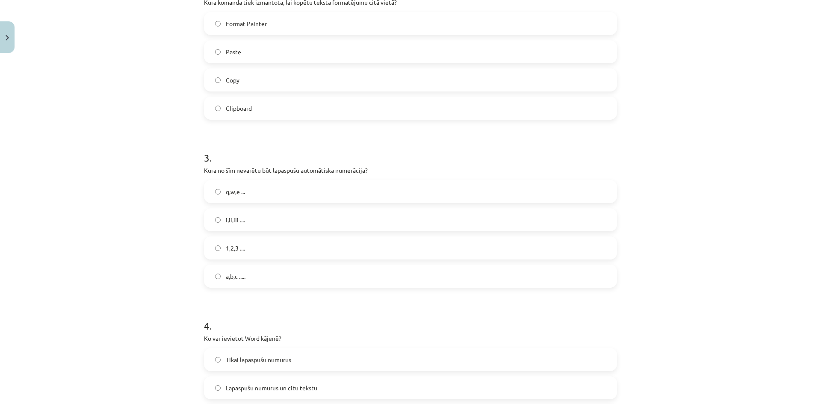
click at [354, 258] on label "1,2,3 ...." at bounding box center [411, 247] width 412 height 21
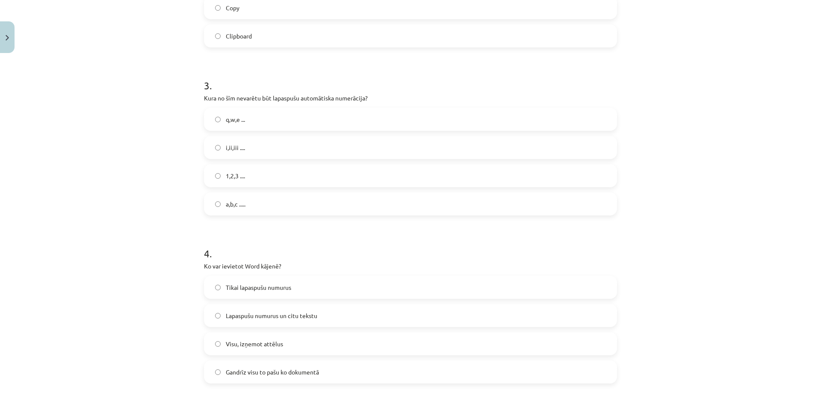
scroll to position [584, 0]
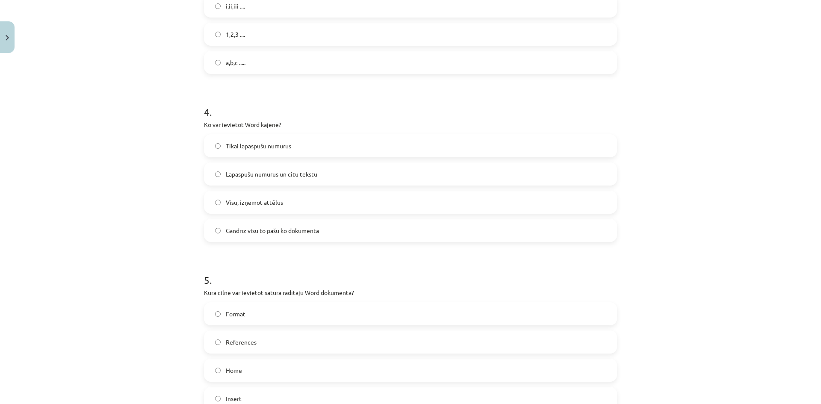
click at [339, 146] on label "Tikai lapaspušu numurus" at bounding box center [411, 145] width 412 height 21
click at [319, 179] on label "Lapaspušu numurus un citu tekstu" at bounding box center [411, 173] width 412 height 21
click at [281, 238] on label "Gandrīz visu to pašu ko dokumentā" at bounding box center [411, 230] width 412 height 21
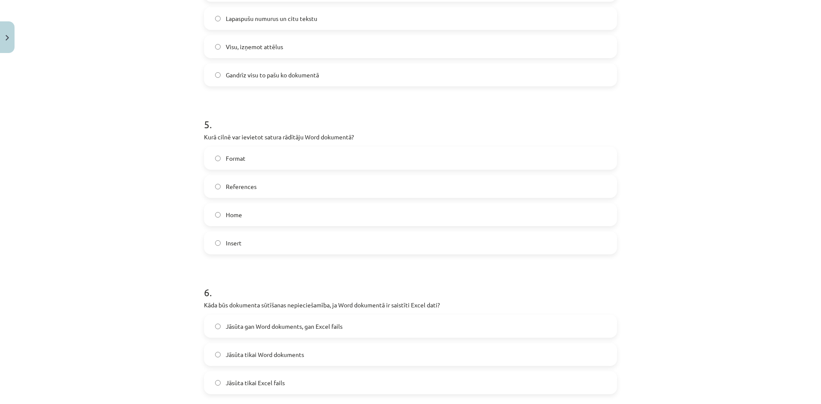
scroll to position [755, 0]
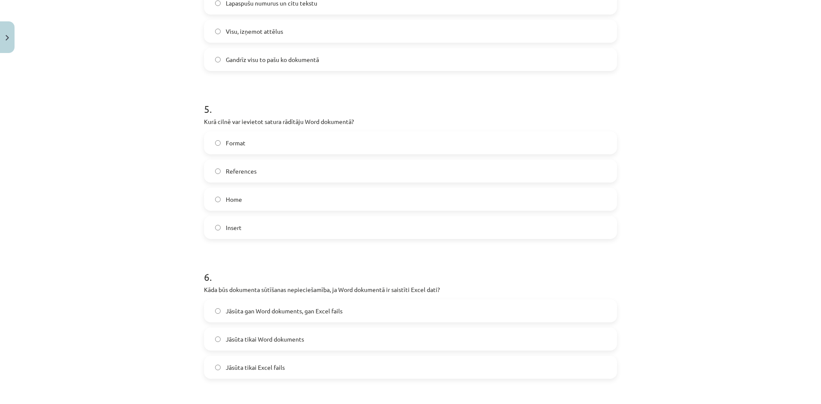
click at [247, 146] on label "Format" at bounding box center [411, 142] width 412 height 21
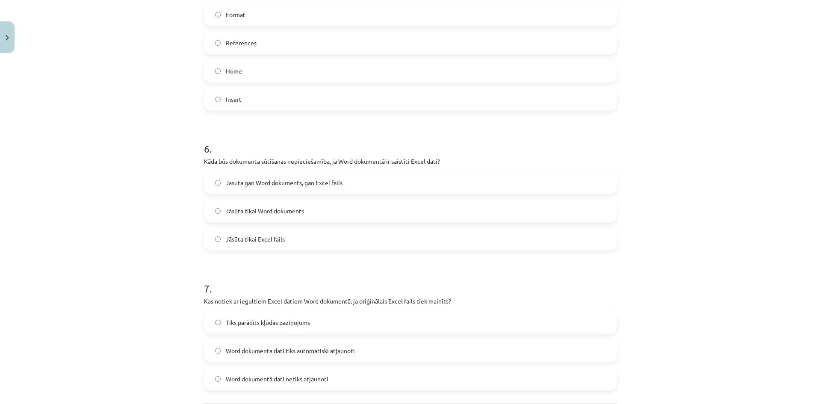
scroll to position [797, 0]
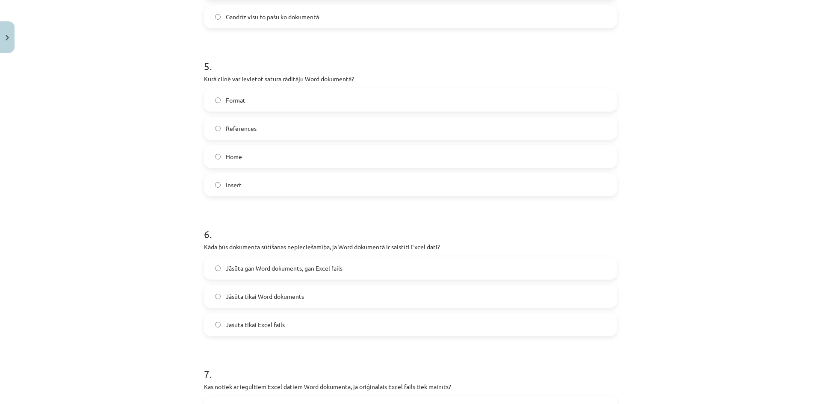
click at [104, 102] on div "Mācību tēma: Datorikas - 10. klases 1. ieskaites mācību materiāls #10 9. tēma –…" at bounding box center [410, 202] width 821 height 404
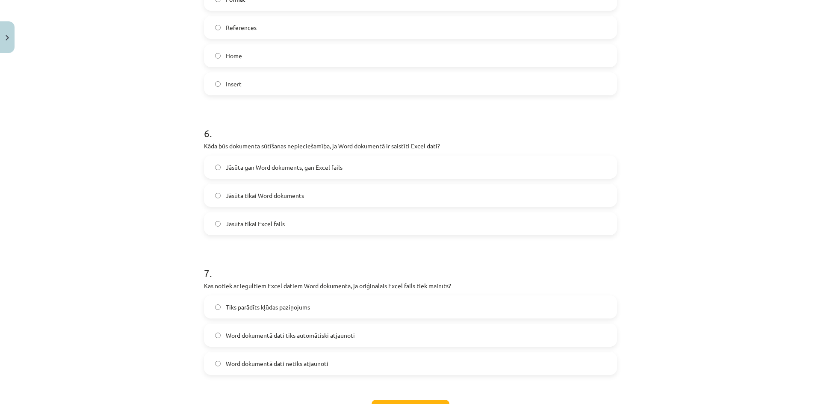
scroll to position [883, 0]
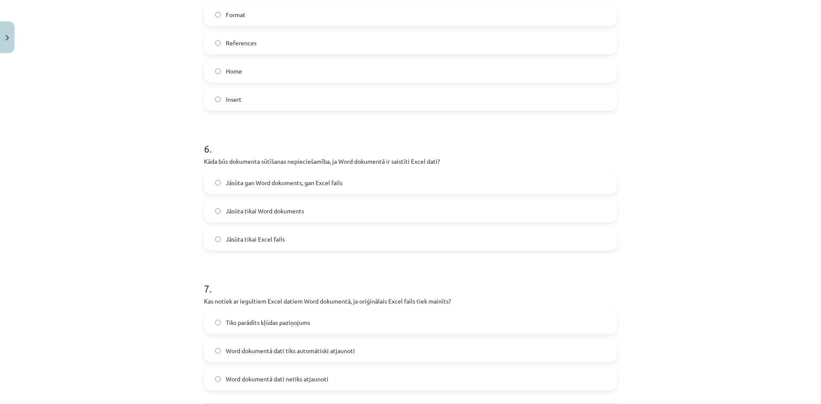
click at [265, 182] on span "Jāsūta gan Word dokuments, gan Excel fails" at bounding box center [284, 182] width 117 height 9
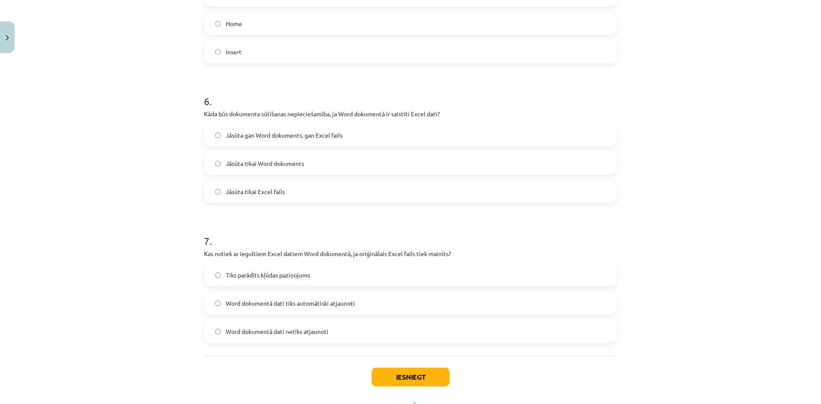
scroll to position [969, 0]
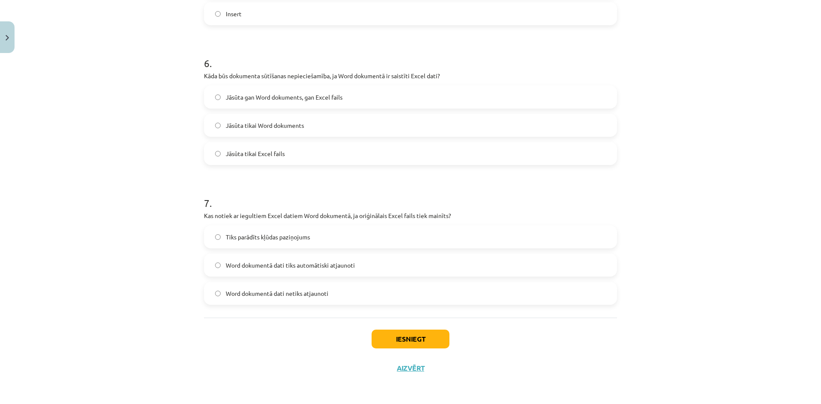
click at [312, 269] on span "Word dokumentā dati tiks automātiski atjaunoti" at bounding box center [290, 265] width 129 height 9
click at [344, 293] on label "Word dokumentā dati netiks atjaunoti" at bounding box center [411, 293] width 412 height 21
click at [412, 335] on button "Iesniegt" at bounding box center [411, 339] width 78 height 19
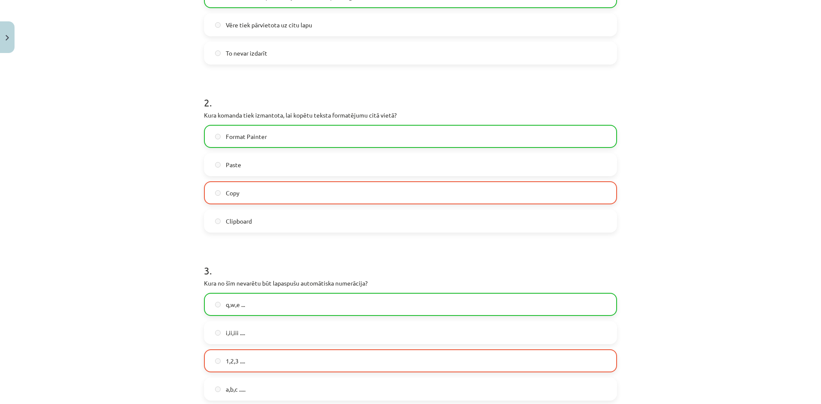
scroll to position [385, 0]
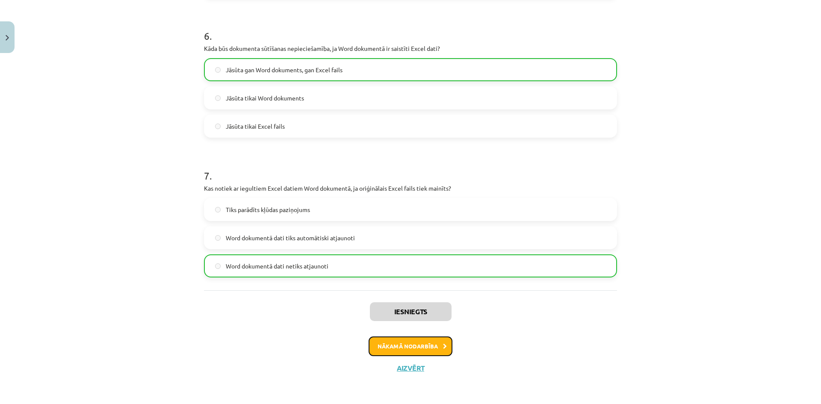
click at [444, 346] on icon at bounding box center [445, 347] width 4 height 6
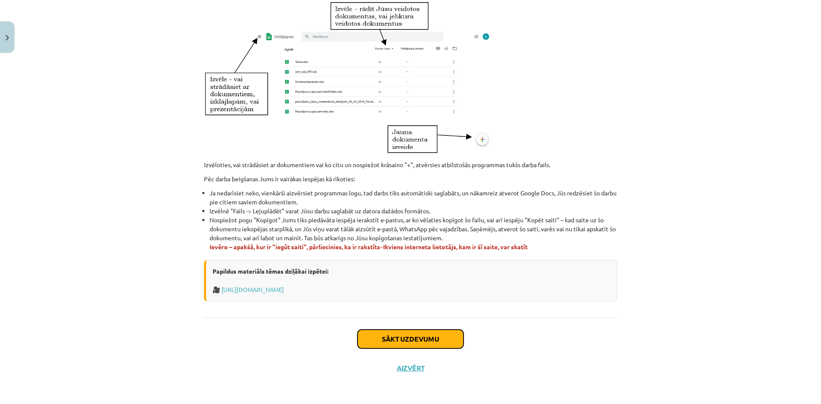
click at [423, 337] on button "Sākt uzdevumu" at bounding box center [411, 339] width 106 height 19
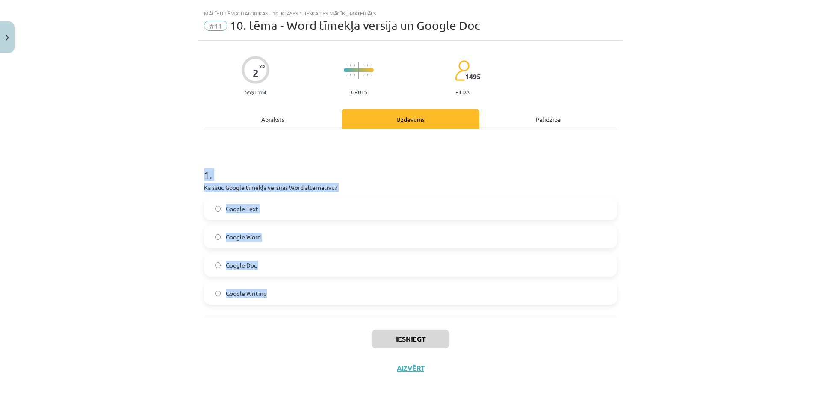
drag, startPoint x: 196, startPoint y: 173, endPoint x: 350, endPoint y: 294, distance: 195.8
click at [350, 294] on div "2 XP Saņemsi Grūts 1495 pilda Apraksts Uzdevums Palīdzība 1 . Kā sauc Google tī…" at bounding box center [411, 212] width 424 height 342
copy div "1 . Kā sauc Google tīmēkļa versijas Word alternatīvu? Google Text Google Word G…"
drag, startPoint x: 102, startPoint y: 206, endPoint x: 379, endPoint y: 347, distance: 310.4
click at [102, 206] on div "Mācību tēma: Datorikas - 10. klases 1. ieskaites mācību materiāls #11 10. tēma …" at bounding box center [410, 202] width 821 height 404
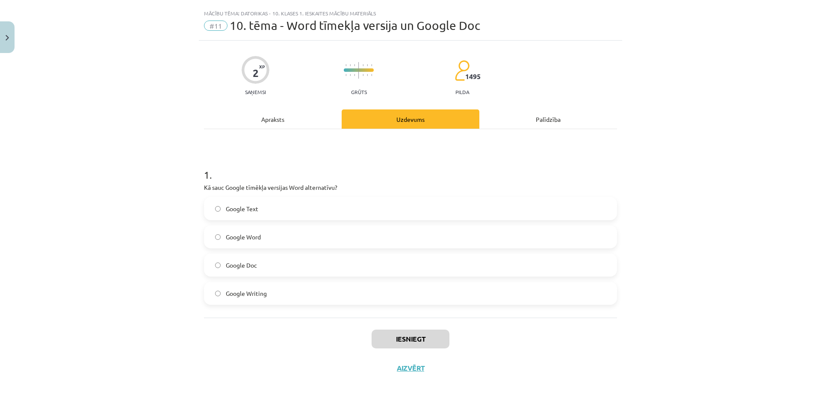
click at [247, 258] on label "Google Doc" at bounding box center [411, 265] width 412 height 21
click at [394, 334] on button "Iesniegt" at bounding box center [411, 339] width 78 height 19
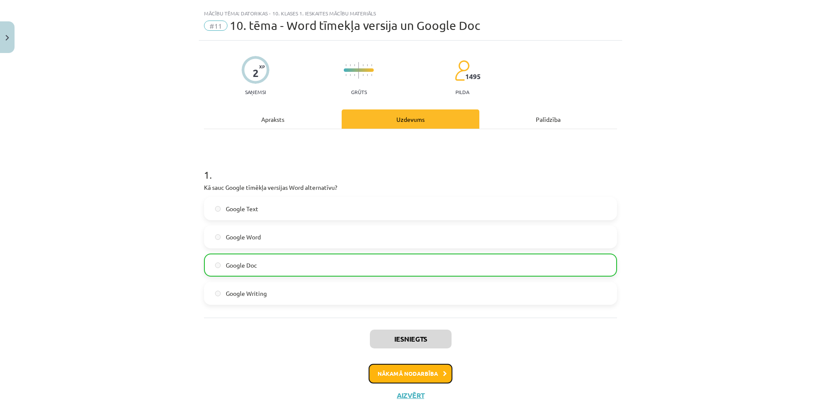
click at [407, 365] on button "Nākamā nodarbība" at bounding box center [411, 374] width 84 height 20
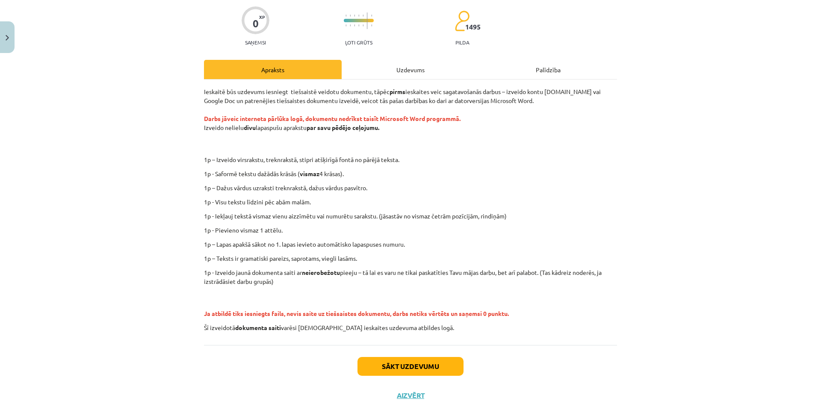
scroll to position [50, 0]
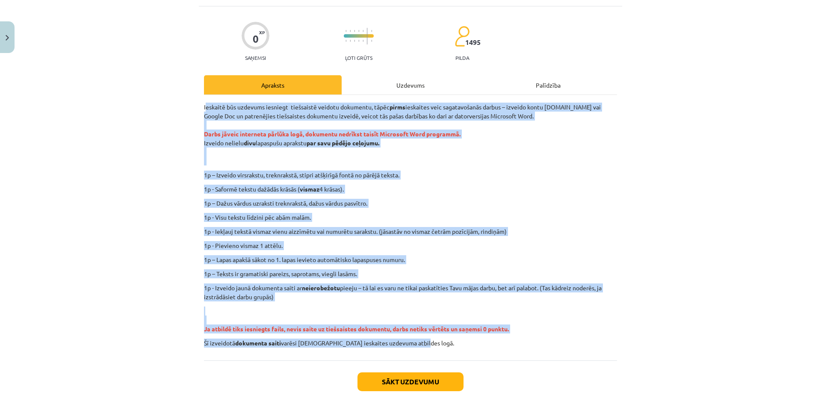
drag, startPoint x: 203, startPoint y: 103, endPoint x: 571, endPoint y: 335, distance: 434.3
click at [571, 335] on div "Ieskaitē būs uzdevums iesniegt tiešsaistē veidotu dokumentu, tāpēc pirms ieskai…" at bounding box center [410, 225] width 413 height 245
click at [152, 171] on div "Mācību tēma: Datorikas - 10. klases 1. ieskaites mācību materiāls #12 Mājas dar…" at bounding box center [410, 202] width 821 height 404
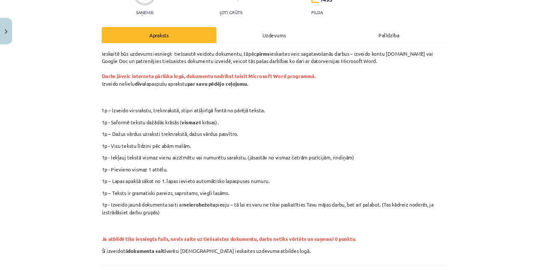
scroll to position [93, 0]
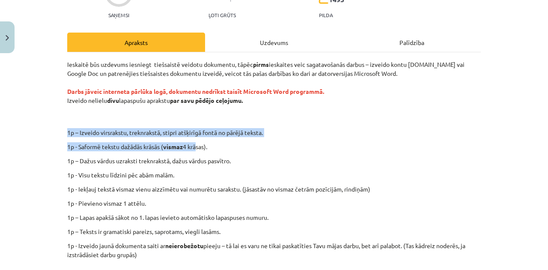
drag, startPoint x: 200, startPoint y: 128, endPoint x: 208, endPoint y: 114, distance: 16.3
click at [208, 114] on div "Ieskaitē būs uzdevums iesniegt tiešsaistē veidotu dokumentu, tāpēc pirms ieskai…" at bounding box center [273, 182] width 413 height 245
click at [288, 121] on p "Ieskaitē būs uzdevums iesniegt tiešsaistē veidotu dokumentu, tāpēc pirms ieskai…" at bounding box center [273, 91] width 413 height 63
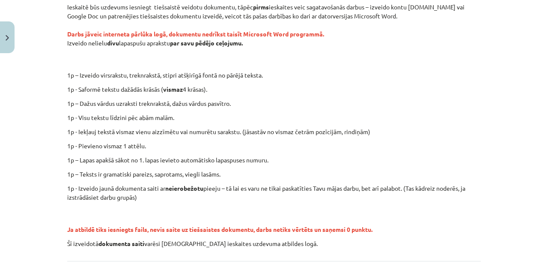
click at [301, 82] on div "Ieskaitē būs uzdevums iesniegt tiešsaistē veidotu dokumentu, tāpēc pirms ieskai…" at bounding box center [273, 125] width 413 height 245
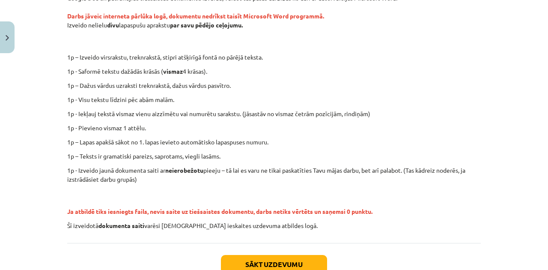
scroll to position [179, 0]
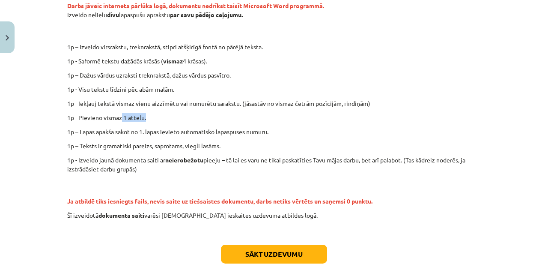
drag, startPoint x: 121, startPoint y: 119, endPoint x: 157, endPoint y: 121, distance: 36.8
click at [157, 121] on p "1p - Pievieno vismaz 1 attēlu." at bounding box center [273, 117] width 413 height 9
drag, startPoint x: 77, startPoint y: 117, endPoint x: 155, endPoint y: 104, distance: 78.9
click at [154, 114] on p "1p - Pievieno vismaz 1 attēlu." at bounding box center [273, 117] width 413 height 9
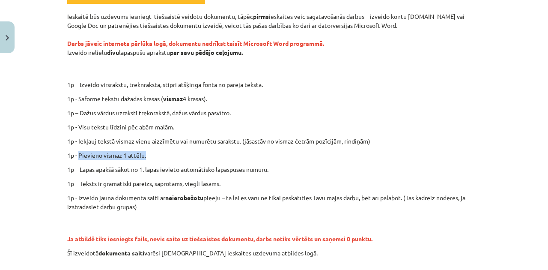
scroll to position [151, 0]
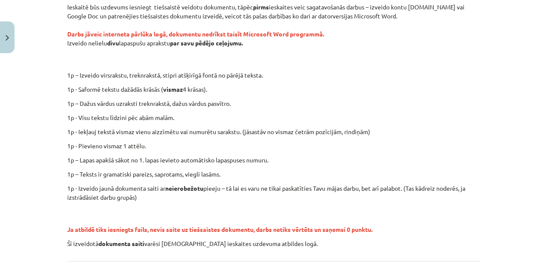
drag, startPoint x: 348, startPoint y: 73, endPoint x: 354, endPoint y: 76, distance: 7.3
click at [348, 75] on p "1p – Izveido virsrakstu, treknrakstā, stipri atšķirīgā fontā no pārējā teksta." at bounding box center [302, 75] width 373 height 9
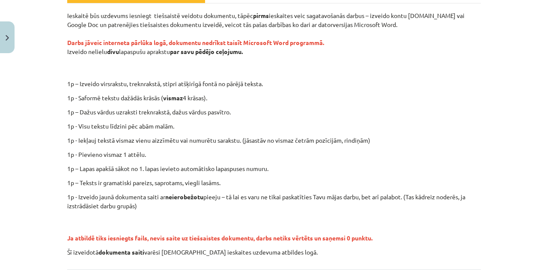
scroll to position [170, 0]
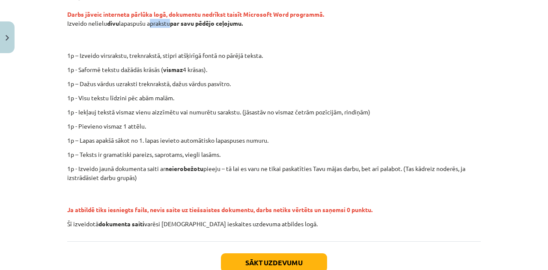
click at [167, 23] on p "Ieskaitē būs uzdevums iesniegt tiešsaistē veidotu dokumentu, tāpēc pirms ieskai…" at bounding box center [273, 14] width 413 height 63
drag, startPoint x: 162, startPoint y: 36, endPoint x: 152, endPoint y: 22, distance: 16.6
click at [159, 34] on p "Ieskaitē būs uzdevums iesniegt tiešsaistē veidotu dokumentu, tāpēc pirms ieskai…" at bounding box center [273, 14] width 413 height 63
drag, startPoint x: 148, startPoint y: 24, endPoint x: 171, endPoint y: 26, distance: 23.2
click at [171, 26] on p "Ieskaitē būs uzdevums iesniegt tiešsaistē veidotu dokumentu, tāpēc pirms ieskai…" at bounding box center [273, 14] width 413 height 63
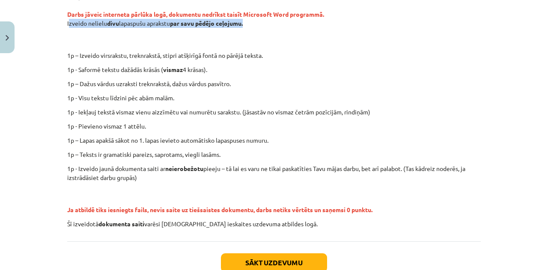
drag, startPoint x: 73, startPoint y: 24, endPoint x: 245, endPoint y: 23, distance: 171.6
click at [245, 23] on div "0 XP Saņemsi Ļoti grūts 1495 pilda Apraksts Uzdevums Palīdzība Ieskaitē būs uzd…" at bounding box center [274, 96] width 424 height 419
click at [159, 51] on p "1p – Izveido virsrakstu, treknrakstā, stipri atšķirīgā fontā no pārējā teksta." at bounding box center [302, 55] width 373 height 9
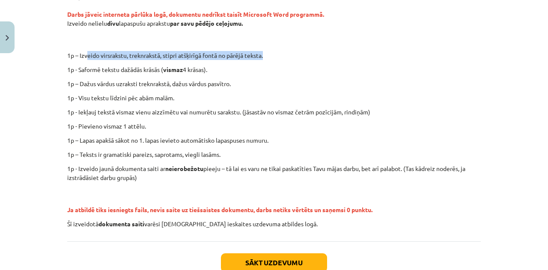
drag, startPoint x: 142, startPoint y: 52, endPoint x: 264, endPoint y: 56, distance: 122.4
click at [264, 56] on p "1p – Izveido virsrakstu, treknrakstā, stipri atšķirīgā fontā no pārējā teksta." at bounding box center [302, 55] width 373 height 9
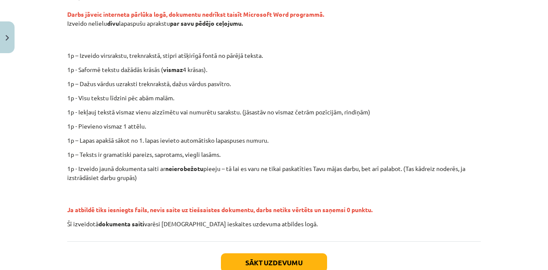
click at [258, 63] on div "Ieskaitē būs uzdevums iesniegt tiešsaistē veidotu dokumentu, tāpēc pirms ieskai…" at bounding box center [273, 105] width 413 height 245
drag, startPoint x: 178, startPoint y: 54, endPoint x: 226, endPoint y: 20, distance: 59.1
click at [216, 55] on p "1p – Izveido virsrakstu, treknrakstā, stipri atšķirīgā fontā no pārējā teksta." at bounding box center [302, 55] width 373 height 9
drag, startPoint x: 80, startPoint y: 69, endPoint x: 160, endPoint y: 69, distance: 79.6
click at [160, 69] on p "1p - Saformē tekstu dažādās krāsās ( vismaz 4 krāsas)." at bounding box center [273, 69] width 413 height 9
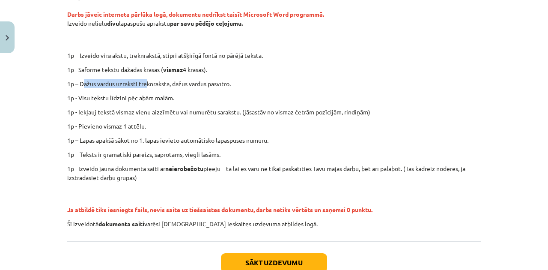
drag, startPoint x: 81, startPoint y: 81, endPoint x: 144, endPoint y: 80, distance: 62.5
click at [144, 80] on p "1p – Dažus vārdus uzraksti treknrakstā, dažus vārdus pasvītro." at bounding box center [273, 83] width 413 height 9
drag, startPoint x: 86, startPoint y: 67, endPoint x: 158, endPoint y: 65, distance: 72.3
click at [158, 65] on p "1p - Saformē tekstu dažādās krāsās ( vismaz 4 krāsas)." at bounding box center [273, 69] width 413 height 9
click at [186, 66] on p "1p - Saformē tekstu dažādās krāsās ( vismaz 4 krāsas)." at bounding box center [273, 69] width 413 height 9
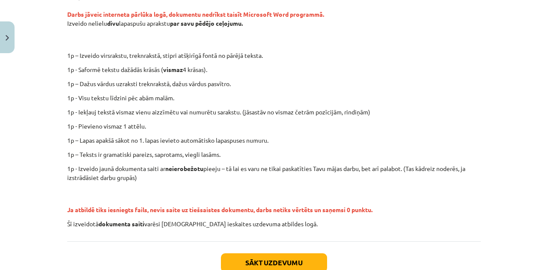
click at [97, 68] on p "1p - Saformē tekstu dažādās krāsās ( vismaz 4 krāsas)." at bounding box center [273, 69] width 413 height 9
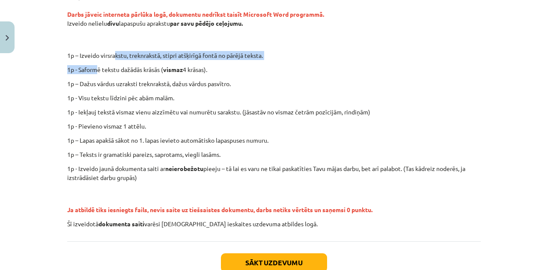
drag, startPoint x: 99, startPoint y: 63, endPoint x: 145, endPoint y: 64, distance: 46.2
click at [125, 58] on div "Ieskaitē būs uzdevums iesniegt tiešsaistē veidotu dokumentu, tāpēc pirms ieskai…" at bounding box center [273, 105] width 413 height 245
click at [225, 58] on p "1p – Izveido virsrakstu, treknrakstā, stipri atšķirīgā fontā no pārējā teksta." at bounding box center [302, 55] width 373 height 9
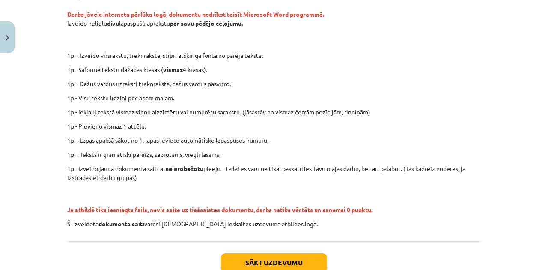
drag, startPoint x: 228, startPoint y: 66, endPoint x: 228, endPoint y: 80, distance: 14.6
click at [228, 66] on p "1p - Saformē tekstu dažādās krāsās ( vismaz 4 krāsas)." at bounding box center [273, 69] width 413 height 9
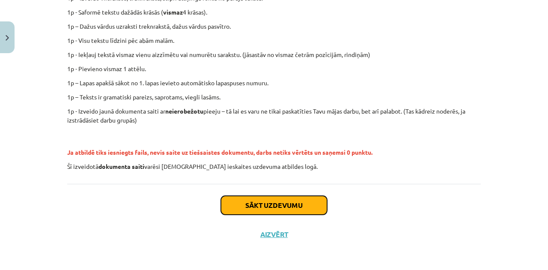
click at [282, 200] on button "Sākt uzdevumu" at bounding box center [274, 205] width 106 height 19
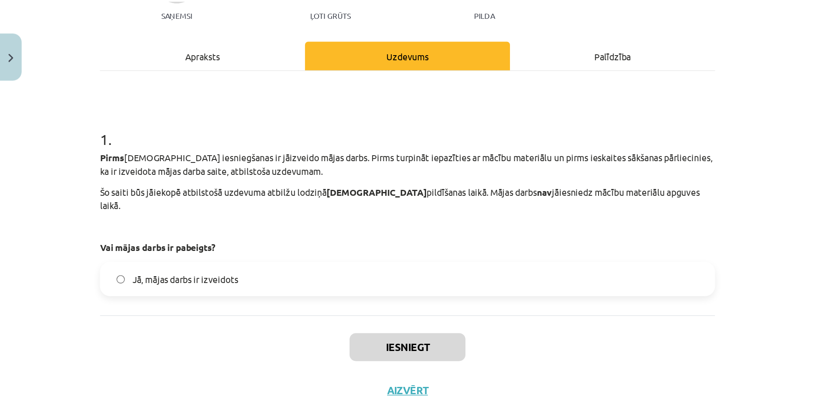
scroll to position [89, 0]
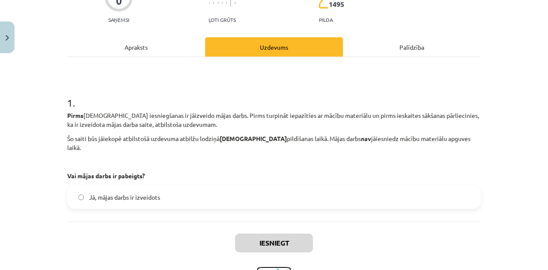
click at [277, 267] on button "Aizvērt" at bounding box center [274, 271] width 33 height 9
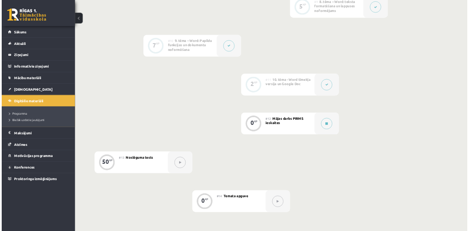
scroll to position [796, 0]
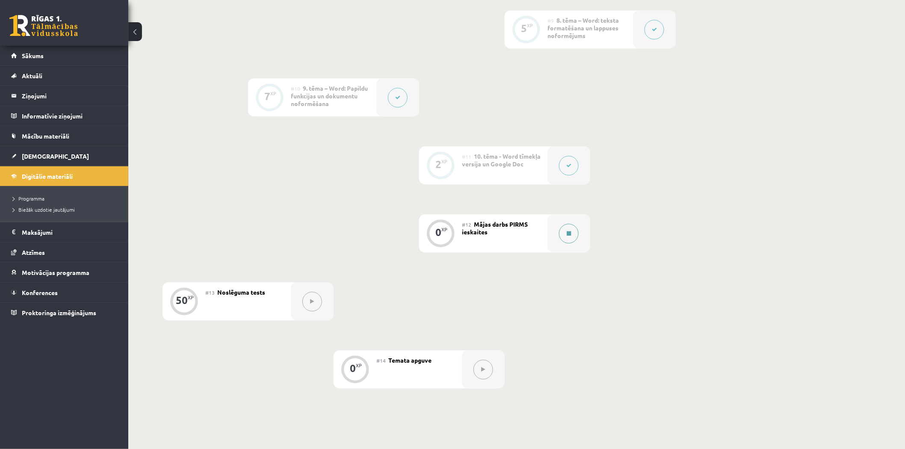
click at [571, 232] on icon at bounding box center [569, 233] width 4 height 5
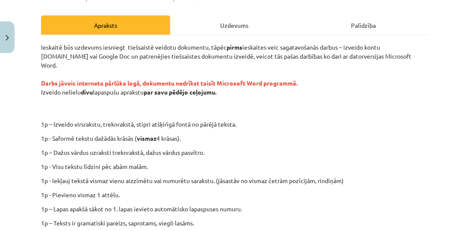
scroll to position [122, 0]
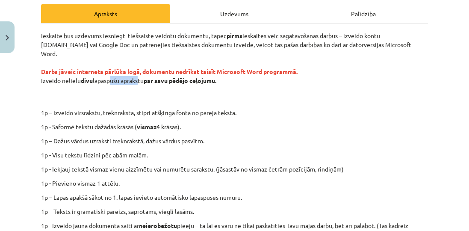
click at [140, 72] on p "Ieskaitē būs uzdevums iesniegt tiešsaistē veidotu dokumentu, tāpēc pirms ieskai…" at bounding box center [234, 67] width 387 height 72
drag, startPoint x: 145, startPoint y: 83, endPoint x: 112, endPoint y: 3, distance: 86.1
click at [145, 81] on p "Ieskaitē būs uzdevums iesniegt tiešsaistē veidotu dokumentu, tāpēc pirms ieskai…" at bounding box center [234, 67] width 387 height 72
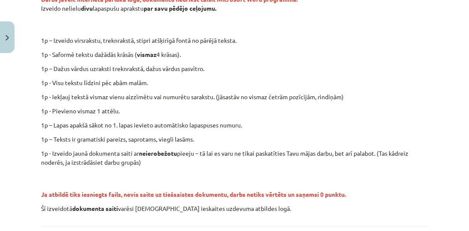
scroll to position [146, 0]
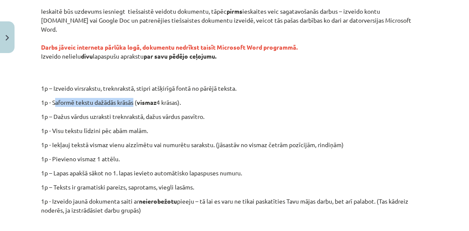
drag, startPoint x: 55, startPoint y: 93, endPoint x: 136, endPoint y: 94, distance: 81.3
click at [136, 98] on p "1p - Saformē tekstu dažādās krāsās ( vismaz 4 krāsas)." at bounding box center [234, 102] width 387 height 9
click at [131, 112] on p "1p – Dažus vārdus uzraksti treknrakstā, dažus vārdus pasvītro." at bounding box center [234, 116] width 387 height 9
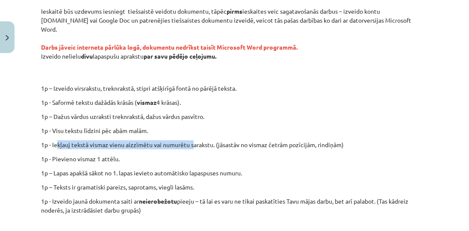
drag, startPoint x: 71, startPoint y: 136, endPoint x: 192, endPoint y: 138, distance: 121.1
click at [194, 140] on p "1p - Iekļauj tekstā vismaz vienu aizzīmētu vai numurētu sarakstu. (jāsastāv no …" at bounding box center [234, 144] width 387 height 9
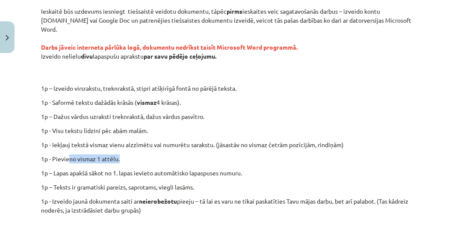
drag, startPoint x: 70, startPoint y: 150, endPoint x: 128, endPoint y: 151, distance: 58.2
click at [128, 154] on p "1p - Pievieno vismaz 1 attēlu." at bounding box center [234, 158] width 387 height 9
click at [152, 154] on p "1p - Pievieno vismaz 1 attēlu." at bounding box center [234, 158] width 387 height 9
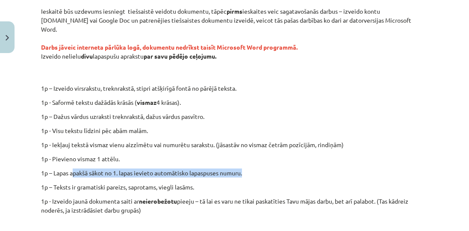
drag, startPoint x: 75, startPoint y: 164, endPoint x: 257, endPoint y: 165, distance: 181.8
click at [256, 169] on p "1p – Lapas apakšā sākot no 1. lapas ievieto automātisko lapaspuses numuru." at bounding box center [234, 173] width 387 height 9
click at [261, 169] on p "1p – Lapas apakšā sākot no 1. lapas ievieto automātisko lapaspuses numuru." at bounding box center [234, 173] width 387 height 9
drag, startPoint x: 55, startPoint y: 164, endPoint x: 247, endPoint y: 162, distance: 191.7
click at [247, 169] on p "1p – Lapas apakšā sākot no 1. lapas ievieto automātisko lapaspuses numuru." at bounding box center [234, 173] width 387 height 9
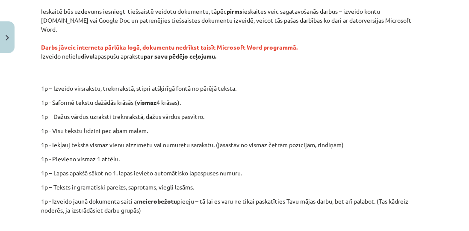
click at [176, 144] on div "Ieskaitē būs uzdevums iesniegt tiešsaistē veidotu dokumentu, tāpēc pirms ieskai…" at bounding box center [234, 134] width 387 height 254
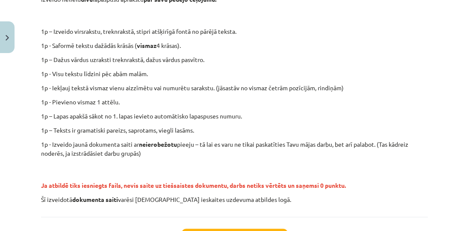
scroll to position [196, 0]
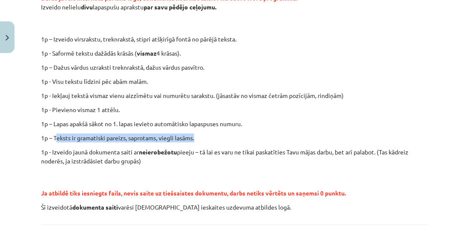
drag, startPoint x: 56, startPoint y: 127, endPoint x: 199, endPoint y: 127, distance: 142.5
click at [205, 133] on p "1p – Teksts ir gramatiski pareizs, saprotams, viegli lasāms." at bounding box center [234, 137] width 387 height 9
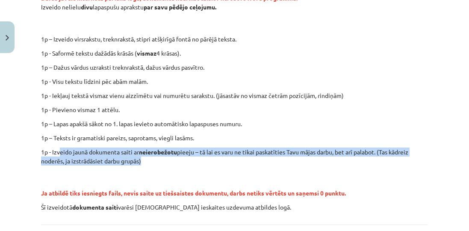
drag, startPoint x: 75, startPoint y: 142, endPoint x: 152, endPoint y: 153, distance: 78.1
click at [152, 153] on p "1p - Izveido jaunā dokumenta saiti ar neierobežotu pieeju – tā lai es varu ne t…" at bounding box center [234, 157] width 387 height 18
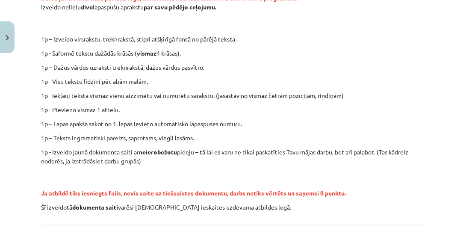
click at [160, 157] on div "Ieskaitē būs uzdevums iesniegt tiešsaistē veidotu dokumentu, tāpēc pirms ieskai…" at bounding box center [234, 85] width 387 height 254
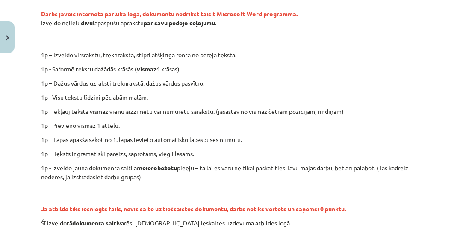
scroll to position [171, 0]
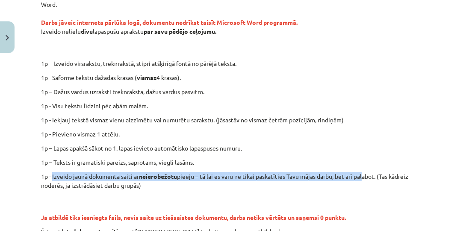
drag, startPoint x: 53, startPoint y: 167, endPoint x: 379, endPoint y: 170, distance: 326.5
click at [377, 172] on p "1p - Izveido jaunā dokumenta saiti ar neierobežotu pieeju – tā lai es varu ne t…" at bounding box center [234, 181] width 387 height 18
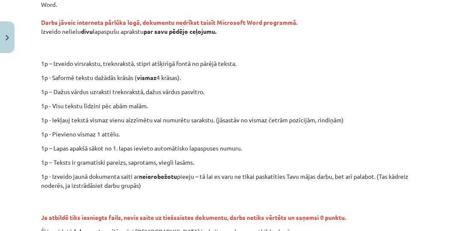
click at [376, 177] on p "1p - Izveido jaunā dokumenta saiti ar neierobežotu pieeju – tā lai es varu ne t…" at bounding box center [234, 181] width 387 height 18
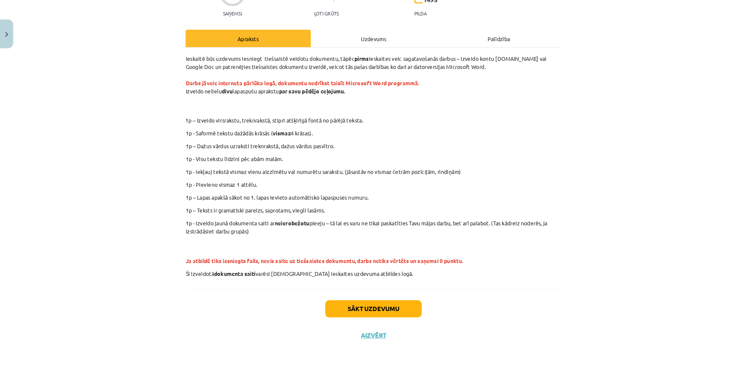
scroll to position [527, 0]
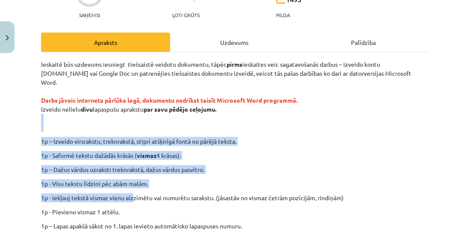
drag, startPoint x: 136, startPoint y: 180, endPoint x: 154, endPoint y: 102, distance: 80.1
click at [154, 105] on div "Ieskaitē būs uzdevums iesniegt tiešsaistē veidotu dokumentu, tāpēc pirms ieskai…" at bounding box center [234, 187] width 387 height 254
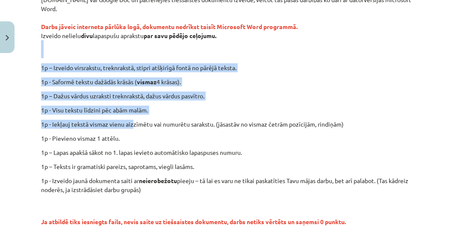
click at [252, 93] on div "Ieskaitē būs uzdevums iesniegt tiešsaistē veidotu dokumentu, tāpēc pirms ieskai…" at bounding box center [234, 113] width 387 height 254
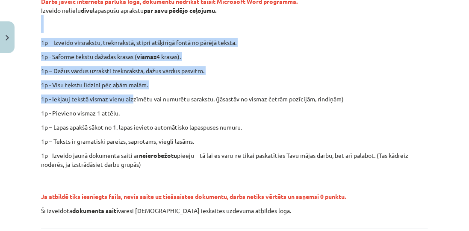
scroll to position [240, 0]
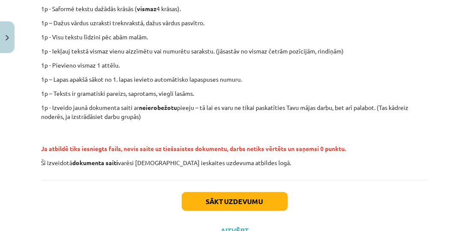
click at [274, 89] on p "1p – Teksts ir gramatiski pareizs, saprotams, viegli lasāms." at bounding box center [234, 93] width 387 height 9
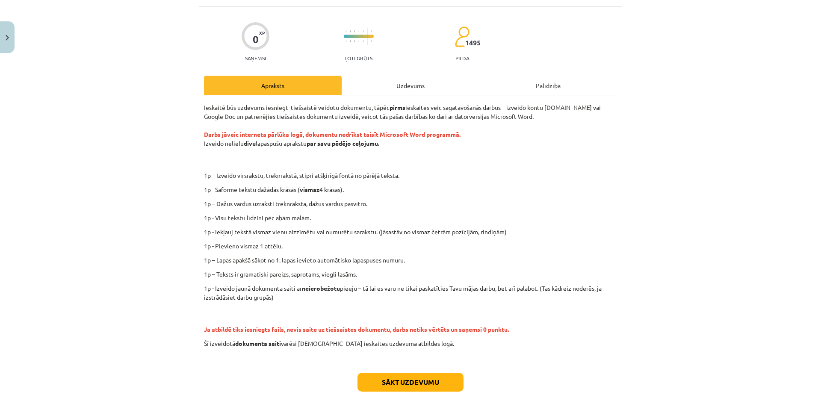
scroll to position [93, 0]
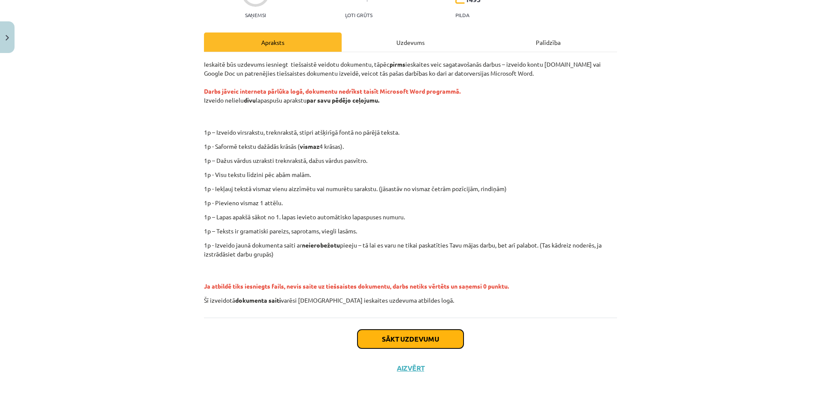
click at [431, 339] on button "Sākt uzdevumu" at bounding box center [411, 339] width 106 height 19
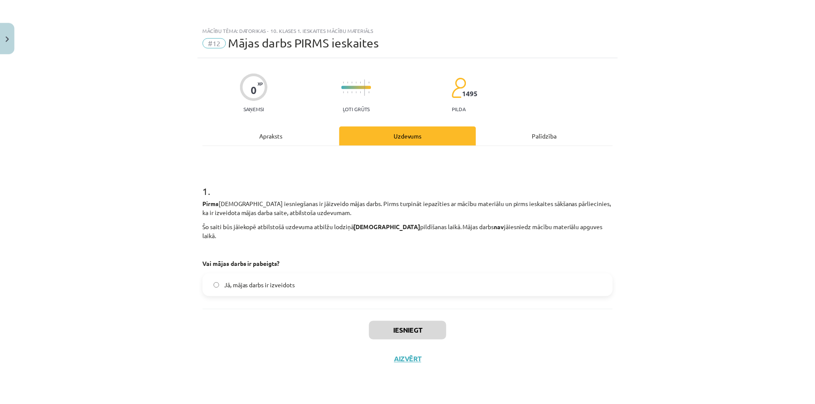
scroll to position [0, 0]
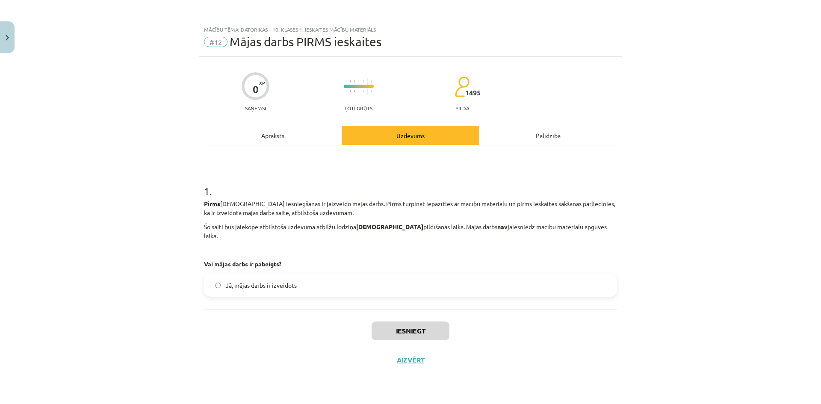
click at [258, 281] on span "Jā, mājas darbs ir izveidots" at bounding box center [261, 285] width 71 height 9
click at [428, 326] on button "Iesniegt" at bounding box center [411, 331] width 78 height 19
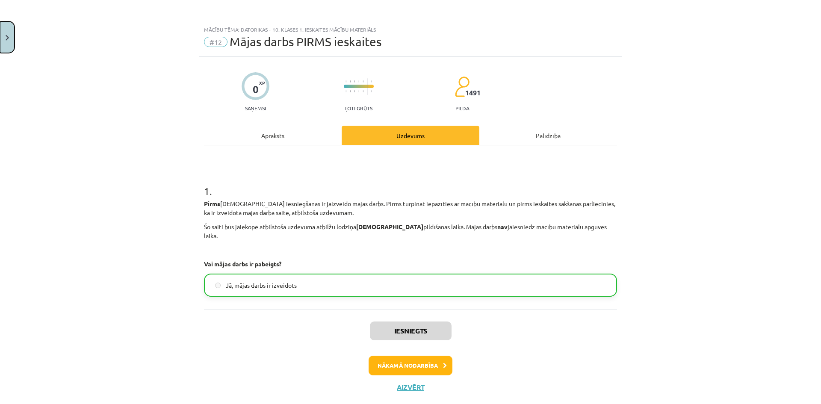
click at [3, 46] on button "Close" at bounding box center [7, 37] width 15 height 32
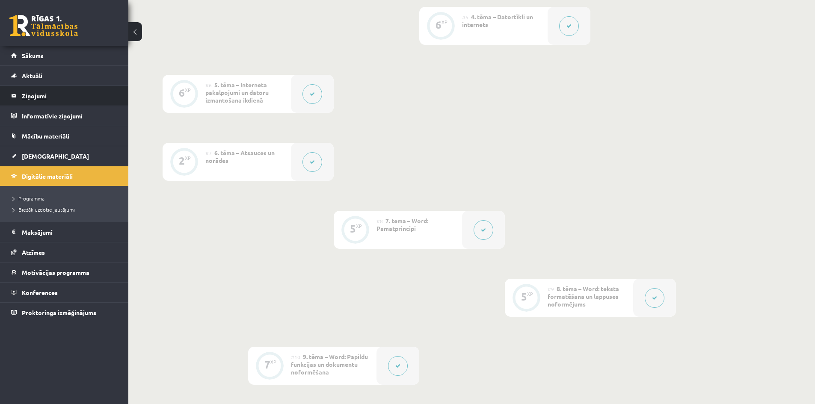
click at [37, 98] on legend "Ziņojumi 0" at bounding box center [70, 96] width 96 height 20
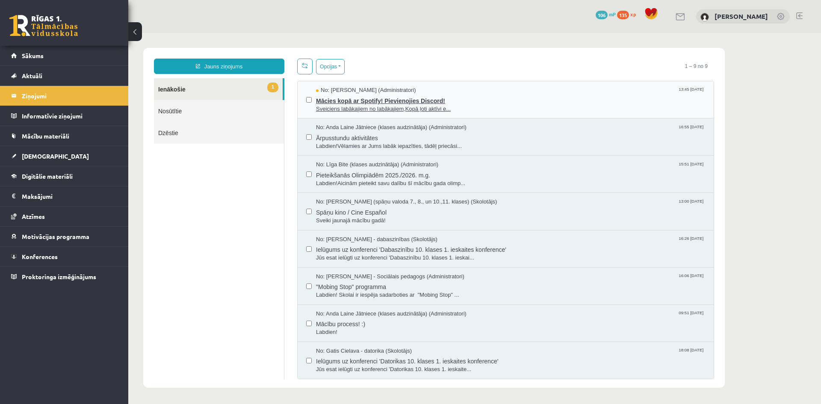
click at [379, 105] on span "Sveiciens labākajiem no labākajiem,Kopā ļoti aktīvi e..." at bounding box center [510, 109] width 389 height 8
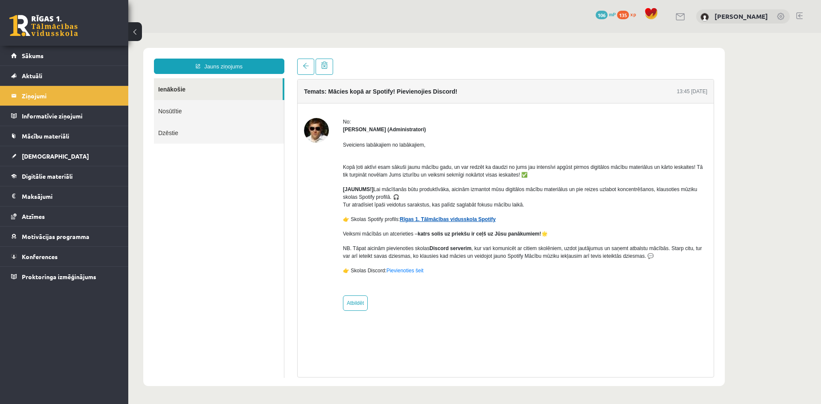
click at [462, 219] on link "Rīgas 1. Tālmācības vidusskola Spotify" at bounding box center [448, 219] width 96 height 6
click at [259, 62] on link "Jauns ziņojums" at bounding box center [219, 66] width 130 height 15
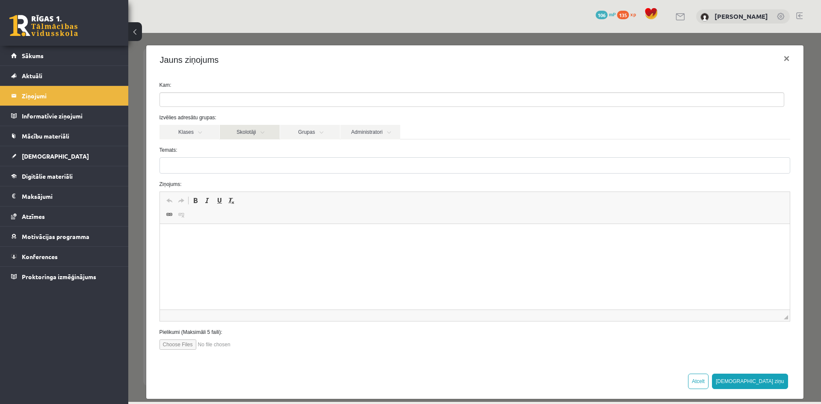
click at [274, 136] on link "Skolotāji" at bounding box center [250, 132] width 60 height 15
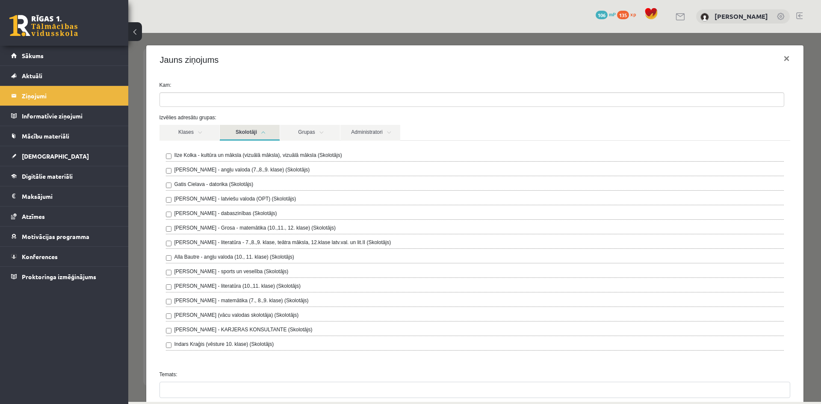
click at [175, 186] on label "Gatis Cielava - datorika (Skolotājs)" at bounding box center [214, 185] width 79 height 8
click at [253, 128] on link "Skolotāji" at bounding box center [250, 133] width 60 height 16
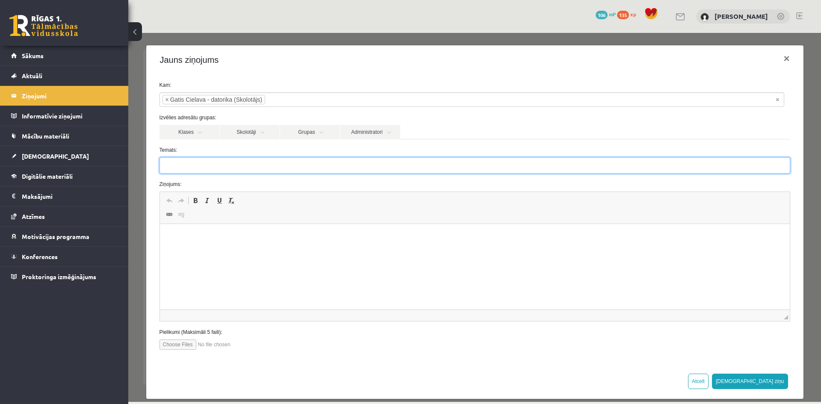
click at [176, 161] on input "Temats:" at bounding box center [475, 165] width 631 height 16
click at [183, 166] on input "**********" at bounding box center [475, 165] width 631 height 16
click at [213, 170] on input "**********" at bounding box center [475, 165] width 631 height 16
type input "**********"
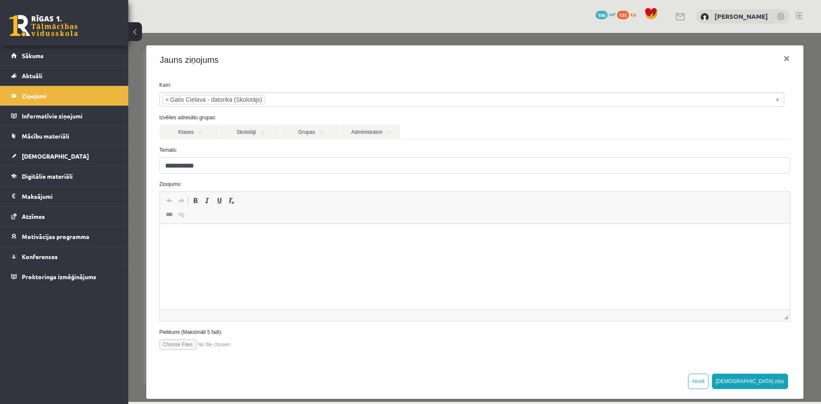
click at [210, 240] on p "Rich Text Editor, wiswyg-editor-47024885759240-1757683728-944" at bounding box center [474, 237] width 613 height 9
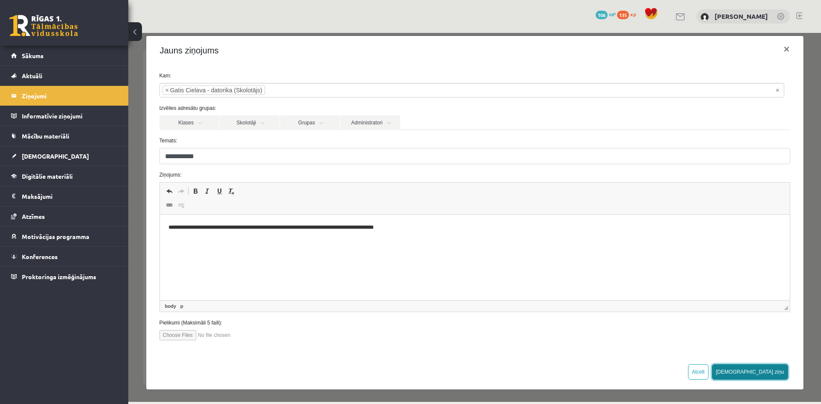
click at [765, 373] on button "Sūtīt ziņu" at bounding box center [750, 372] width 76 height 15
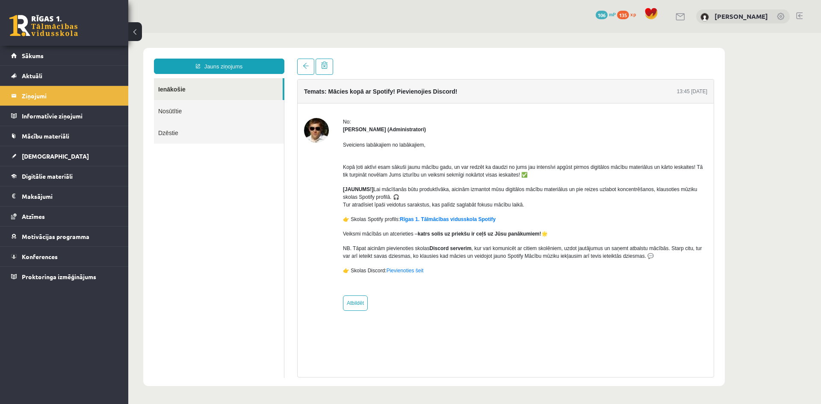
scroll to position [0, 0]
